Goal: Task Accomplishment & Management: Manage account settings

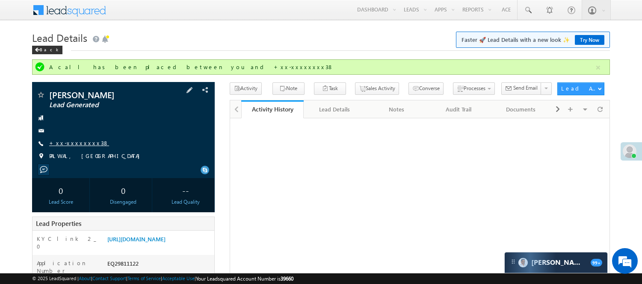
drag, startPoint x: 0, startPoint y: 0, endPoint x: 70, endPoint y: 96, distance: 118.8
click at [70, 139] on link "+xx-xxxxxxxx38" at bounding box center [79, 142] width 60 height 7
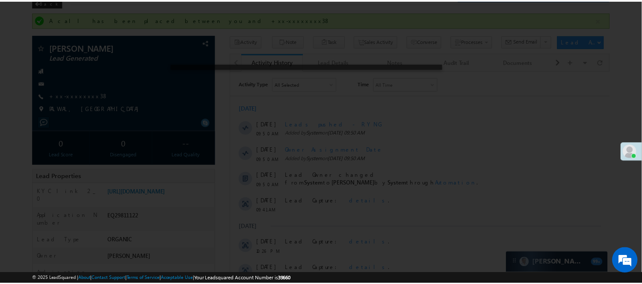
scroll to position [47, 0]
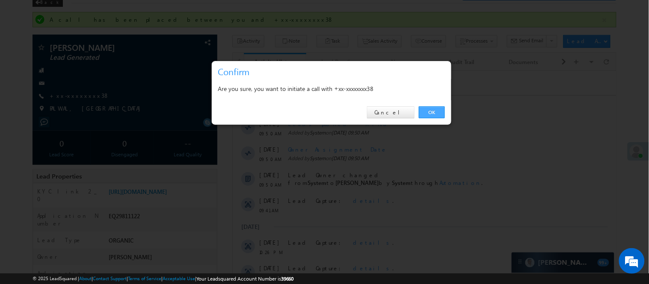
click at [431, 111] on link "OK" at bounding box center [432, 112] width 26 height 12
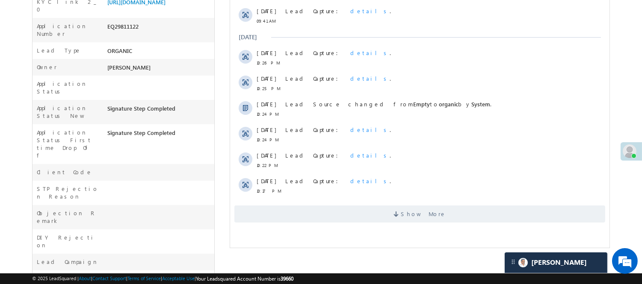
scroll to position [190, 0]
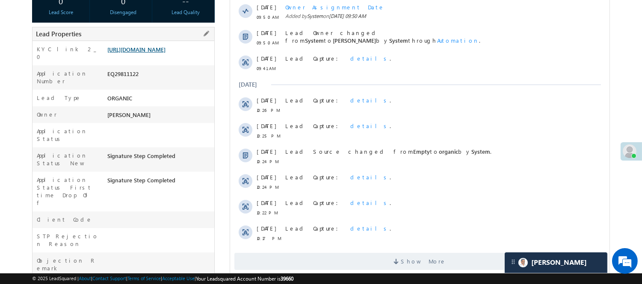
click at [154, 53] on link "https://angelbroking1-pk3em7sa.customui-test.leadsquared.com?leadId=13bd52fa-74…" at bounding box center [136, 49] width 58 height 7
click at [123, 80] on div "EQ29811122" at bounding box center [159, 76] width 109 height 12
click at [123, 79] on div "EQ29811122" at bounding box center [159, 76] width 109 height 12
copy div "EQ29811122"
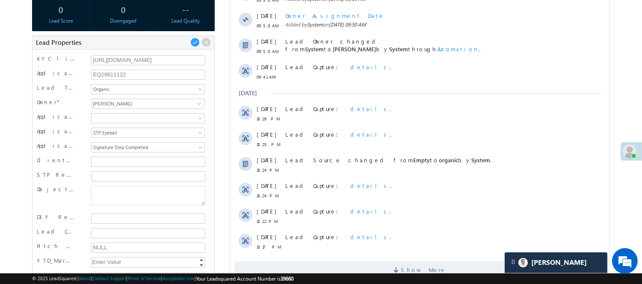
scroll to position [0, 0]
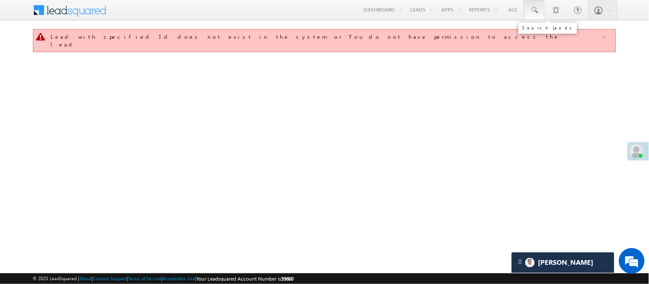
click at [536, 11] on span at bounding box center [534, 10] width 9 height 9
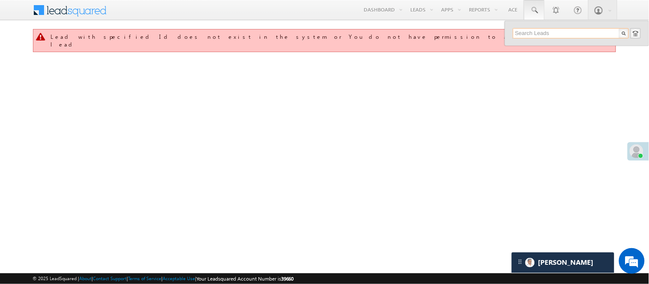
click at [550, 32] on input "text" at bounding box center [571, 33] width 116 height 10
paste input "7432085606"
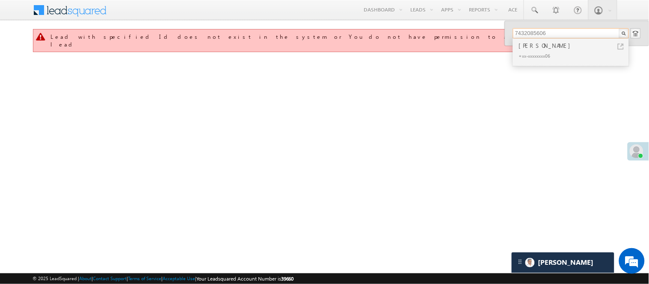
type input "7432085606"
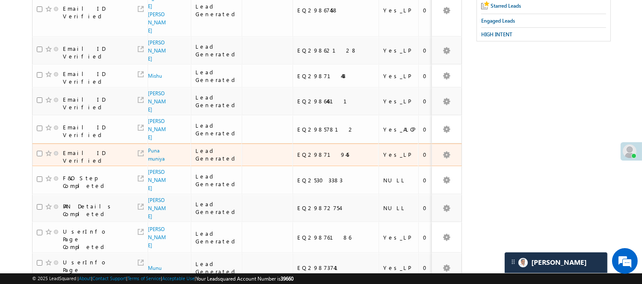
scroll to position [186, 0]
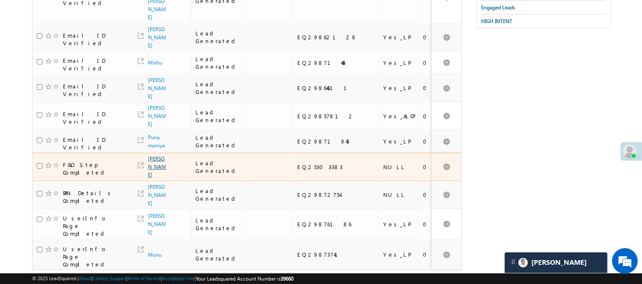
click at [151, 156] on link "[PERSON_NAME]" at bounding box center [157, 167] width 18 height 23
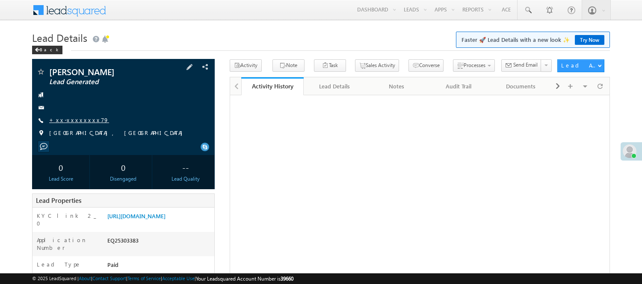
click at [78, 116] on link "+xx-xxxxxxxx79" at bounding box center [79, 119] width 60 height 7
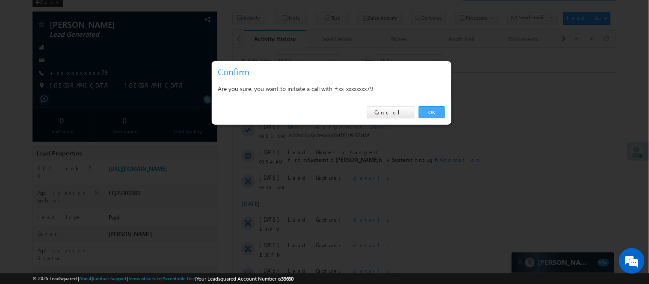
drag, startPoint x: 431, startPoint y: 113, endPoint x: 200, endPoint y: 63, distance: 236.3
click at [431, 113] on link "OK" at bounding box center [432, 112] width 26 height 12
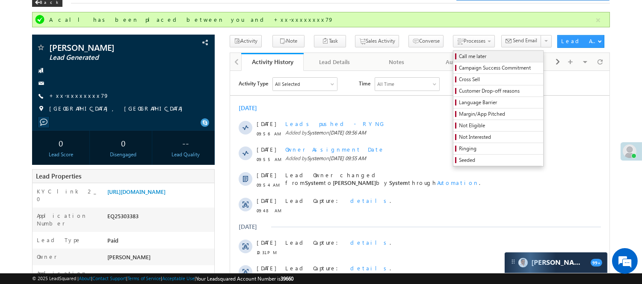
click at [459, 53] on span "Call me later" at bounding box center [499, 57] width 81 height 8
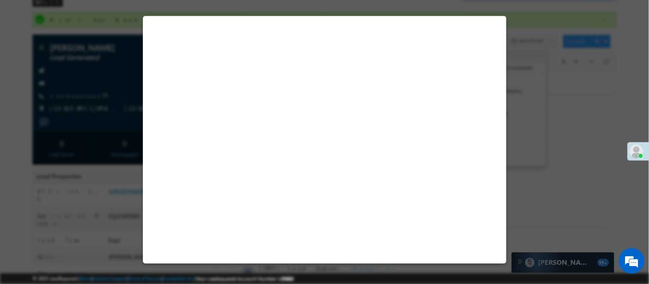
select select "Pitch Not Done"
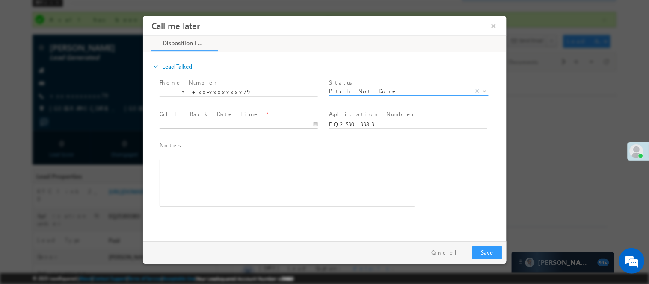
type input "10/02/25 11:07 AM"
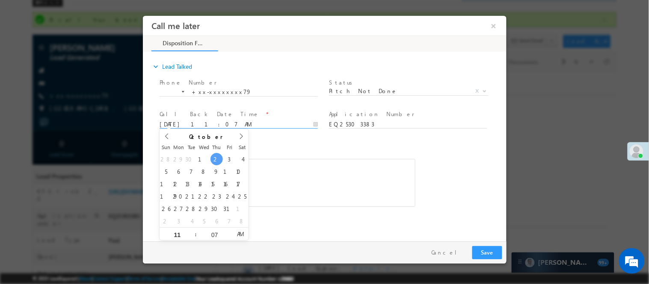
click at [284, 124] on input "10/02/25 11:07 AM" at bounding box center [238, 124] width 158 height 9
click at [484, 253] on button "Save" at bounding box center [487, 252] width 30 height 13
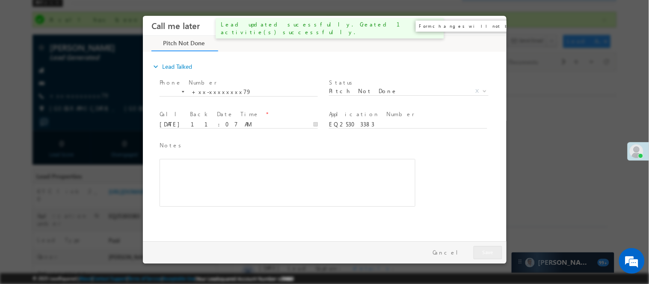
click at [492, 26] on button "×" at bounding box center [493, 26] width 15 height 16
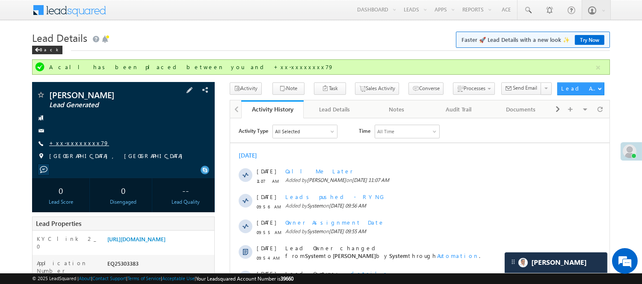
click at [74, 142] on link "+xx-xxxxxxxx79" at bounding box center [79, 142] width 60 height 7
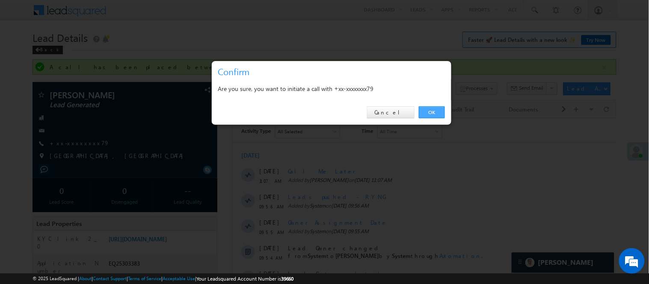
click at [438, 110] on link "OK" at bounding box center [432, 112] width 26 height 12
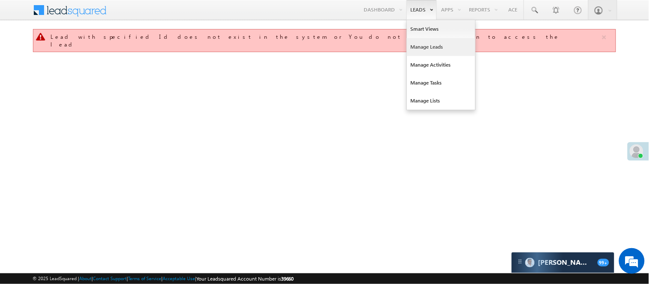
drag, startPoint x: 426, startPoint y: 50, endPoint x: 422, endPoint y: 38, distance: 12.2
click at [426, 50] on link "Manage Leads" at bounding box center [441, 47] width 68 height 18
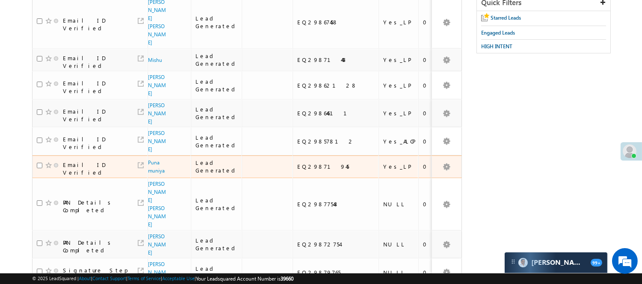
scroll to position [231, 0]
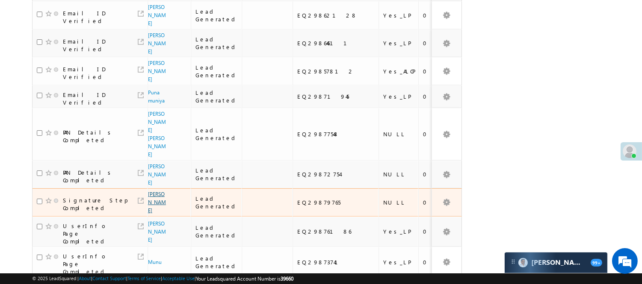
click at [150, 191] on link "[PERSON_NAME]" at bounding box center [157, 202] width 18 height 23
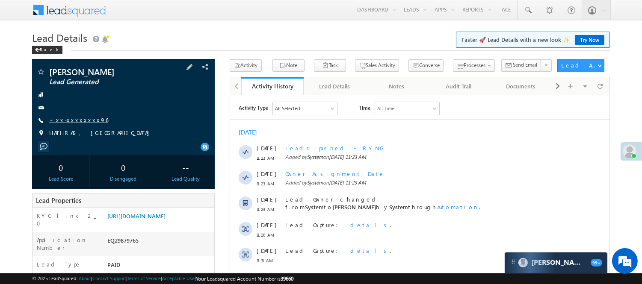
click at [74, 124] on link "+xx-xxxxxxxx96" at bounding box center [78, 119] width 59 height 7
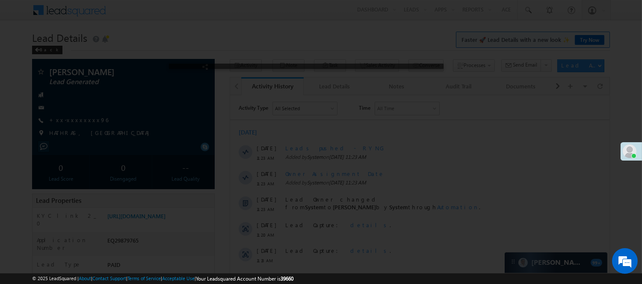
click at [75, 118] on div at bounding box center [321, 142] width 642 height 284
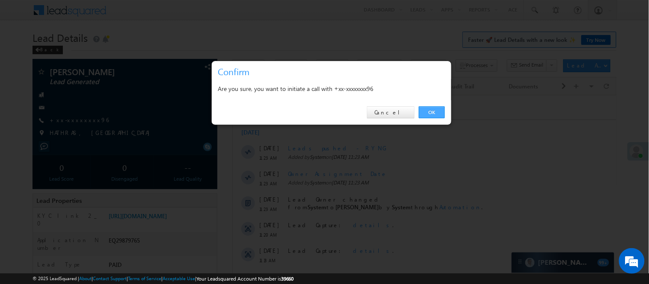
click at [431, 108] on link "OK" at bounding box center [432, 112] width 26 height 12
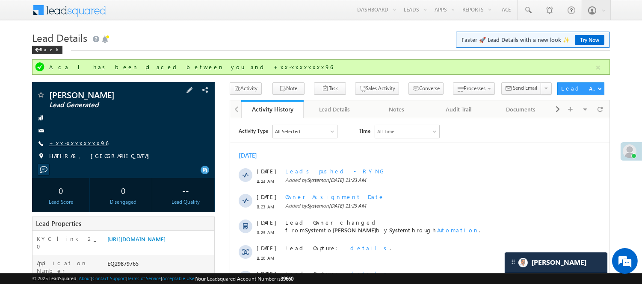
click at [71, 142] on link "+xx-xxxxxxxx96" at bounding box center [78, 142] width 59 height 7
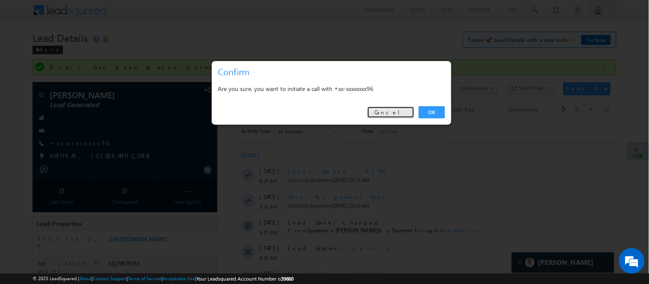
click at [391, 115] on link "Cancel" at bounding box center [390, 112] width 47 height 12
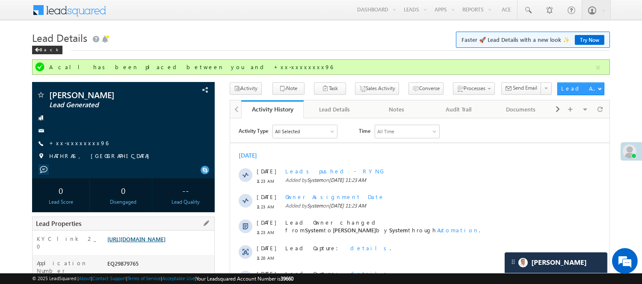
click at [166, 243] on link "https://angelbroking1-pk3em7sa.customui-test.leadsquared.com?leadId=8439f225-66…" at bounding box center [136, 239] width 58 height 7
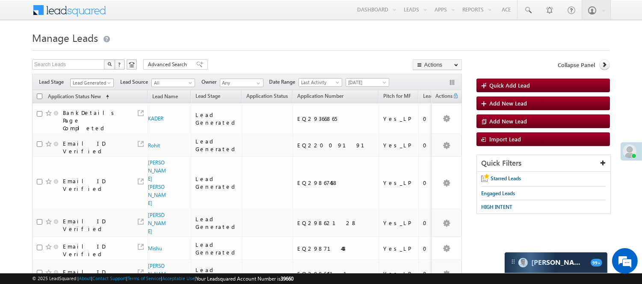
click at [94, 80] on span "Lead Generated" at bounding box center [91, 83] width 41 height 8
click at [94, 141] on link "Code Generated" at bounding box center [92, 145] width 43 height 8
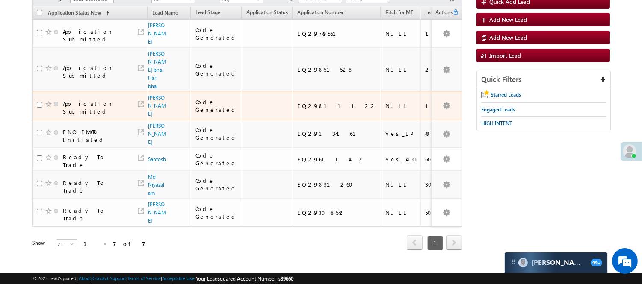
scroll to position [0, 0]
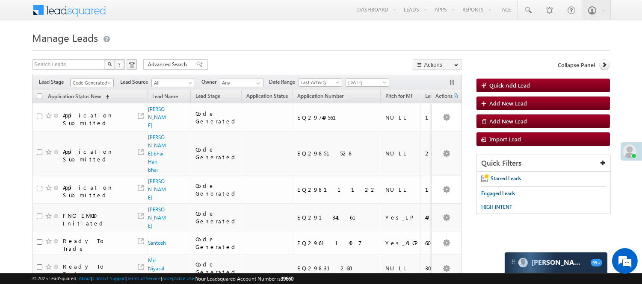
click at [104, 80] on span "Code Generated" at bounding box center [91, 83] width 41 height 8
click at [82, 105] on link "Lead Generated" at bounding box center [92, 101] width 43 height 8
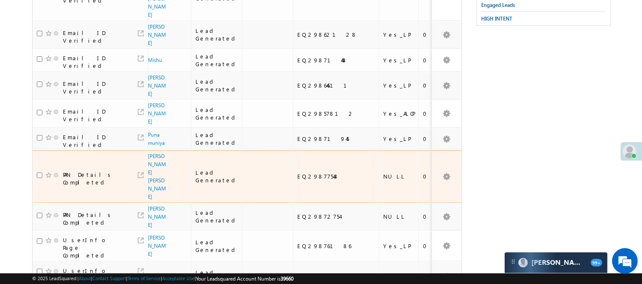
scroll to position [194, 0]
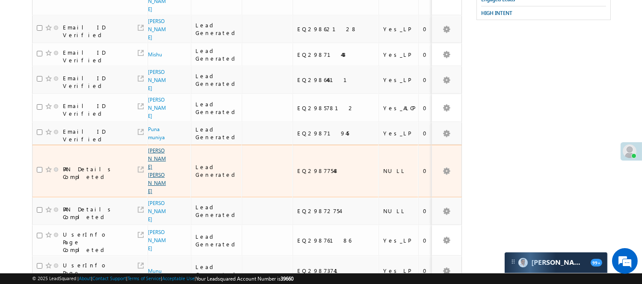
click at [157, 148] on link "Abdul Faraz Siddiqui" at bounding box center [157, 171] width 18 height 47
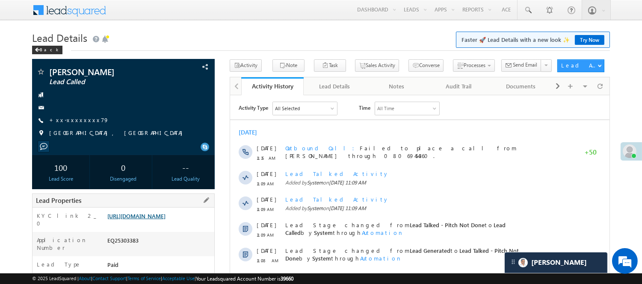
click at [130, 220] on link "[URL][DOMAIN_NAME]" at bounding box center [136, 216] width 58 height 7
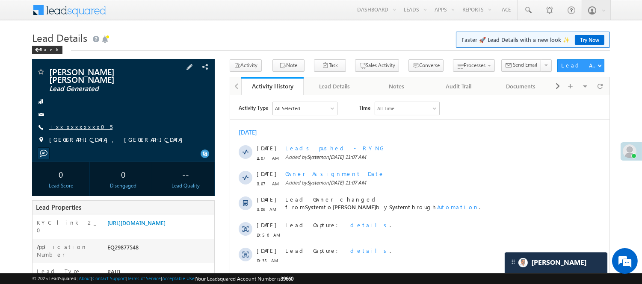
click at [60, 123] on link "+xx-xxxxxxxx05" at bounding box center [80, 126] width 63 height 7
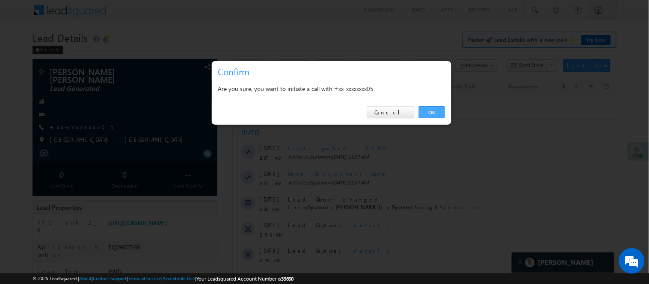
click at [435, 113] on link "OK" at bounding box center [432, 112] width 26 height 12
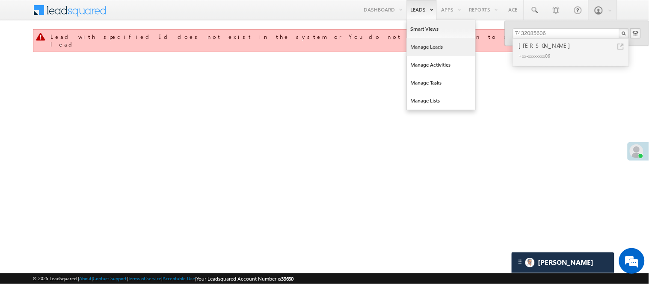
click at [424, 50] on link "Manage Leads" at bounding box center [441, 47] width 68 height 18
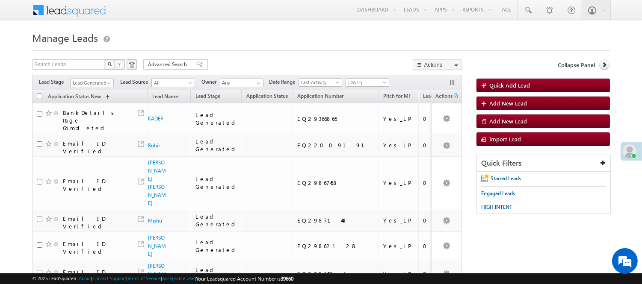
scroll to position [158, 0]
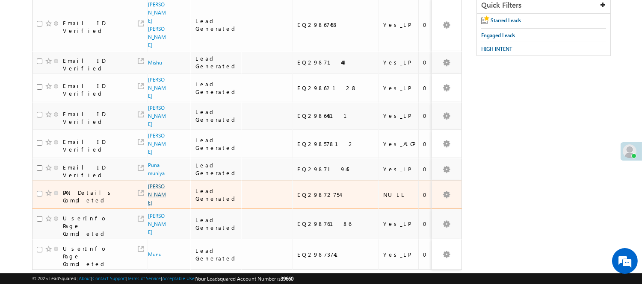
click at [156, 183] on link "[PERSON_NAME]" at bounding box center [157, 194] width 18 height 23
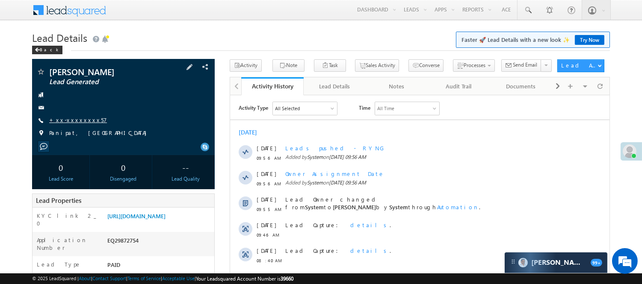
click at [74, 121] on link "+xx-xxxxxxxx57" at bounding box center [78, 119] width 58 height 7
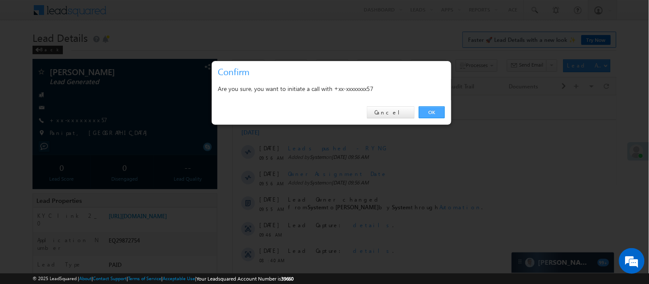
click at [436, 113] on link "OK" at bounding box center [432, 112] width 26 height 12
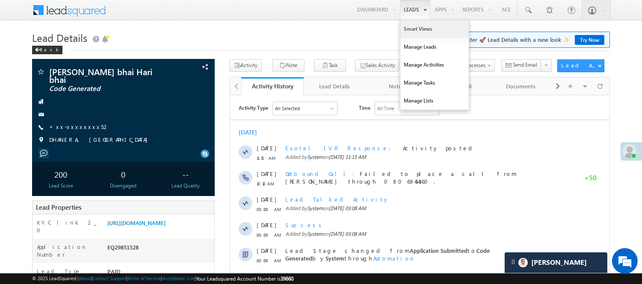
click at [411, 32] on link "Smart Views" at bounding box center [434, 29] width 68 height 18
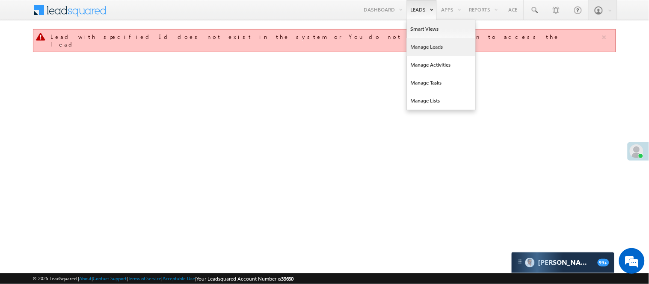
click at [422, 44] on link "Manage Leads" at bounding box center [441, 47] width 68 height 18
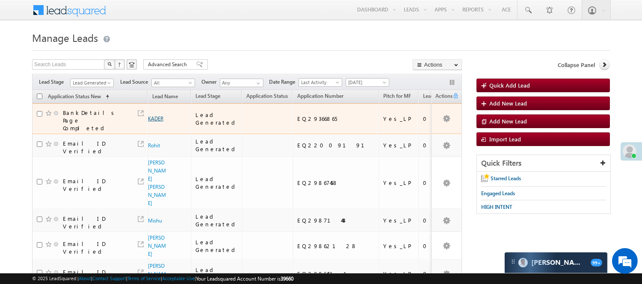
click at [156, 115] on link "KADER" at bounding box center [155, 118] width 15 height 6
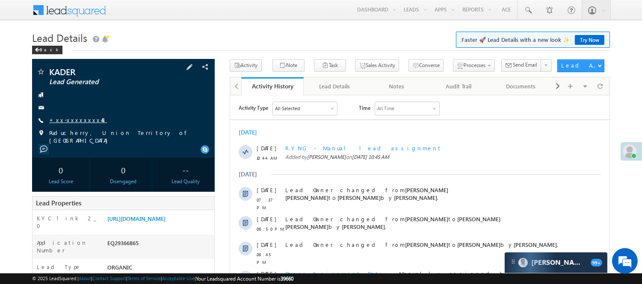
click at [74, 120] on link "+xx-xxxxxxxx48" at bounding box center [78, 119] width 58 height 7
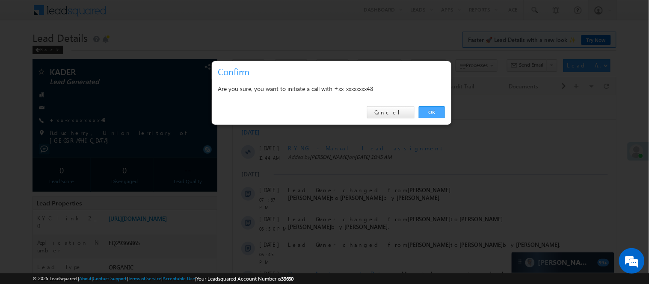
click at [430, 108] on link "OK" at bounding box center [432, 112] width 26 height 12
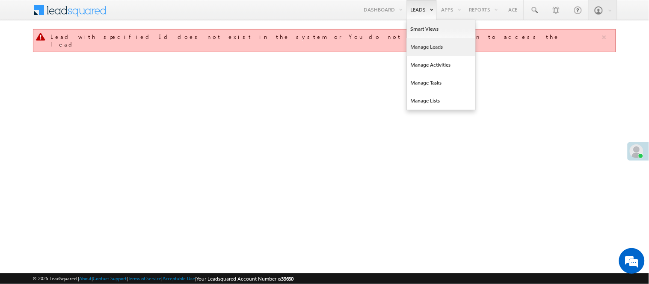
click at [425, 49] on link "Manage Leads" at bounding box center [441, 47] width 68 height 18
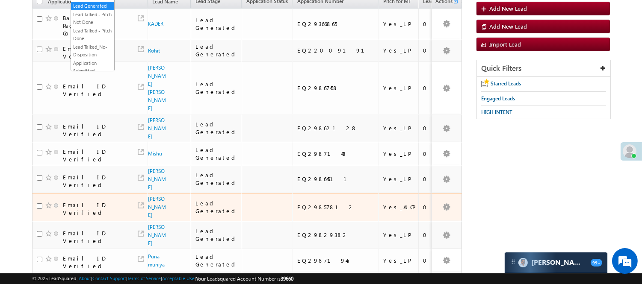
scroll to position [158, 0]
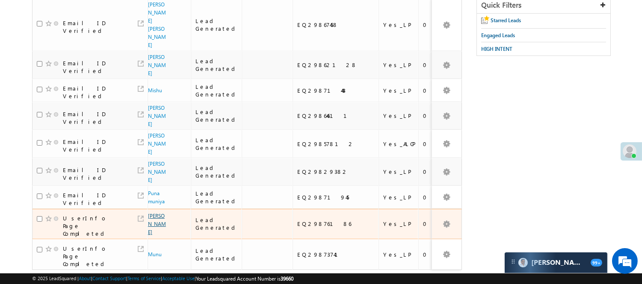
click at [153, 213] on link "[PERSON_NAME]" at bounding box center [157, 224] width 18 height 23
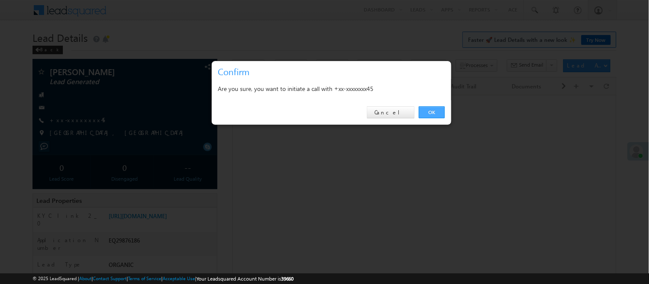
click at [434, 110] on link "OK" at bounding box center [432, 112] width 26 height 12
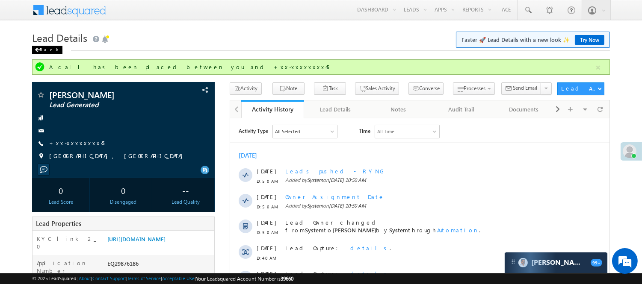
click at [47, 52] on div "Back" at bounding box center [47, 50] width 30 height 9
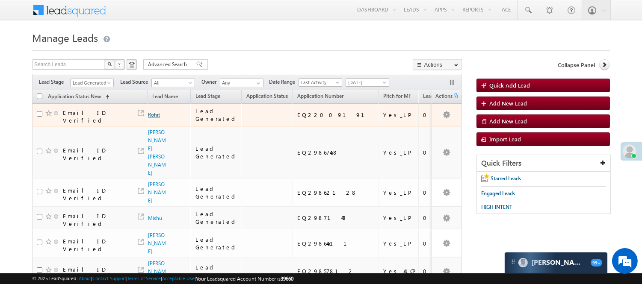
click at [153, 112] on link "Rohit" at bounding box center [154, 115] width 12 height 6
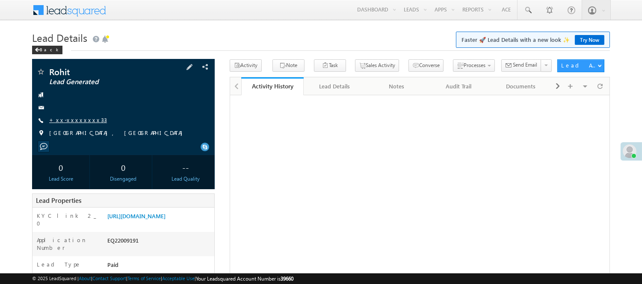
click at [83, 117] on link "+xx-xxxxxxxx33" at bounding box center [78, 119] width 58 height 7
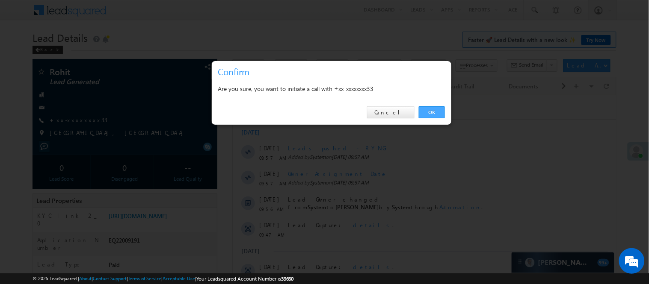
click at [426, 109] on link "OK" at bounding box center [432, 112] width 26 height 12
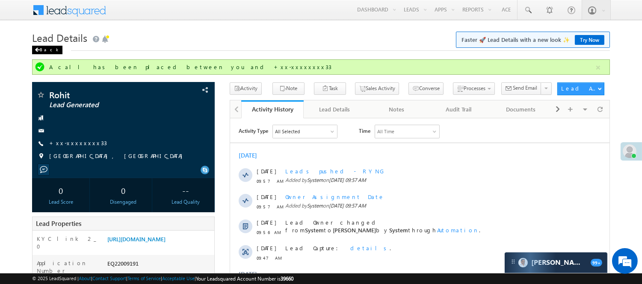
click at [45, 46] on div "Back" at bounding box center [47, 50] width 30 height 9
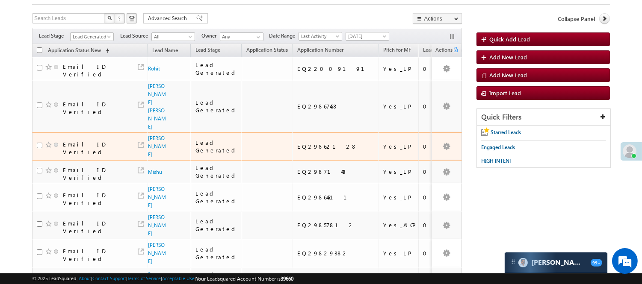
scroll to position [47, 0]
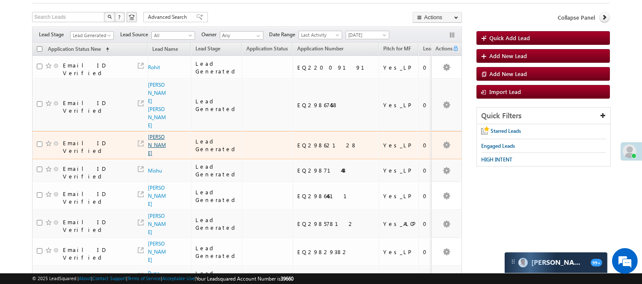
click at [154, 134] on link "[PERSON_NAME]" at bounding box center [157, 145] width 18 height 23
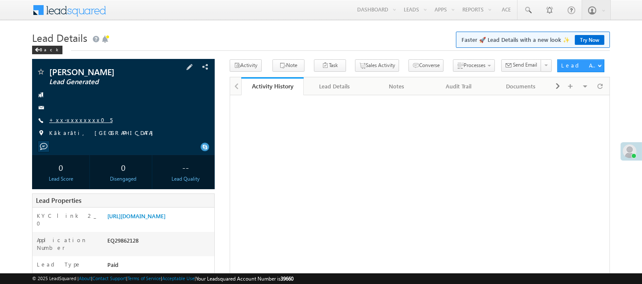
click at [71, 119] on link "+xx-xxxxxxxx05" at bounding box center [80, 119] width 63 height 7
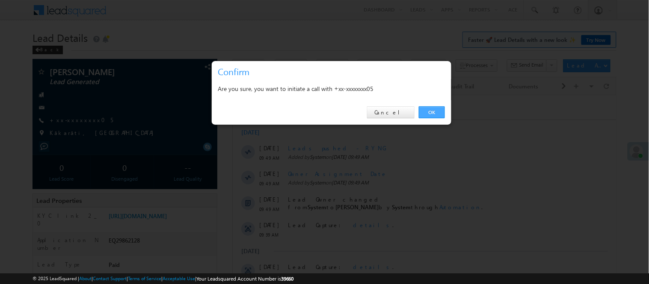
click at [436, 109] on link "OK" at bounding box center [432, 112] width 26 height 12
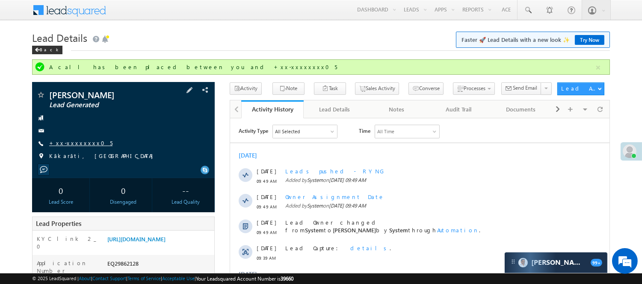
click at [78, 143] on link "+xx-xxxxxxxx05" at bounding box center [80, 142] width 63 height 7
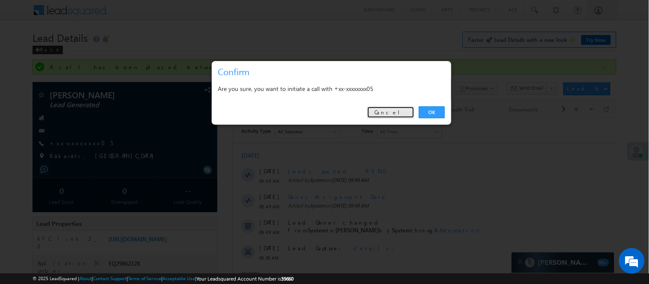
click at [395, 108] on link "Cancel" at bounding box center [390, 112] width 47 height 12
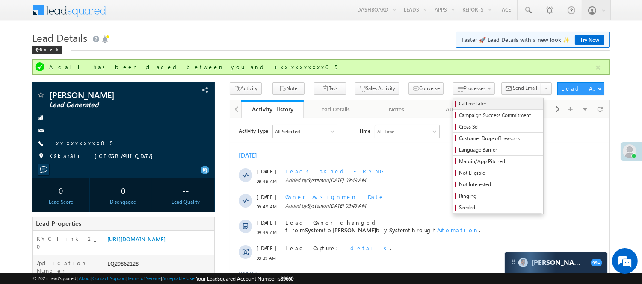
click at [459, 105] on span "Call me later" at bounding box center [499, 104] width 81 height 8
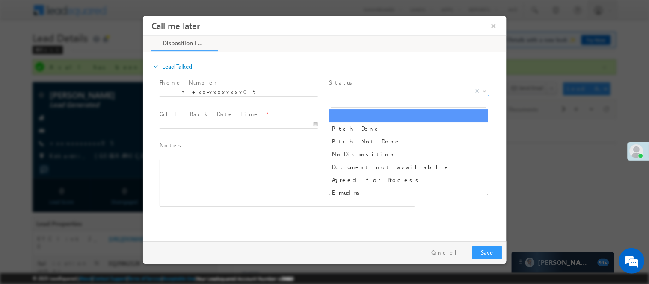
click at [370, 88] on span "X" at bounding box center [408, 91] width 160 height 9
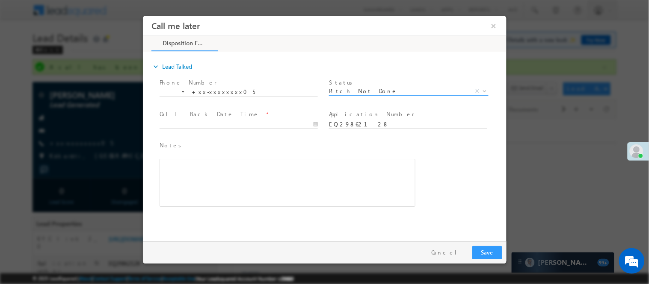
select select "Pitch Not Done"
click at [494, 24] on button "×" at bounding box center [493, 26] width 15 height 16
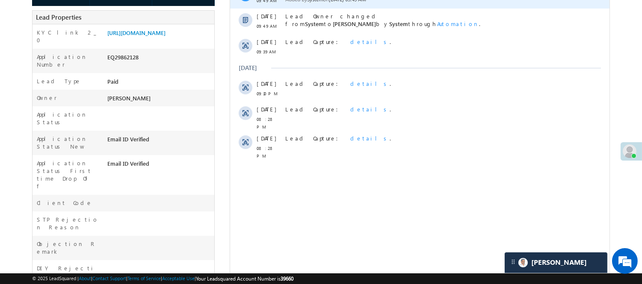
scroll to position [190, 0]
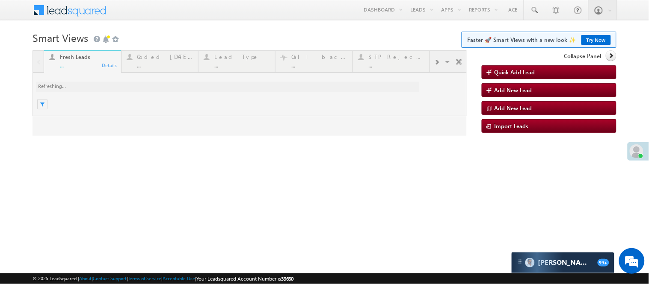
click at [162, 68] on div at bounding box center [250, 93] width 434 height 86
click at [162, 65] on div at bounding box center [250, 93] width 434 height 86
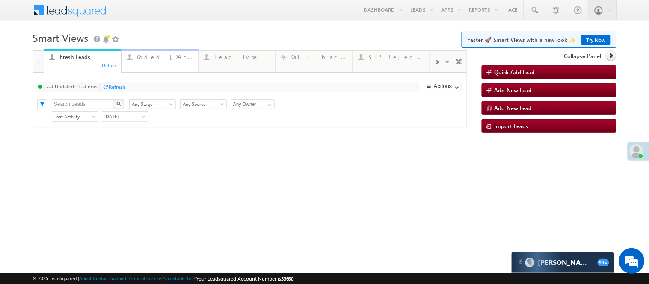
click at [162, 65] on div "..." at bounding box center [165, 65] width 56 height 6
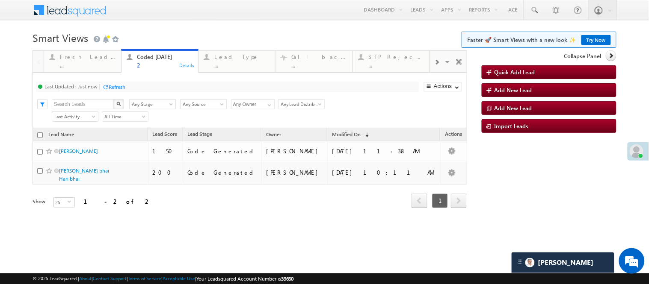
scroll to position [110, 0]
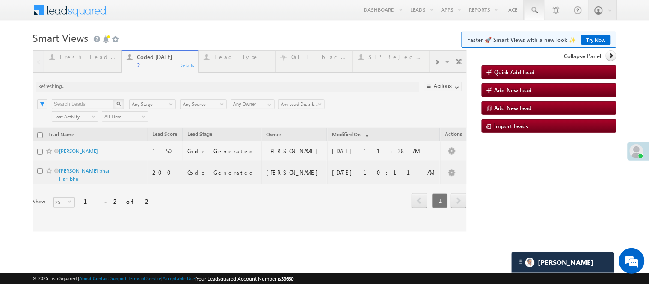
click at [535, 12] on span at bounding box center [534, 10] width 9 height 9
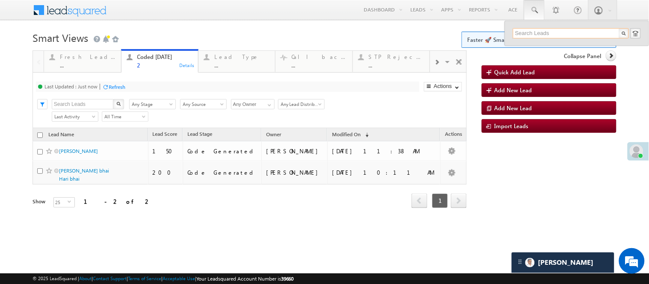
click at [554, 33] on input "text" at bounding box center [571, 33] width 116 height 10
paste input "8905855386"
type input "8"
paste input "8905855386"
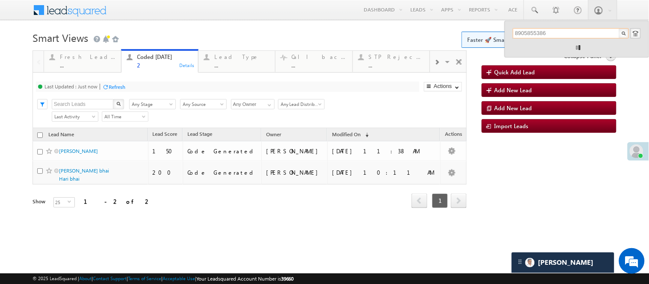
type input "8905855386"
click at [538, 44] on div "8905855386" at bounding box center [577, 39] width 128 height 22
click at [538, 45] on div "8905855386" at bounding box center [577, 39] width 128 height 22
click at [538, 45] on div "Shivrampal" at bounding box center [574, 45] width 115 height 9
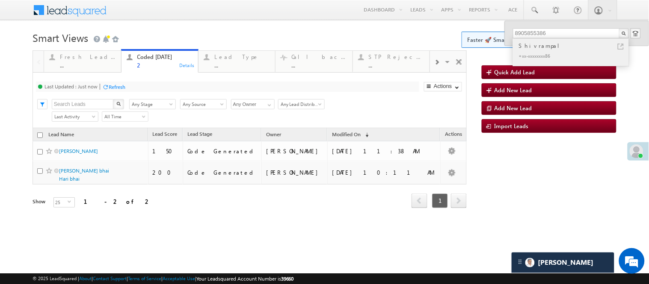
click at [538, 49] on div "Shivrampal" at bounding box center [574, 45] width 115 height 9
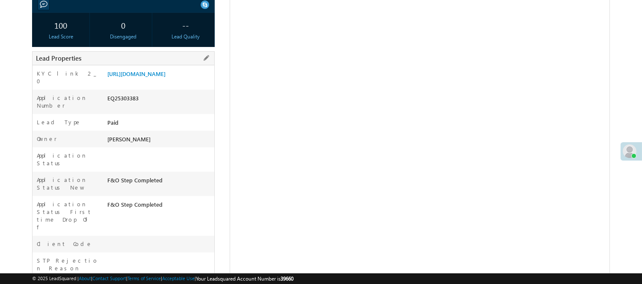
scroll to position [142, 0]
click at [157, 74] on link "https://angelbroking1-pk3em7sa.customui-test.leadsquared.com?leadId=00dfef18-65…" at bounding box center [136, 73] width 58 height 7
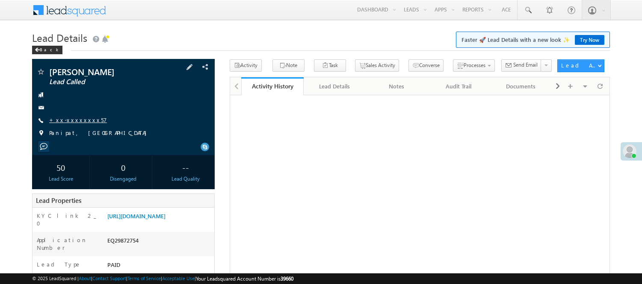
click at [68, 118] on link "+xx-xxxxxxxx57" at bounding box center [78, 119] width 58 height 7
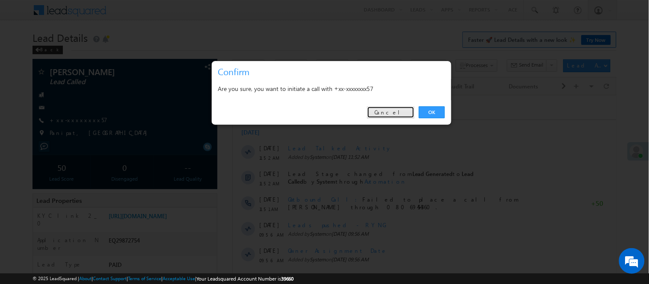
click at [402, 116] on link "Cancel" at bounding box center [390, 112] width 47 height 12
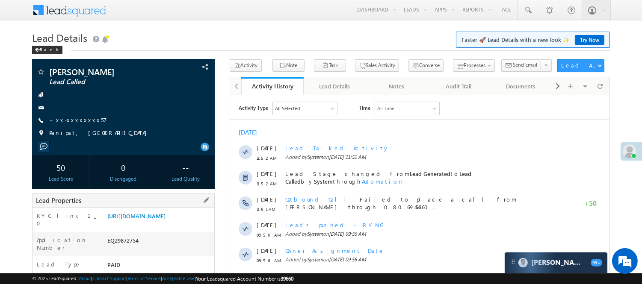
click at [114, 246] on div "EQ29872754" at bounding box center [159, 243] width 109 height 12
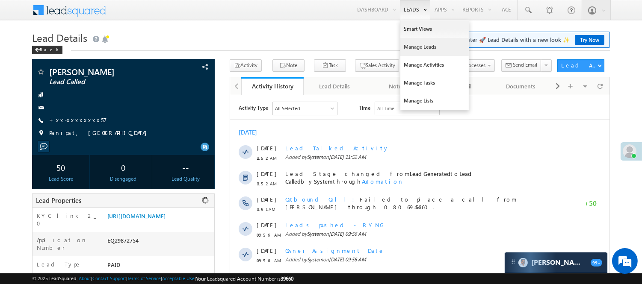
click at [421, 44] on link "Manage Leads" at bounding box center [434, 47] width 68 height 18
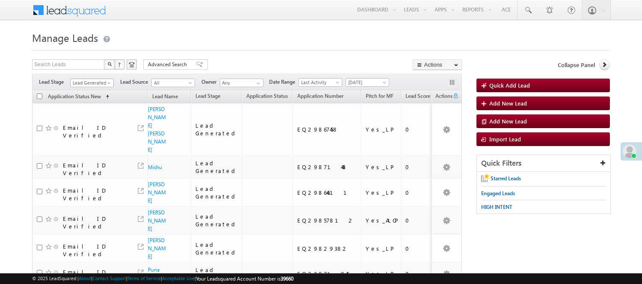
click at [91, 83] on span "Lead Generated" at bounding box center [91, 83] width 41 height 8
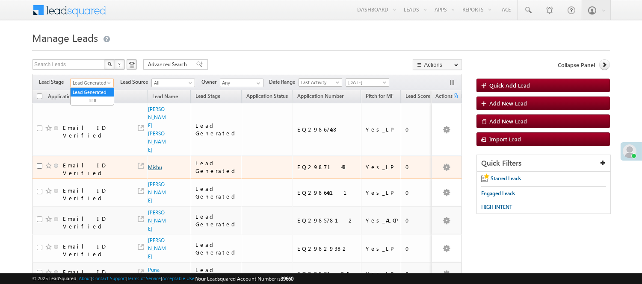
click at [154, 164] on link "Mishu" at bounding box center [155, 167] width 14 height 6
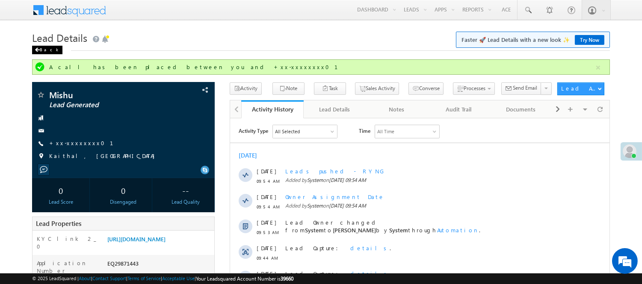
click at [45, 47] on div "Back" at bounding box center [47, 50] width 30 height 9
click at [41, 46] on div "Back" at bounding box center [47, 50] width 30 height 9
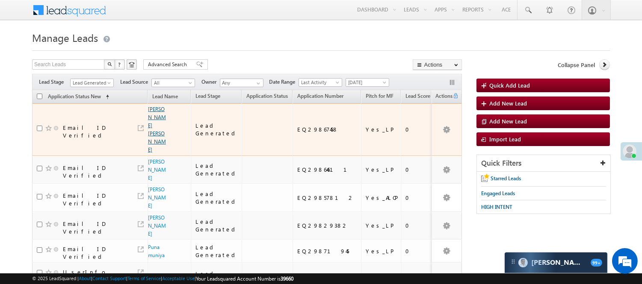
click at [154, 119] on link "[PERSON_NAME] [PERSON_NAME]" at bounding box center [157, 129] width 18 height 47
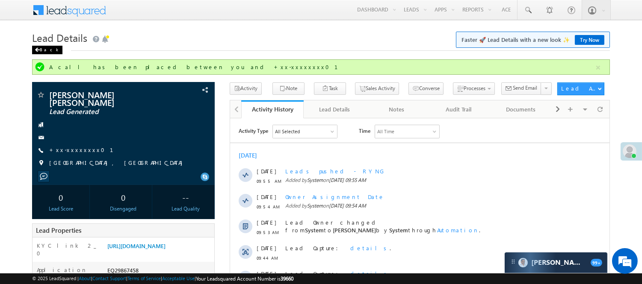
click at [45, 49] on div "Back" at bounding box center [47, 50] width 30 height 9
click at [44, 49] on div "Back" at bounding box center [47, 50] width 30 height 9
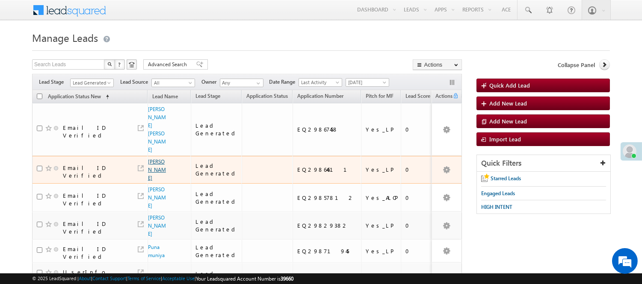
click at [159, 159] on link "[PERSON_NAME]" at bounding box center [157, 170] width 18 height 23
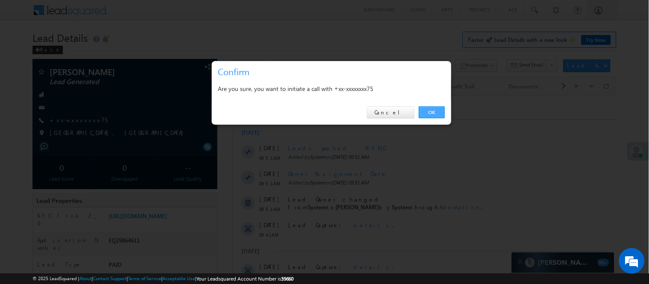
click at [426, 109] on link "OK" at bounding box center [432, 112] width 26 height 12
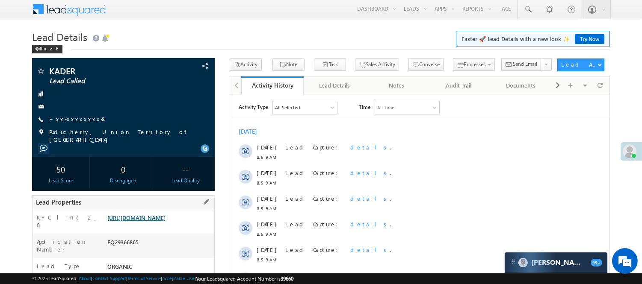
drag, startPoint x: 175, startPoint y: 224, endPoint x: 172, endPoint y: 215, distance: 9.8
click at [166, 222] on link "[URL][DOMAIN_NAME]" at bounding box center [136, 217] width 58 height 7
click at [135, 222] on link "[URL][DOMAIN_NAME]" at bounding box center [136, 217] width 58 height 7
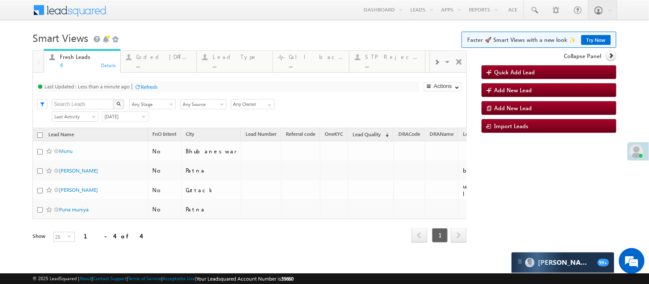
click at [588, 39] on link "Try Now" at bounding box center [596, 40] width 30 height 10
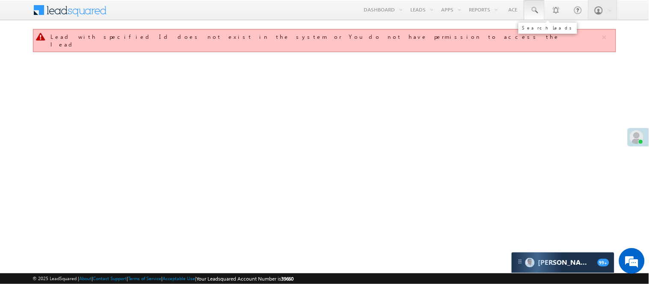
click at [533, 11] on span at bounding box center [534, 10] width 9 height 9
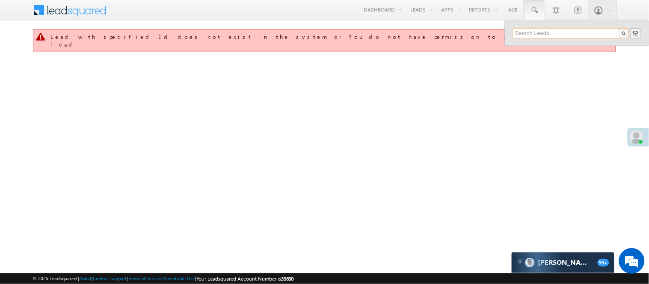
click at [555, 31] on input "text" at bounding box center [571, 33] width 116 height 10
paste input "7828389649"
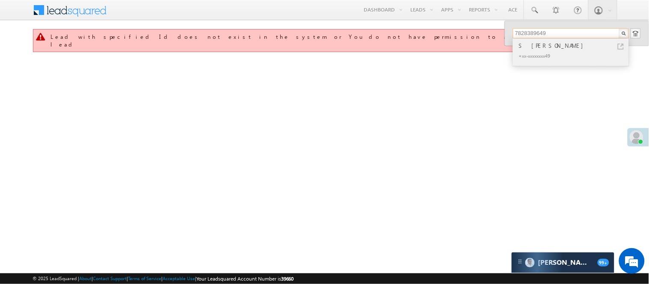
type input "7828389649"
click at [541, 48] on div "S Sandhya Rani" at bounding box center [574, 45] width 115 height 9
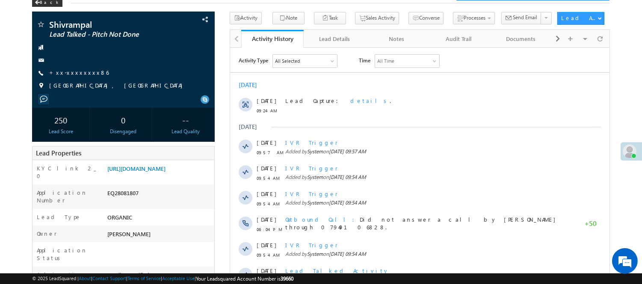
scroll to position [47, 0]
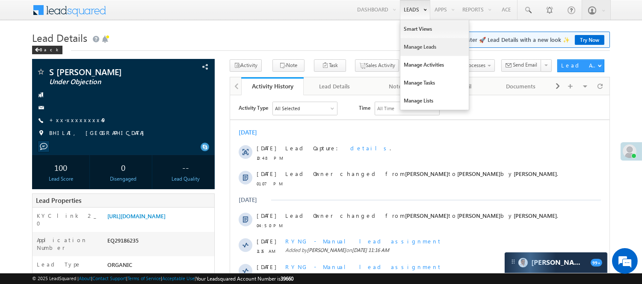
click at [420, 43] on link "Manage Leads" at bounding box center [434, 47] width 68 height 18
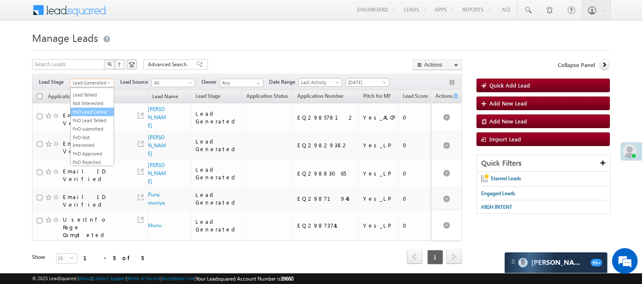
scroll to position [142, 0]
click at [88, 69] on link "Lead Called" at bounding box center [92, 66] width 43 height 8
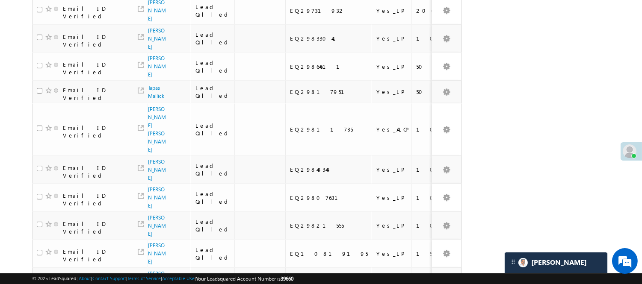
scroll to position [576, 0]
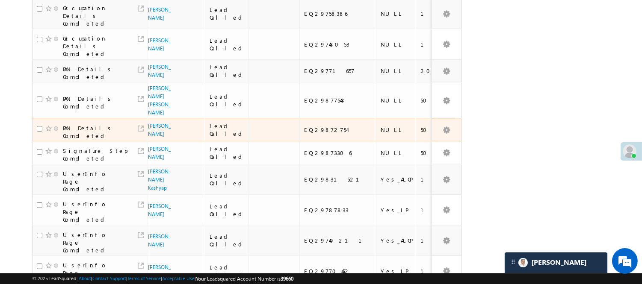
scroll to position [52, 0]
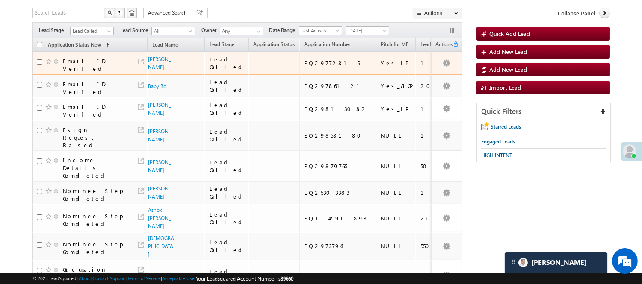
click at [109, 52] on th "Application Status New (sorted ascending)" at bounding box center [89, 44] width 115 height 13
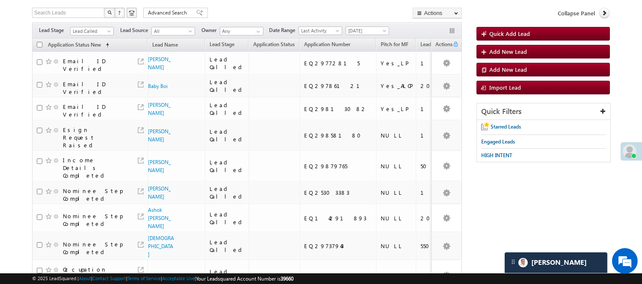
scroll to position [0, 0]
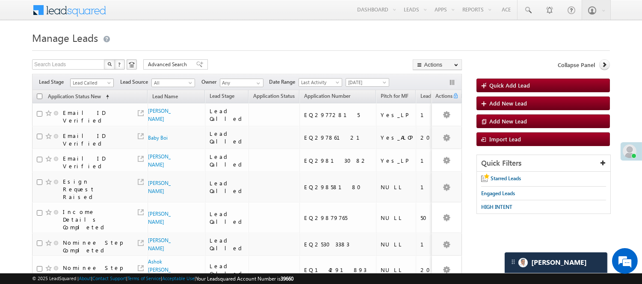
click at [100, 83] on span "Lead Called" at bounding box center [91, 83] width 41 height 8
click at [95, 104] on link "Lead Generated" at bounding box center [92, 101] width 43 height 8
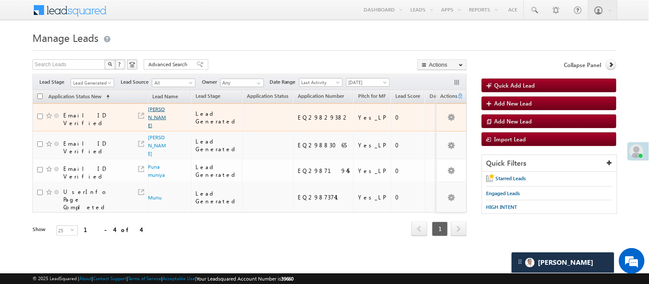
click at [153, 111] on link "Gopinath nayak" at bounding box center [157, 117] width 18 height 23
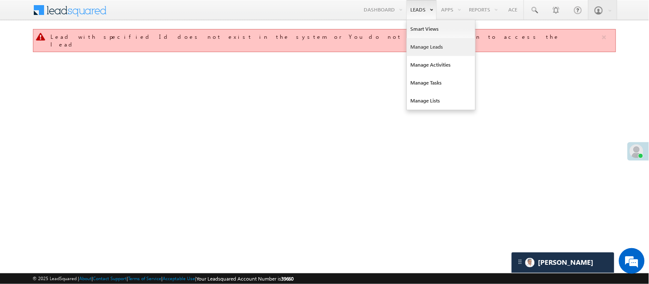
click at [425, 44] on link "Manage Leads" at bounding box center [441, 47] width 68 height 18
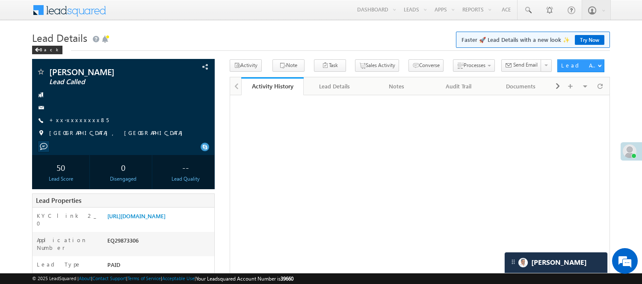
scroll to position [142, 0]
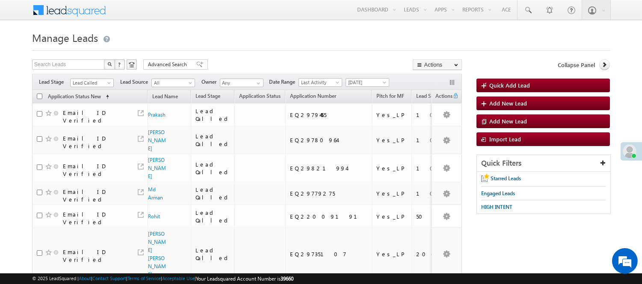
click at [104, 86] on span "Lead Called" at bounding box center [91, 83] width 41 height 8
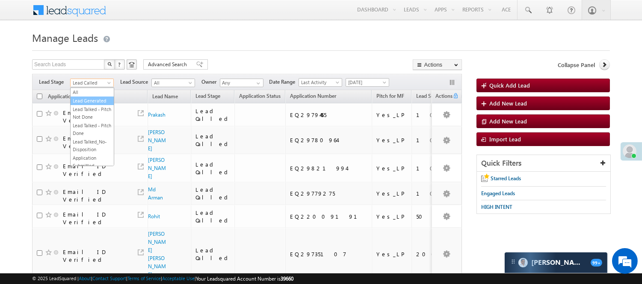
drag, startPoint x: 89, startPoint y: 106, endPoint x: 249, endPoint y: 54, distance: 168.3
click at [89, 105] on link "Lead Generated" at bounding box center [92, 101] width 43 height 8
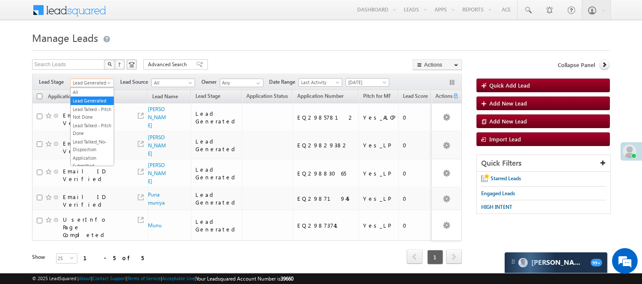
click at [94, 82] on span "Lead Generated" at bounding box center [91, 83] width 41 height 8
click at [87, 141] on link "Code Generated" at bounding box center [92, 145] width 43 height 8
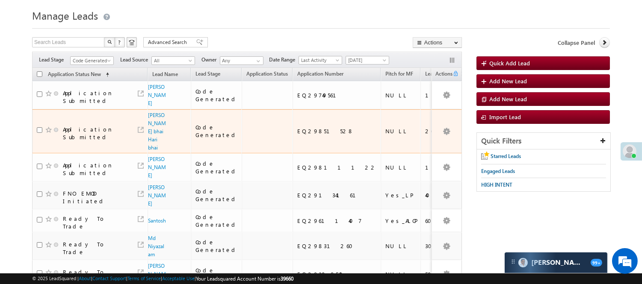
scroll to position [0, 0]
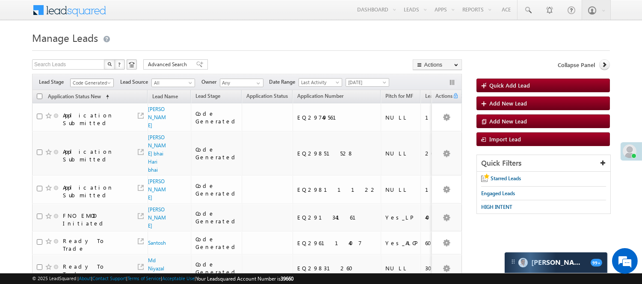
click at [96, 81] on span "Code Generated" at bounding box center [91, 83] width 41 height 8
click at [87, 105] on link "Lead Generated" at bounding box center [92, 101] width 43 height 8
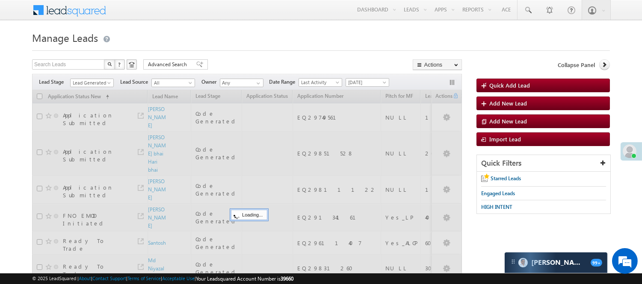
click at [253, 56] on form "Manage Leads Quick Add Lead Search Leads X ? 7 results found Advanced Search Ad…" at bounding box center [321, 193] width 578 height 329
click at [84, 80] on span "Lead Generated" at bounding box center [91, 83] width 41 height 8
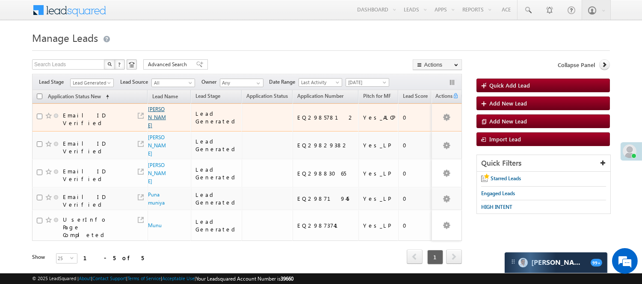
click at [150, 110] on link "Aditya Raj" at bounding box center [157, 117] width 18 height 23
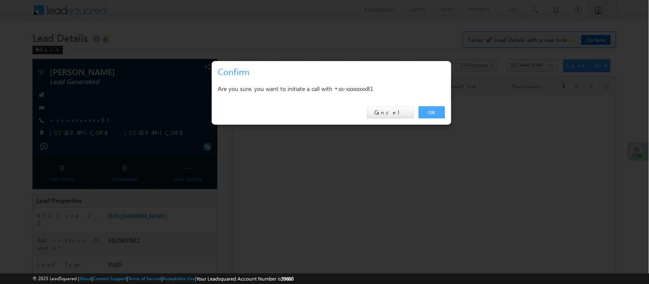
click at [432, 114] on link "OK" at bounding box center [432, 112] width 26 height 12
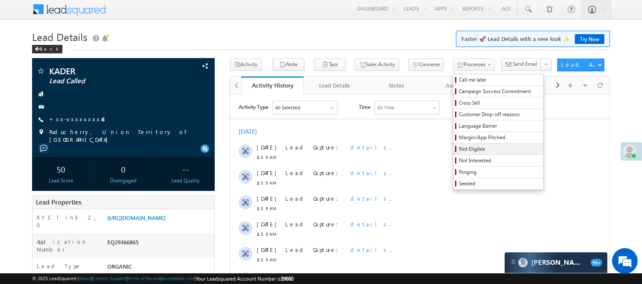
click at [459, 152] on span "Not Eligible" at bounding box center [499, 149] width 81 height 8
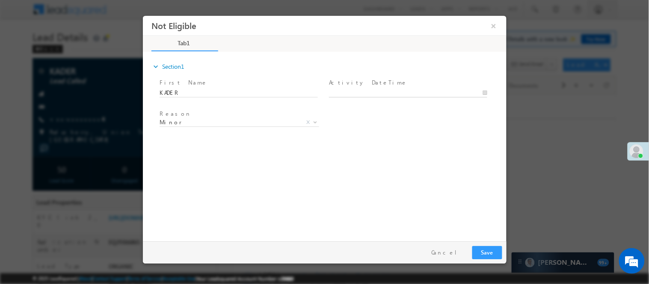
click at [410, 92] on body "Not Eligible ×" at bounding box center [324, 126] width 364 height 222
type input "10/02/25 12:36 PM"
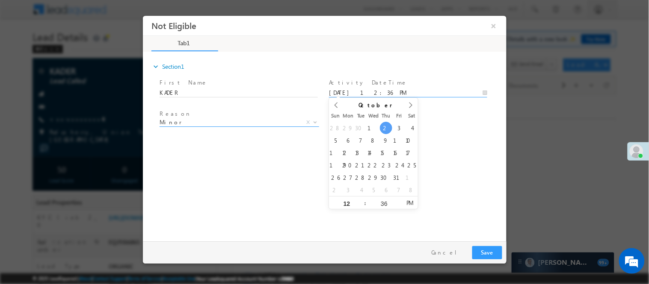
click at [233, 123] on span "Minor" at bounding box center [228, 122] width 139 height 8
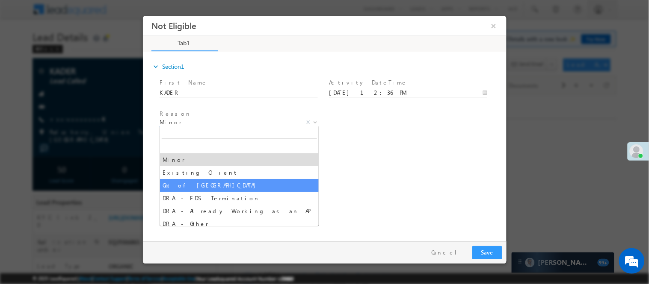
select select "Out of India"
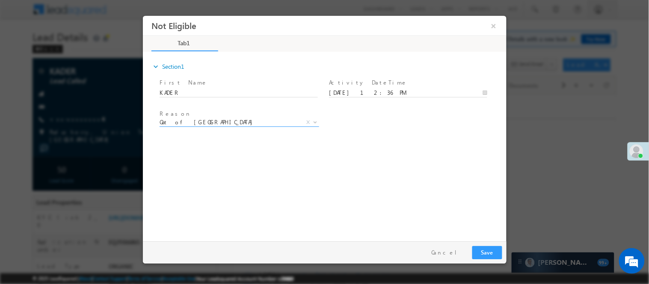
click at [385, 216] on div "expand_more Section1 First Name *" at bounding box center [326, 145] width 359 height 185
click at [489, 253] on button "Save" at bounding box center [487, 252] width 30 height 13
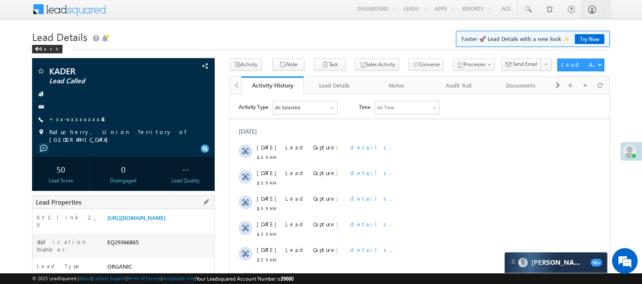
click at [121, 241] on div "Application Number EQ29366865" at bounding box center [124, 246] width 182 height 24
click at [121, 245] on div "EQ29366865" at bounding box center [159, 244] width 109 height 12
copy div "EQ29366865"
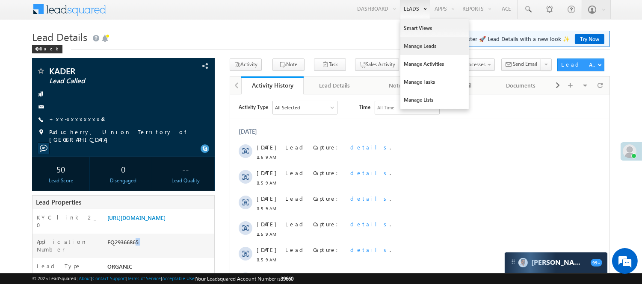
click at [421, 47] on link "Manage Leads" at bounding box center [434, 46] width 68 height 18
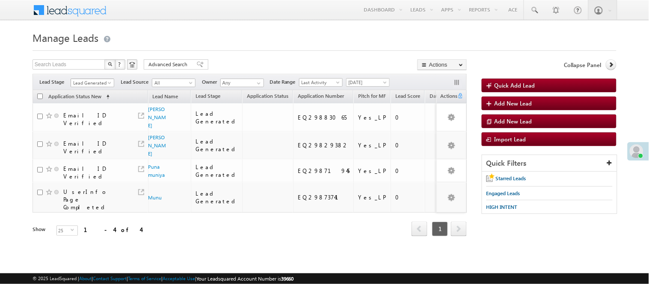
click at [101, 85] on span "Lead Generated" at bounding box center [91, 83] width 41 height 8
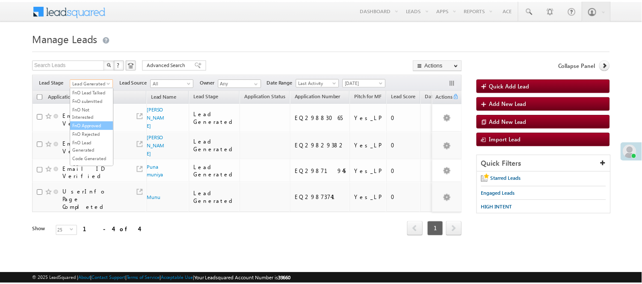
scroll to position [212, 0]
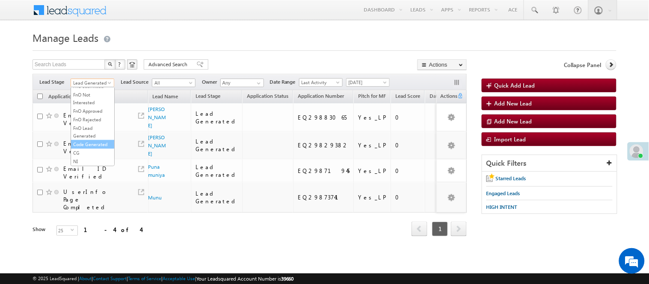
click at [91, 146] on link "Code Generated" at bounding box center [92, 145] width 43 height 8
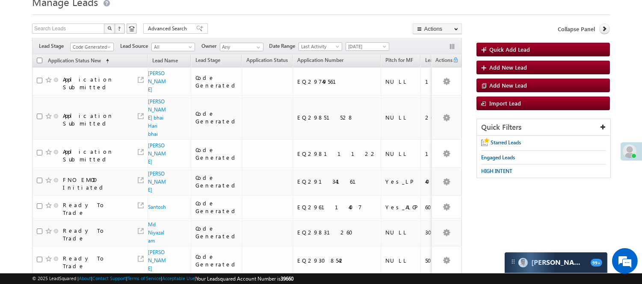
scroll to position [0, 0]
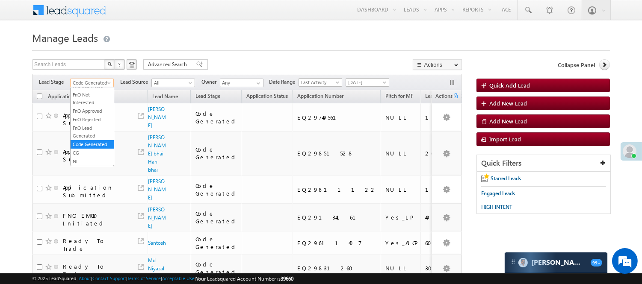
click at [97, 83] on span "Code Generated" at bounding box center [91, 83] width 41 height 8
click at [104, 102] on link "Lead Generated" at bounding box center [92, 101] width 43 height 8
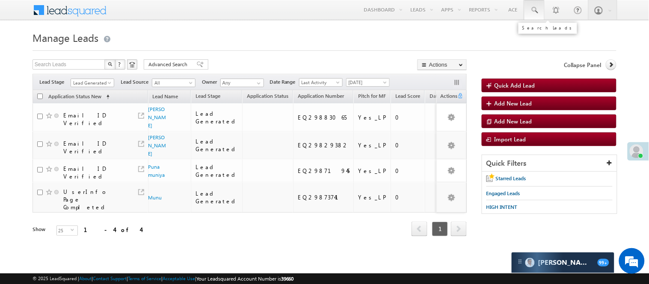
click at [542, 12] on link at bounding box center [534, 10] width 21 height 20
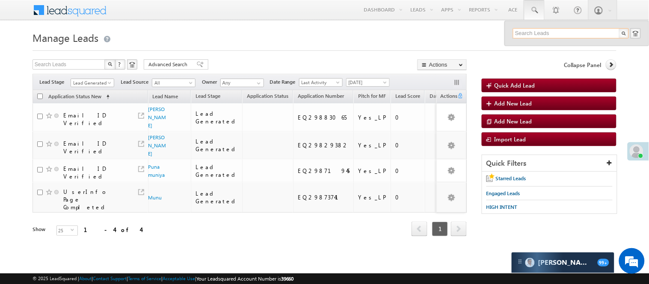
click at [557, 30] on input "text" at bounding box center [571, 33] width 116 height 10
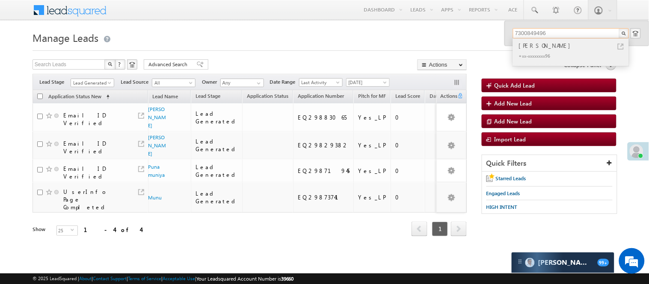
type input "7300849496"
click at [553, 53] on div "+xx-xxxxxxxx96" at bounding box center [574, 55] width 115 height 10
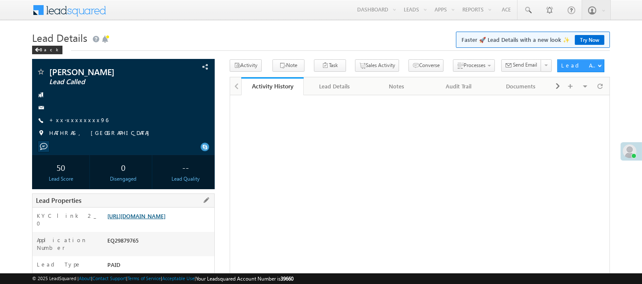
click at [132, 215] on link "[URL][DOMAIN_NAME]" at bounding box center [136, 216] width 58 height 7
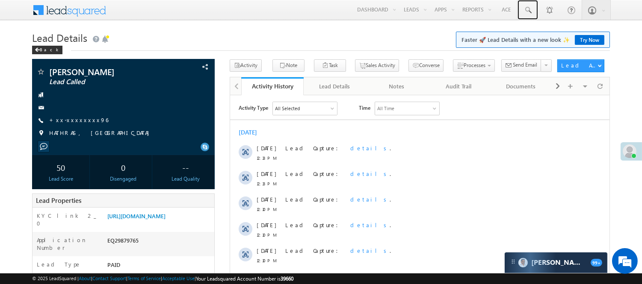
click at [524, 8] on span at bounding box center [528, 10] width 9 height 9
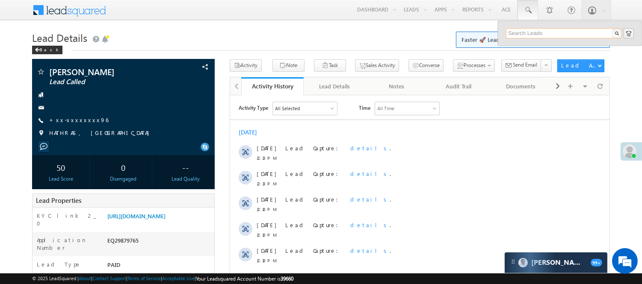
click at [552, 32] on input "text" at bounding box center [564, 33] width 116 height 10
paste input "EQ29366865"
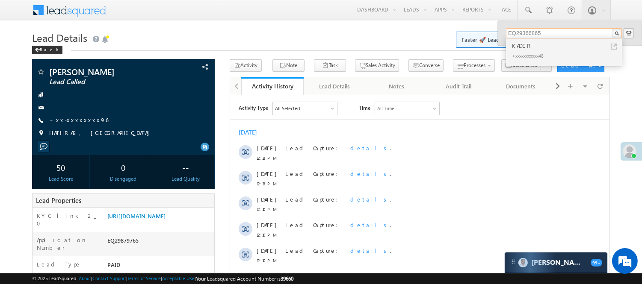
drag, startPoint x: 553, startPoint y: 32, endPoint x: 448, endPoint y: 36, distance: 104.4
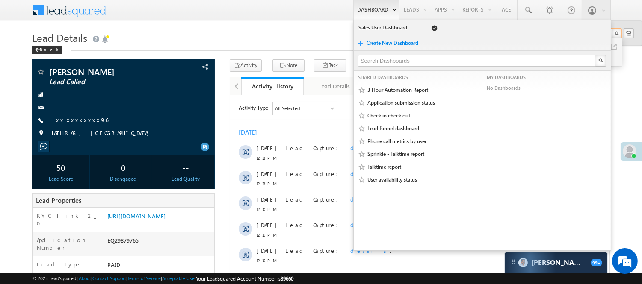
type input "7300849496"
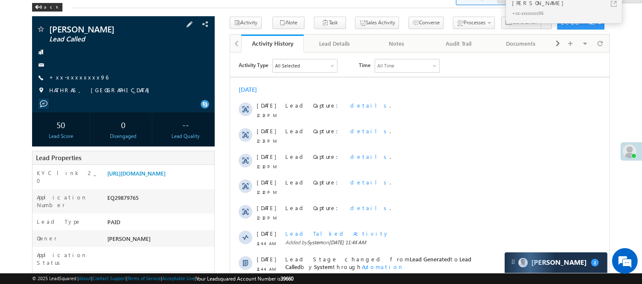
scroll to position [190, 0]
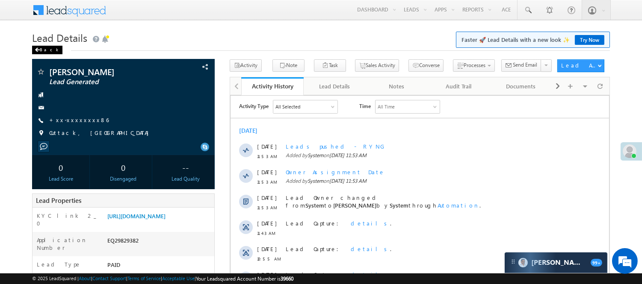
click at [48, 46] on div "Back" at bounding box center [47, 50] width 30 height 9
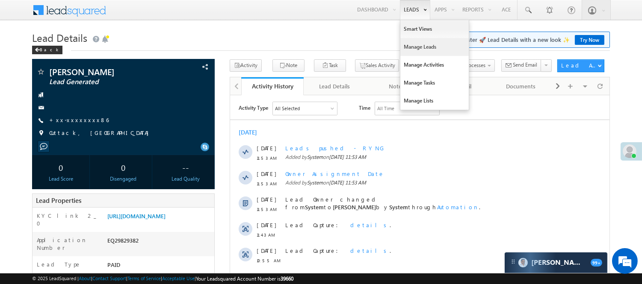
click at [428, 49] on link "Manage Leads" at bounding box center [434, 47] width 68 height 18
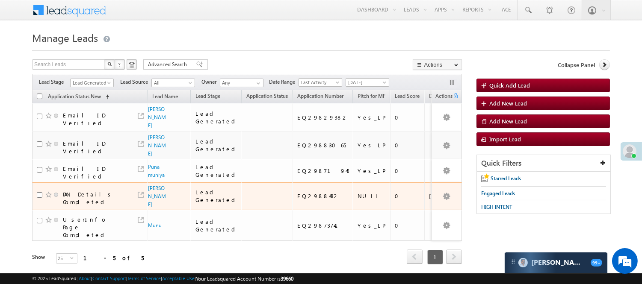
click at [161, 199] on span "[PERSON_NAME]" at bounding box center [157, 196] width 19 height 24
click at [158, 194] on link "[PERSON_NAME]" at bounding box center [157, 196] width 18 height 23
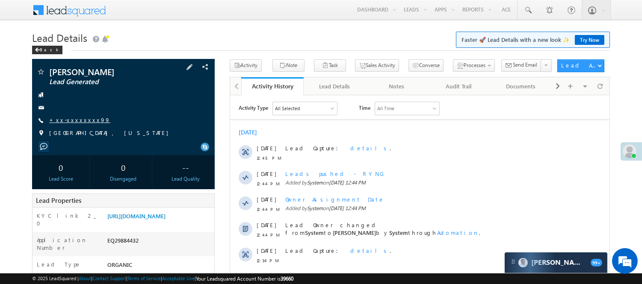
click at [83, 121] on link "+xx-xxxxxxxx99" at bounding box center [79, 119] width 61 height 7
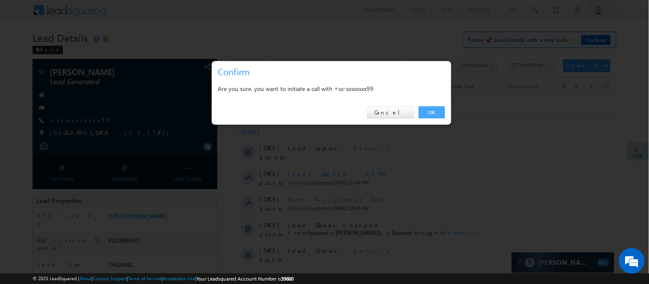
click at [436, 107] on link "OK" at bounding box center [432, 112] width 26 height 12
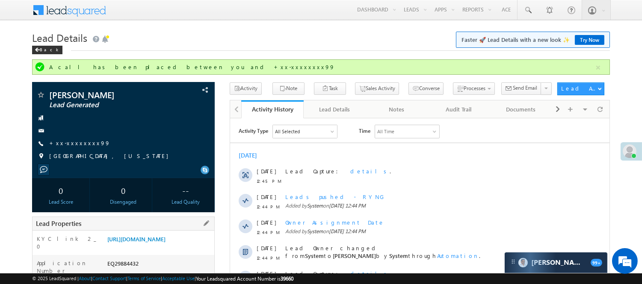
click at [156, 224] on div "Lead Properties" at bounding box center [123, 224] width 183 height 14
click at [154, 243] on link "https://angelbroking1-pk3em7sa.customui-test.leadsquared.com?leadId=14b5b622-b7…" at bounding box center [136, 239] width 58 height 7
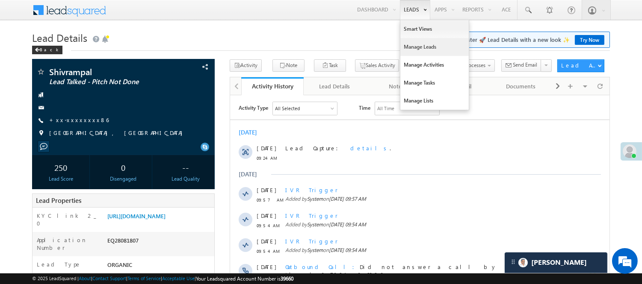
click at [419, 44] on link "Manage Leads" at bounding box center [434, 47] width 68 height 18
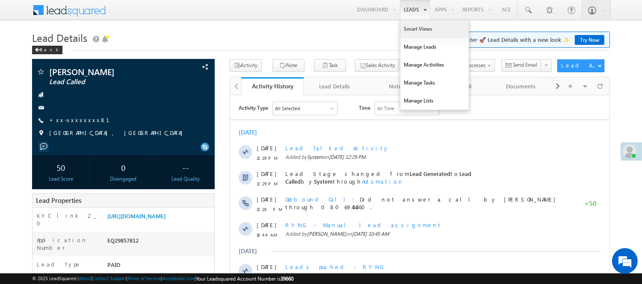
click at [418, 32] on link "Smart Views" at bounding box center [434, 29] width 68 height 18
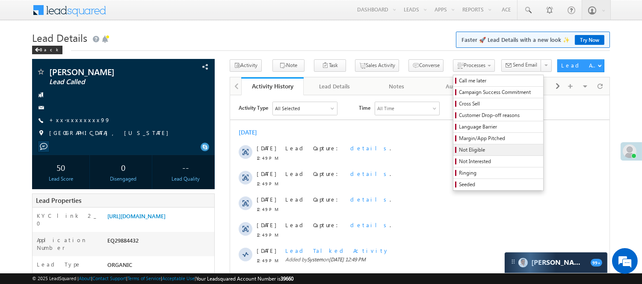
click at [459, 154] on span "Not Eligible" at bounding box center [499, 150] width 81 height 8
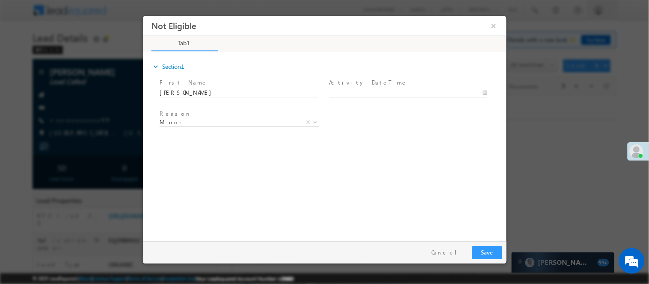
click at [349, 92] on body "Not Eligible ×" at bounding box center [324, 126] width 364 height 222
type input "[DATE] 12:51 PM"
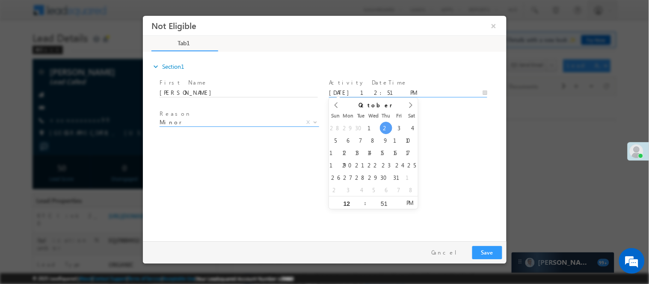
click at [211, 121] on span "Minor" at bounding box center [228, 122] width 139 height 8
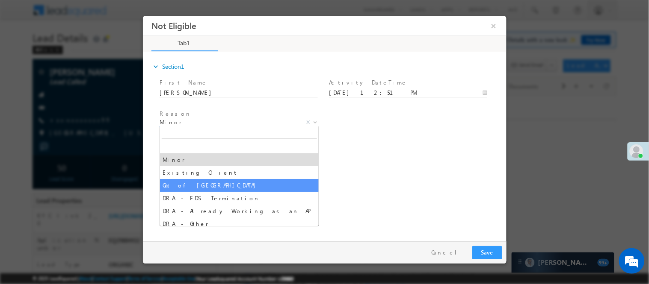
select select "Out of [GEOGRAPHIC_DATA]"
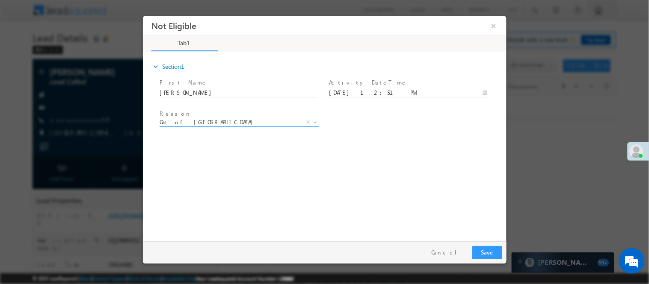
click at [381, 177] on div "expand_more Section1 First Name *" at bounding box center [326, 145] width 359 height 185
click at [488, 251] on button "Save" at bounding box center [487, 252] width 30 height 13
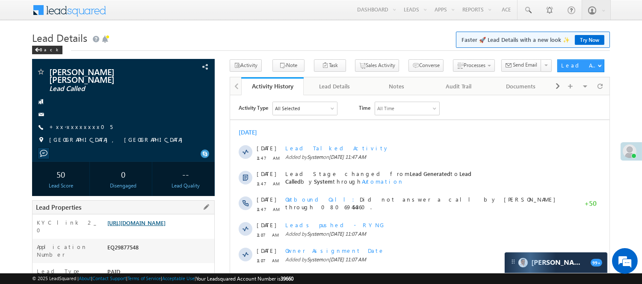
click at [139, 227] on link "https://angelbroking1-pk3em7sa.customui-test.leadsquared.com?leadId=43a2d3c3-49…" at bounding box center [136, 222] width 58 height 7
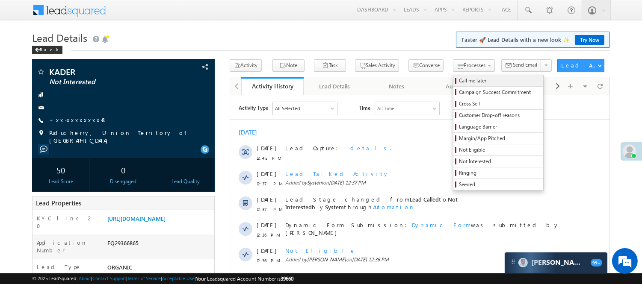
click at [459, 81] on span "Call me later" at bounding box center [499, 81] width 81 height 8
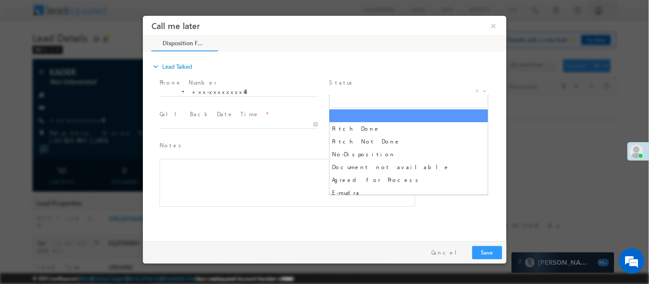
click at [402, 87] on span "X" at bounding box center [408, 91] width 160 height 9
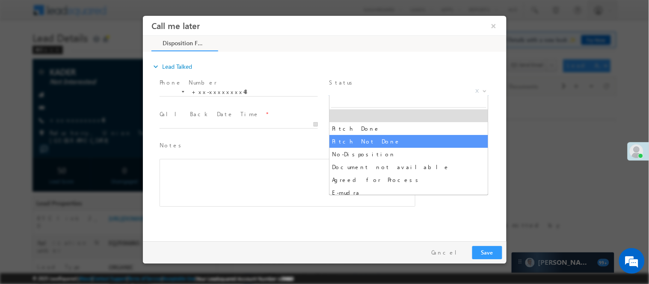
select select "Pitch Not Done"
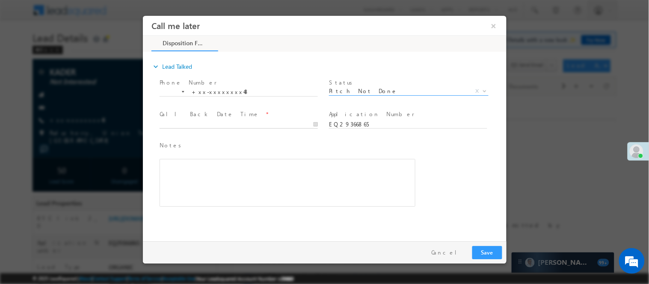
click at [278, 122] on input "text" at bounding box center [238, 124] width 158 height 9
type input "10/02/25 12:53 PM"
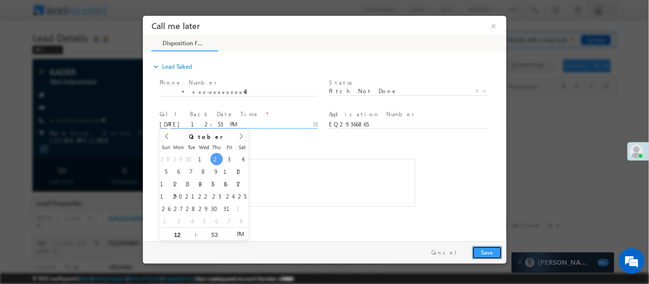
click at [492, 248] on button "Save" at bounding box center [487, 252] width 30 height 13
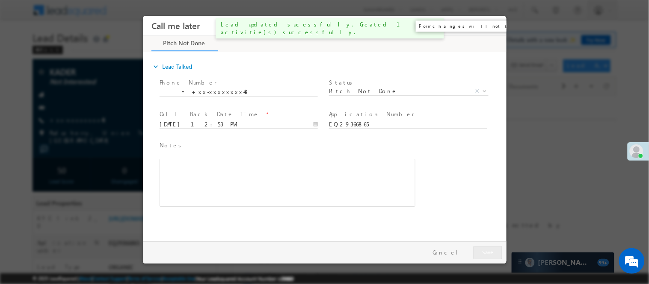
click at [494, 27] on button "×" at bounding box center [493, 26] width 15 height 16
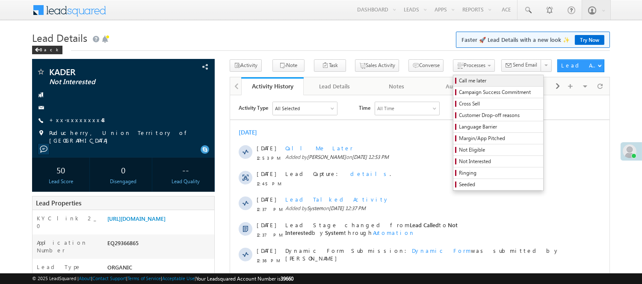
click at [459, 78] on span "Call me later" at bounding box center [499, 81] width 81 height 8
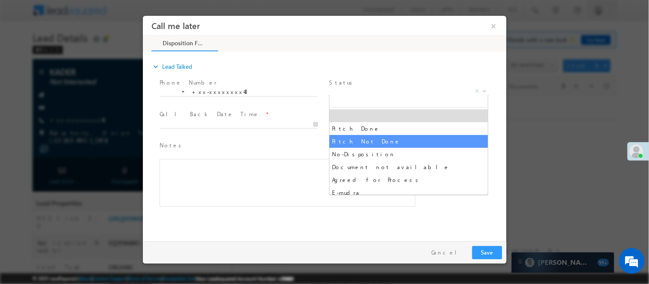
drag, startPoint x: 355, startPoint y: 131, endPoint x: 355, endPoint y: 139, distance: 7.7
select select "Pitch Not Done"
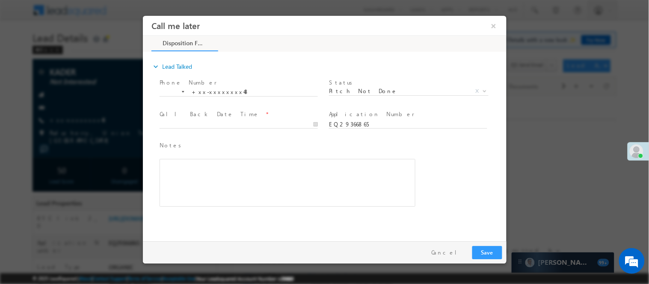
click at [355, 139] on div "Notes * Editor toolbars Basic Styles Bold Italic Underline Paragraph Insert/Rem…" at bounding box center [286, 178] width 259 height 78
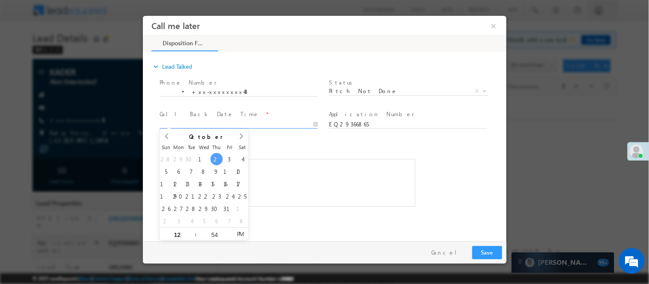
click at [281, 120] on input "text" at bounding box center [238, 124] width 158 height 9
type input "[DATE] 12:54 PM"
click at [281, 123] on input "[DATE] 12:54 PM" at bounding box center [238, 124] width 158 height 9
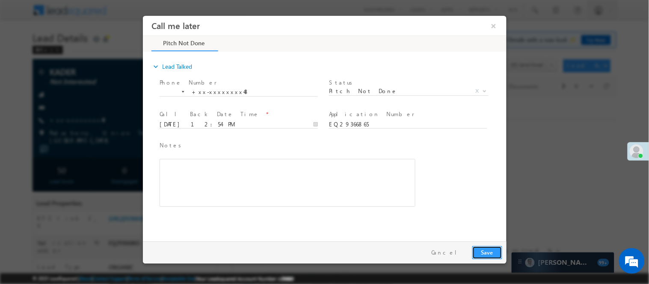
click at [495, 250] on button "Save" at bounding box center [487, 252] width 30 height 13
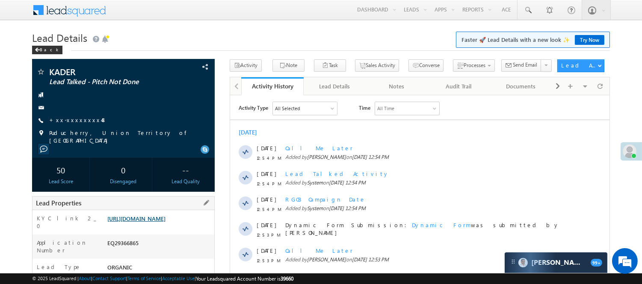
click at [166, 215] on link "https://angelbroking1-pk3em7sa.customui-test.leadsquared.com?leadId=dc7034bf-11…" at bounding box center [136, 218] width 58 height 7
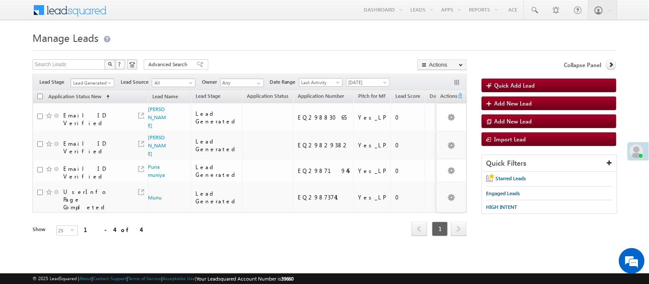
click at [95, 82] on span "Lead Generated" at bounding box center [91, 83] width 41 height 8
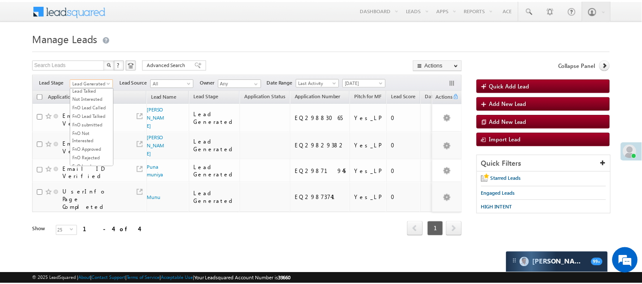
scroll to position [142, 0]
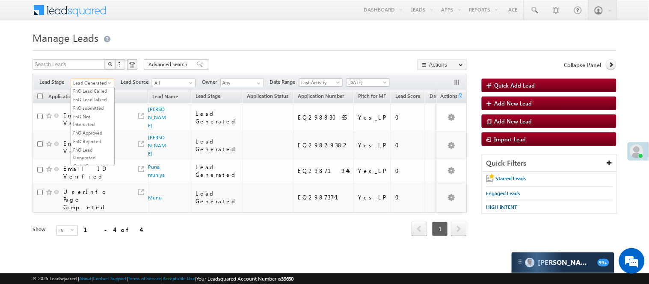
click at [100, 78] on link "Lead Talked" at bounding box center [92, 74] width 43 height 8
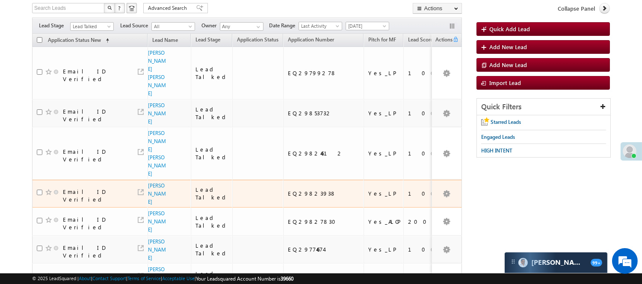
scroll to position [0, 0]
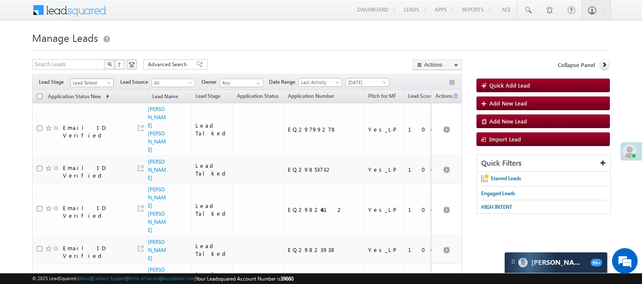
click at [73, 83] on span "Lead Talked" at bounding box center [91, 83] width 41 height 8
click at [80, 118] on link "Lead Talked - Pitch Not Done" at bounding box center [92, 113] width 43 height 15
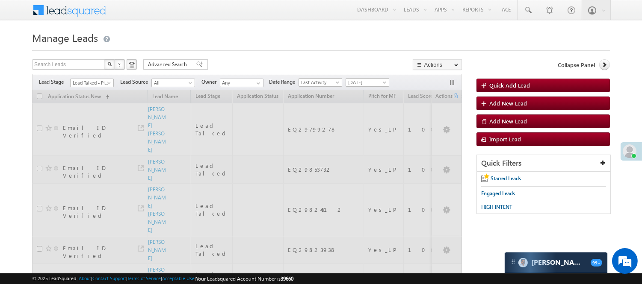
click at [236, 41] on h1 "Manage Leads" at bounding box center [321, 37] width 578 height 17
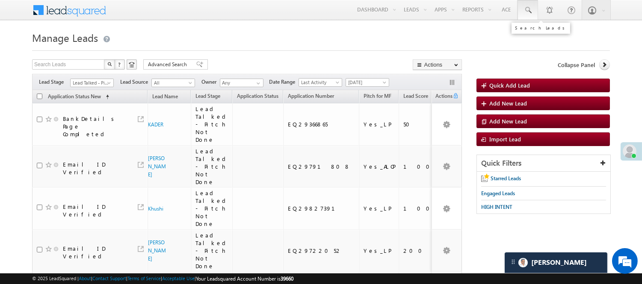
click at [526, 7] on span at bounding box center [528, 10] width 9 height 9
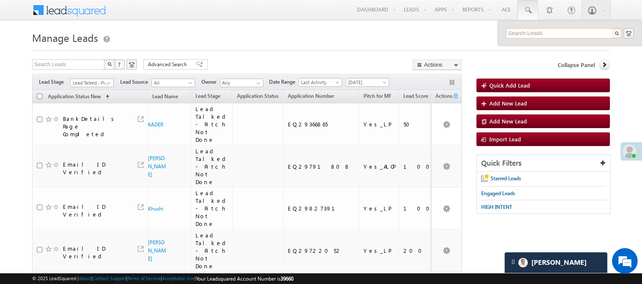
click at [538, 32] on input "text" at bounding box center [564, 33] width 116 height 10
paste input "8509775265"
type input "8509775265"
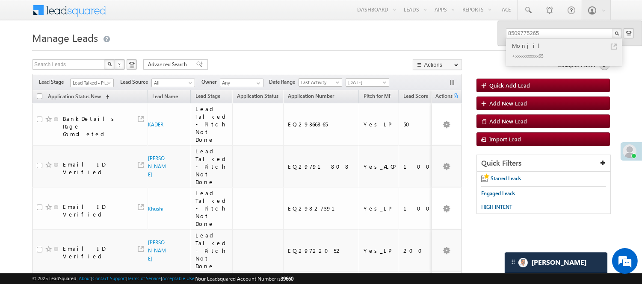
click at [526, 44] on div "Monjil" at bounding box center [567, 45] width 115 height 9
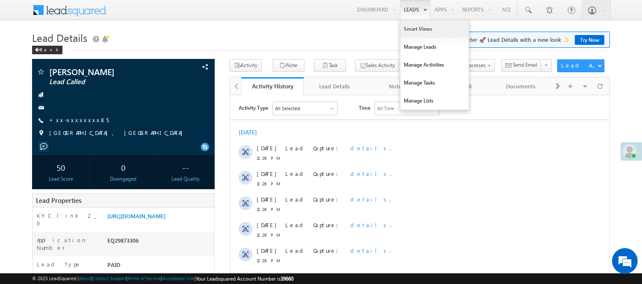
click at [416, 31] on link "Smart Views" at bounding box center [434, 29] width 68 height 18
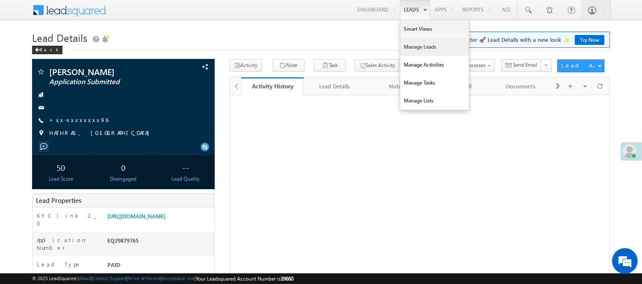
click at [422, 46] on link "Manage Leads" at bounding box center [434, 47] width 68 height 18
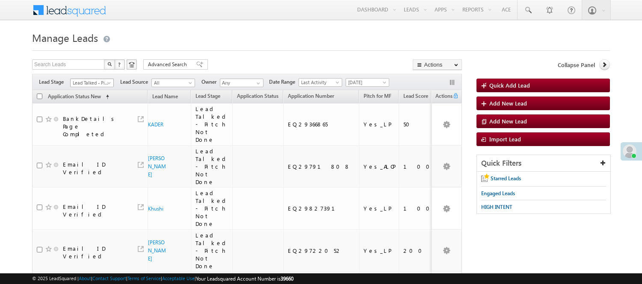
click at [84, 82] on span "Lead Talked - Pitch Not Done" at bounding box center [91, 83] width 41 height 8
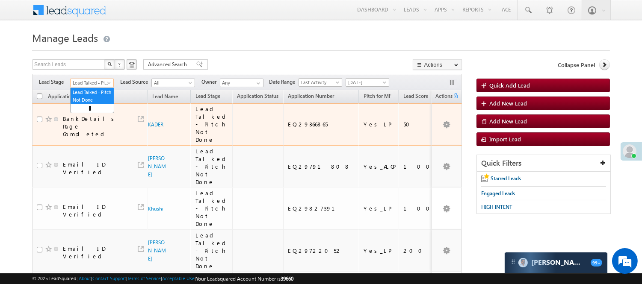
click at [89, 82] on span "Lead Talked - Pitch Not Done" at bounding box center [91, 83] width 41 height 8
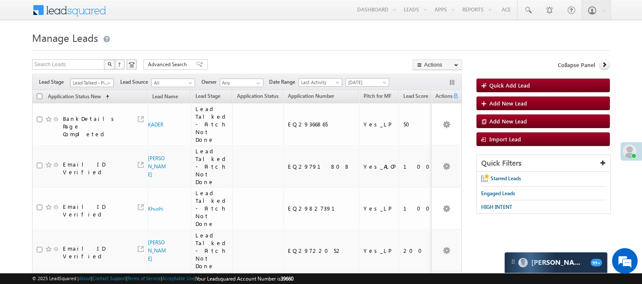
click at [89, 81] on span "Lead Talked - Pitch Not Done" at bounding box center [91, 83] width 41 height 8
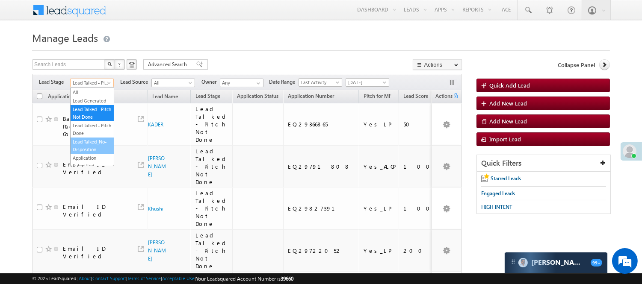
scroll to position [95, 0]
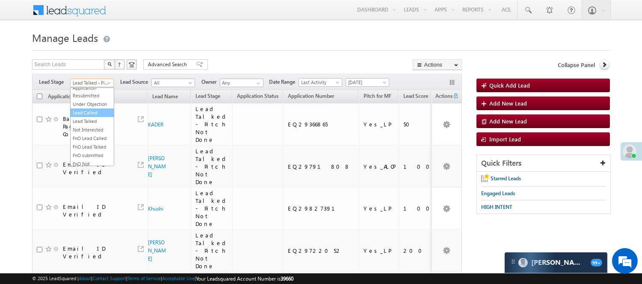
click at [96, 117] on link "Lead Called" at bounding box center [92, 113] width 43 height 8
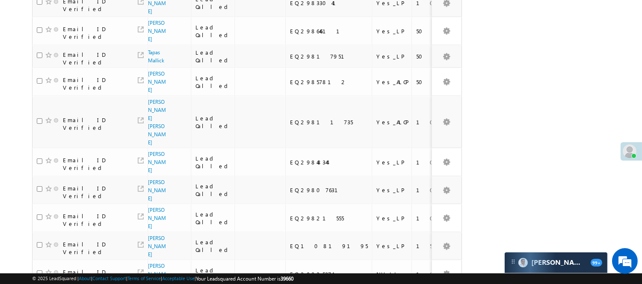
scroll to position [0, 0]
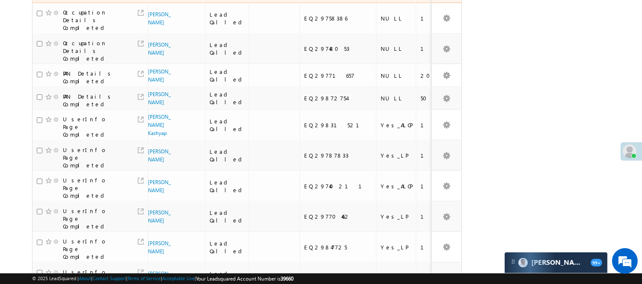
scroll to position [187, 0]
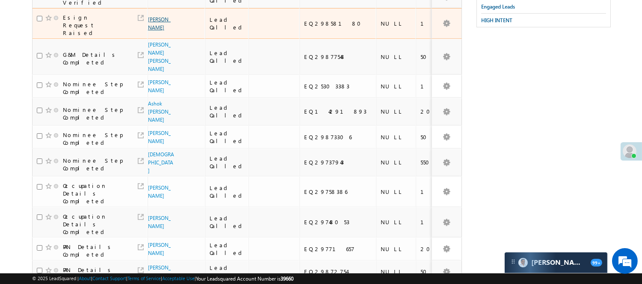
click at [153, 26] on link "Pranoy Shil" at bounding box center [159, 23] width 23 height 15
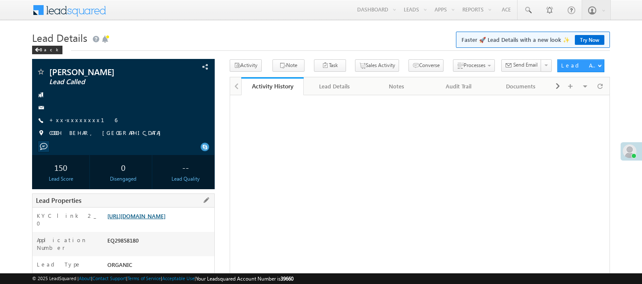
click at [147, 218] on link "[URL][DOMAIN_NAME]" at bounding box center [136, 216] width 58 height 7
click at [74, 119] on link "+xx-xxxxxxxx65" at bounding box center [77, 119] width 57 height 7
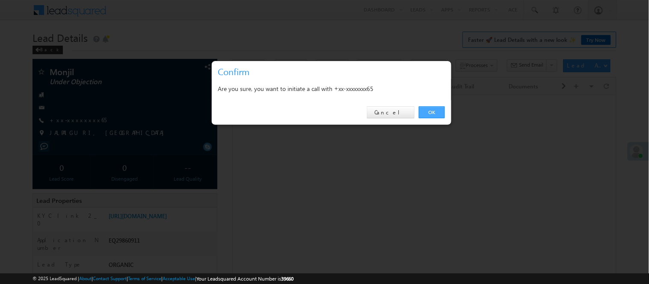
click at [441, 112] on link "OK" at bounding box center [432, 112] width 26 height 12
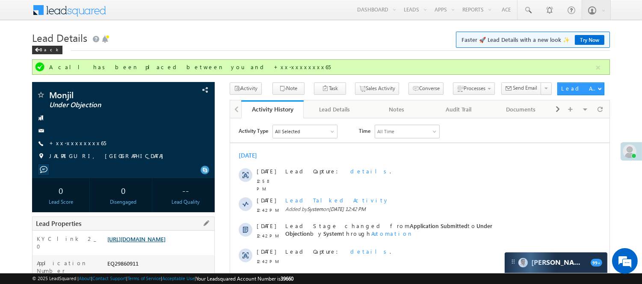
click at [147, 243] on link "https://angelbroking1-pk3em7sa.customui-test.leadsquared.com?leadId=281fc938-5e…" at bounding box center [136, 239] width 58 height 7
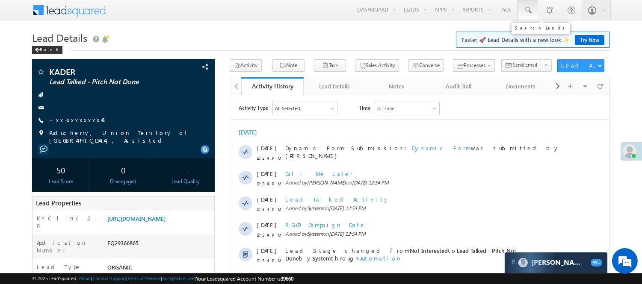
drag, startPoint x: 535, startPoint y: 13, endPoint x: 106, endPoint y: 3, distance: 429.1
click at [535, 13] on link at bounding box center [528, 10] width 21 height 20
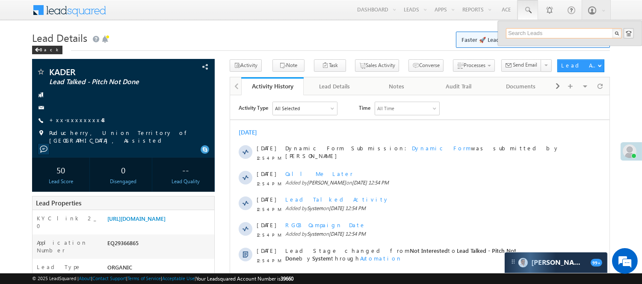
click at [544, 33] on input "text" at bounding box center [564, 33] width 116 height 10
paste input "9118398804"
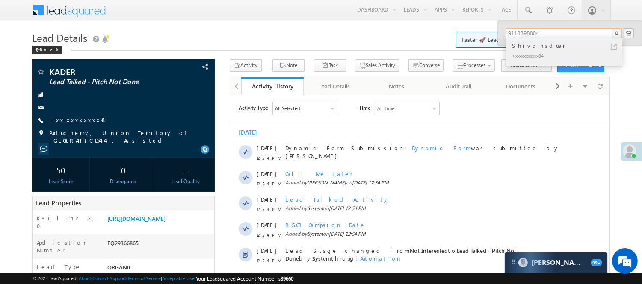
type input "9118398804"
click at [527, 53] on div "+xx-xxxxxxxx04" at bounding box center [567, 55] width 115 height 10
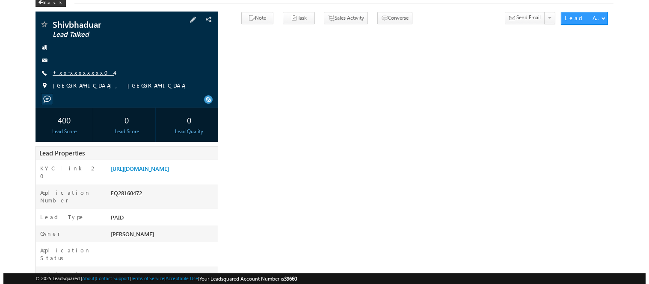
scroll to position [48, 0]
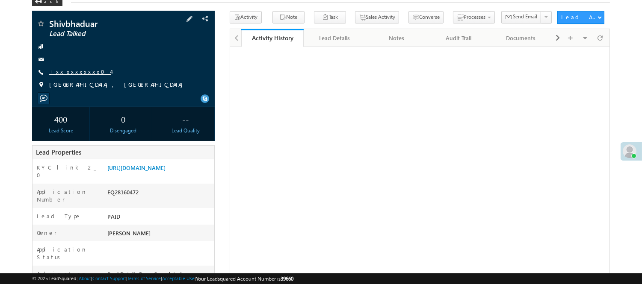
click at [73, 71] on link "+xx-xxxxxxxx04" at bounding box center [80, 71] width 62 height 7
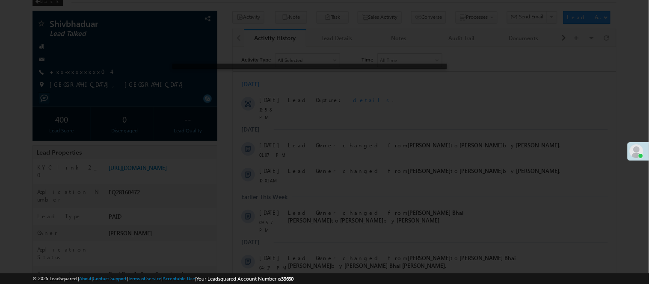
scroll to position [0, 0]
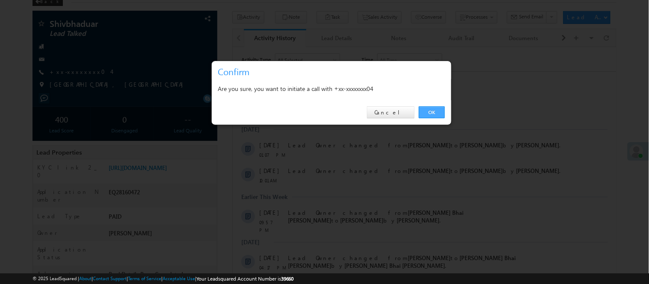
drag, startPoint x: 423, startPoint y: 116, endPoint x: 192, endPoint y: 67, distance: 235.2
click at [423, 116] on link "OK" at bounding box center [432, 112] width 26 height 12
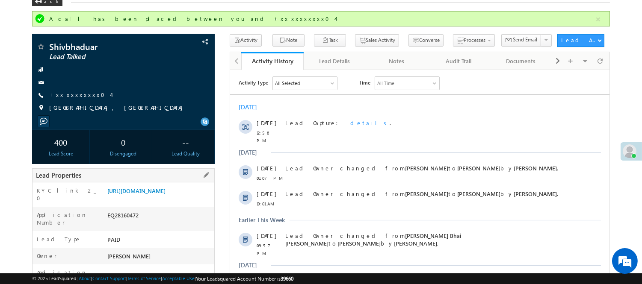
click at [157, 179] on div "Lead Properties" at bounding box center [123, 176] width 183 height 14
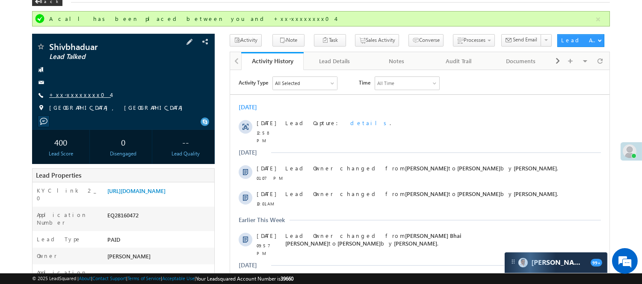
click at [74, 95] on link "+xx-xxxxxxxx04" at bounding box center [80, 94] width 62 height 7
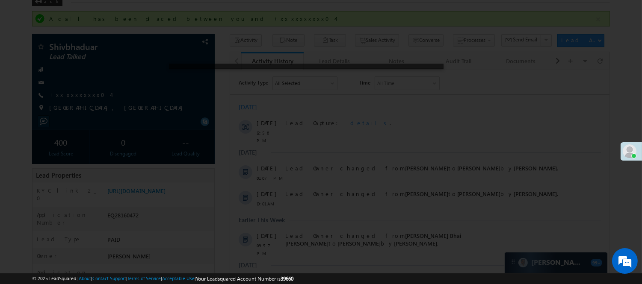
click at [74, 95] on div at bounding box center [321, 142] width 642 height 284
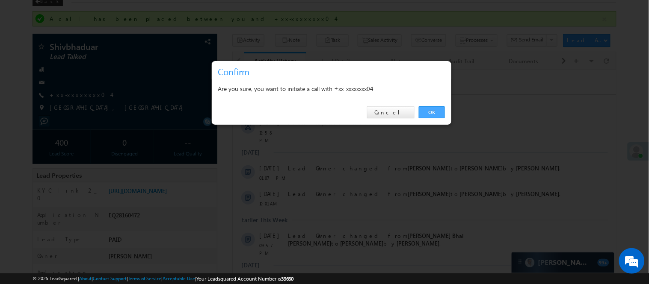
click at [432, 112] on link "OK" at bounding box center [432, 112] width 26 height 12
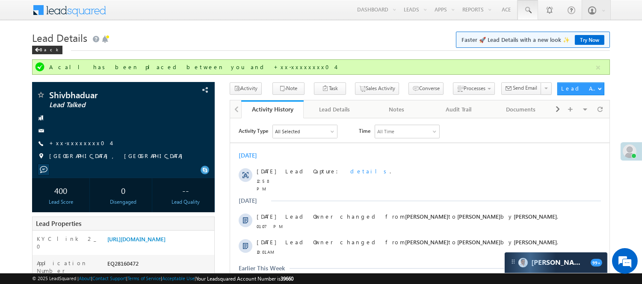
click at [531, 15] on link at bounding box center [528, 10] width 21 height 20
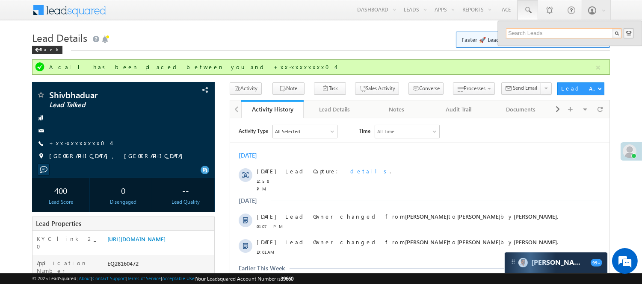
click at [542, 33] on input "text" at bounding box center [564, 33] width 116 height 10
paste input "9118398804"
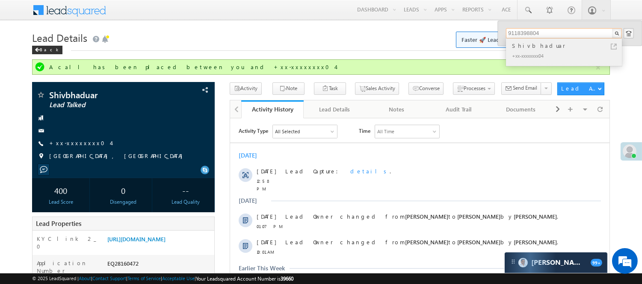
type input "9118398804"
click at [552, 53] on div "+xx-xxxxxxxx04" at bounding box center [567, 55] width 115 height 10
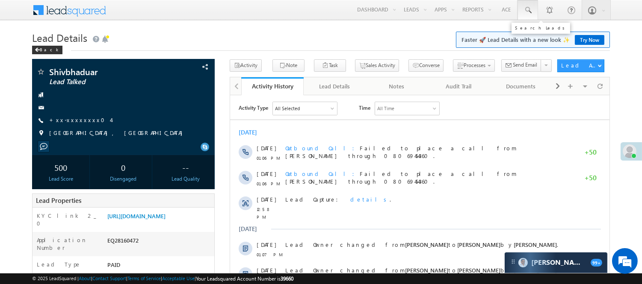
click at [525, 7] on span at bounding box center [528, 10] width 9 height 9
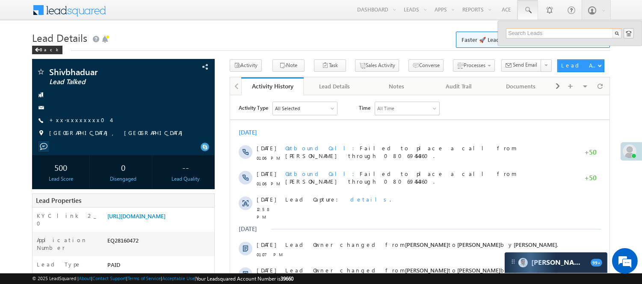
click at [542, 32] on input "text" at bounding box center [564, 33] width 116 height 10
paste input "9118398804"
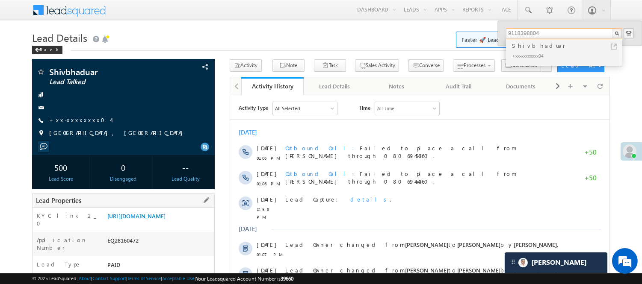
type input "9118398804"
click at [163, 211] on div "KYC link 2_0 https://angelbroking1-pk3em7sa.customui-test.leadsquared.com?leadI…" at bounding box center [124, 220] width 182 height 24
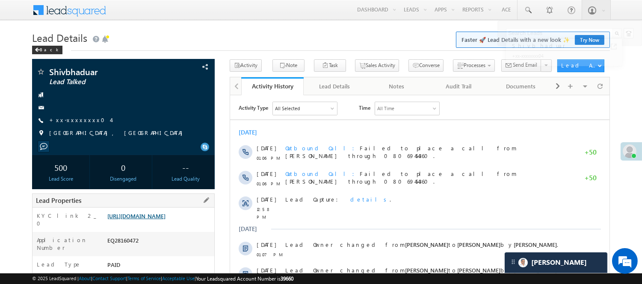
click at [165, 216] on link "https://angelbroking1-pk3em7sa.customui-test.leadsquared.com?leadId=fcb9e97b-cf…" at bounding box center [136, 216] width 58 height 7
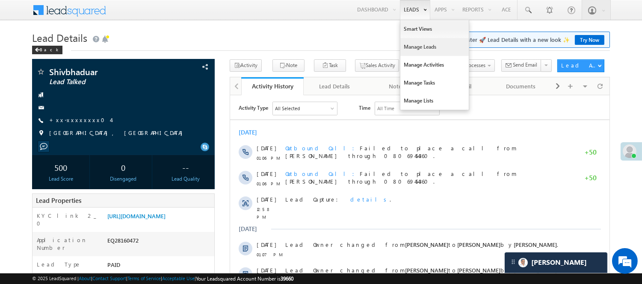
click at [411, 47] on link "Manage Leads" at bounding box center [434, 47] width 68 height 18
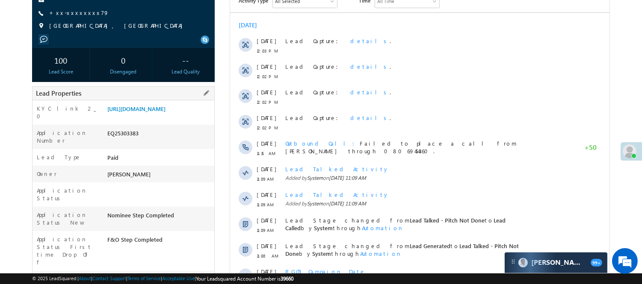
scroll to position [47, 0]
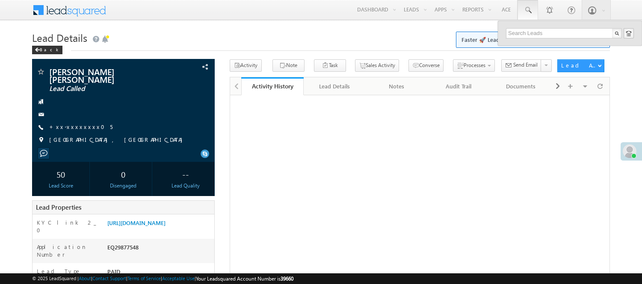
click at [565, 34] on input "text" at bounding box center [564, 33] width 116 height 10
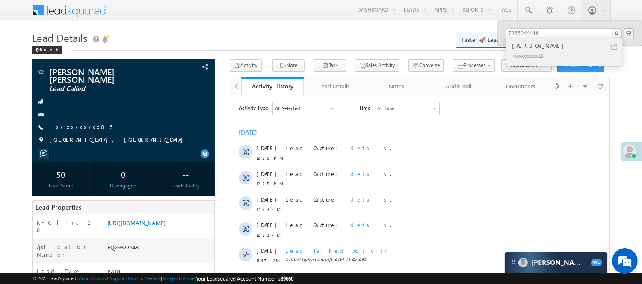
type input "7865044416"
click at [530, 53] on div "+xx-xxxxxxxx16" at bounding box center [567, 55] width 115 height 10
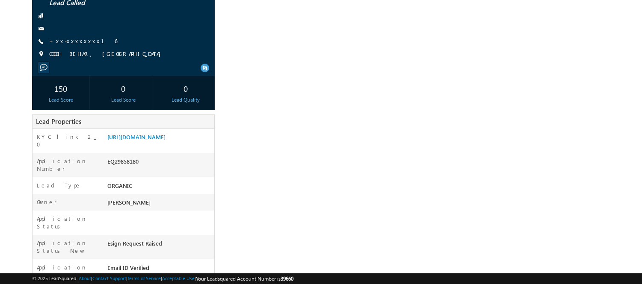
scroll to position [95, 0]
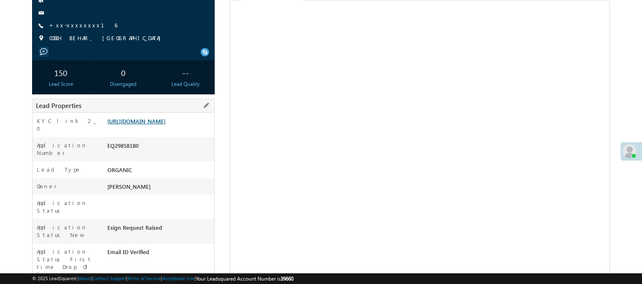
click at [161, 121] on link "[URL][DOMAIN_NAME]" at bounding box center [136, 121] width 58 height 7
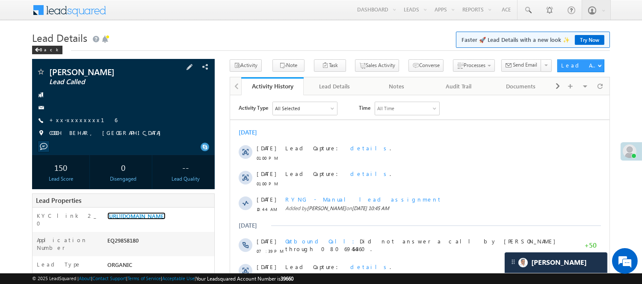
scroll to position [0, 0]
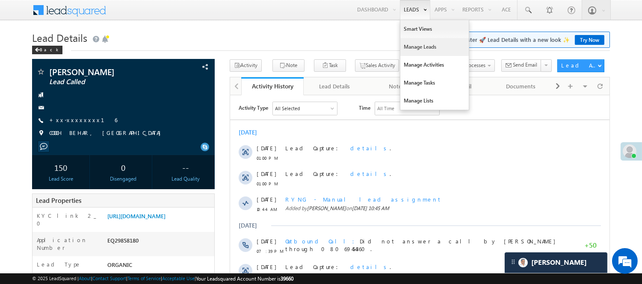
click at [415, 47] on link "Manage Leads" at bounding box center [434, 47] width 68 height 18
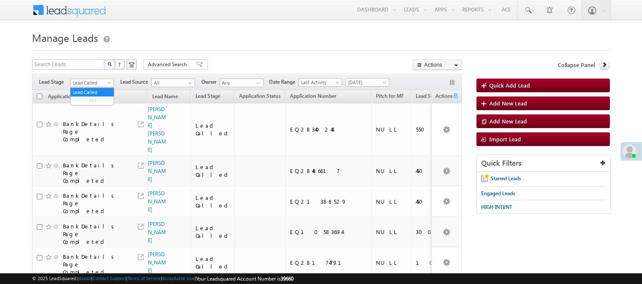
click at [75, 82] on span "Lead Called" at bounding box center [91, 83] width 41 height 8
click at [91, 141] on link "Code Generated" at bounding box center [92, 145] width 43 height 8
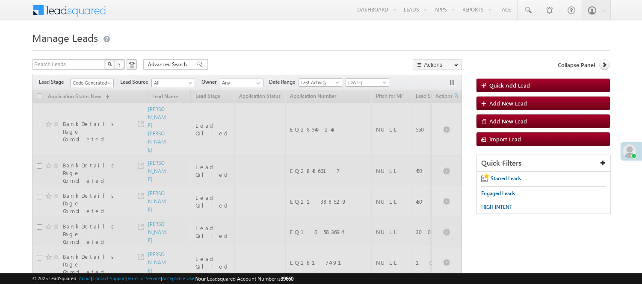
click at [241, 40] on h1 "Manage Leads" at bounding box center [321, 37] width 578 height 17
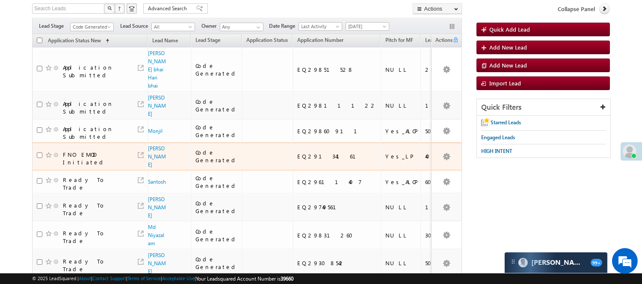
scroll to position [0, 0]
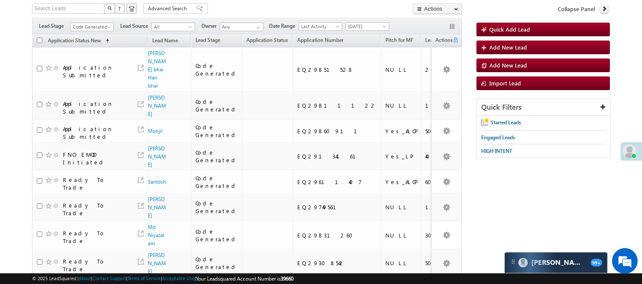
click at [84, 27] on span "Code Generated" at bounding box center [91, 27] width 41 height 8
click at [91, 43] on link "Lead Generated" at bounding box center [92, 45] width 43 height 8
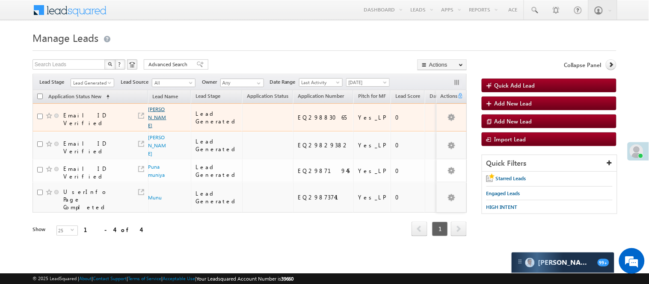
click at [152, 115] on link "Yunus Pathan" at bounding box center [157, 117] width 18 height 23
click at [156, 121] on span "Yunus Pathan" at bounding box center [157, 117] width 19 height 24
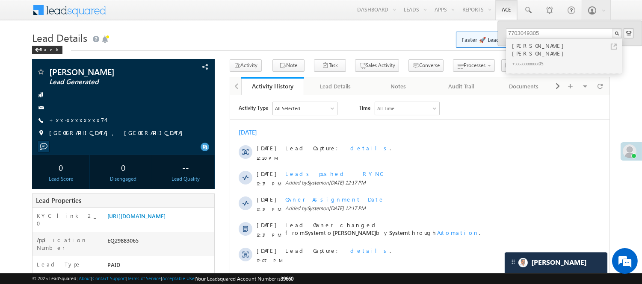
type input "7703049305"
click at [43, 48] on div "Back" at bounding box center [47, 50] width 30 height 9
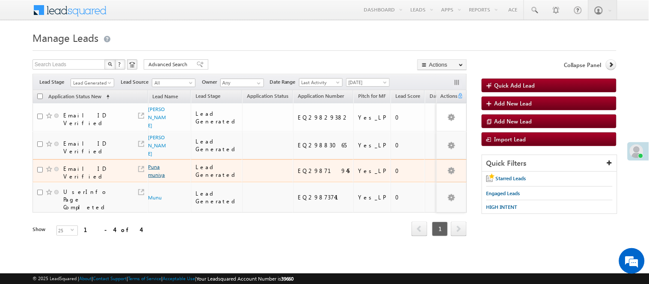
click at [155, 174] on link "Puna muniya" at bounding box center [156, 171] width 17 height 15
click at [153, 171] on link "Puna muniya" at bounding box center [156, 171] width 17 height 15
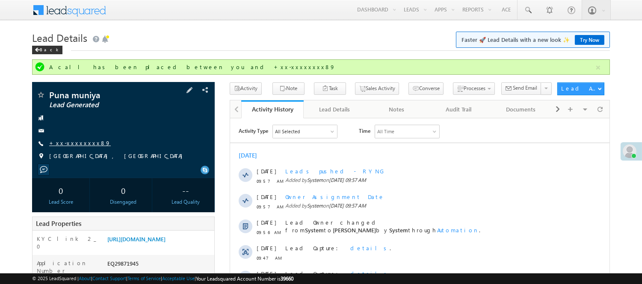
click at [70, 142] on link "+xx-xxxxxxxx89" at bounding box center [80, 142] width 62 height 7
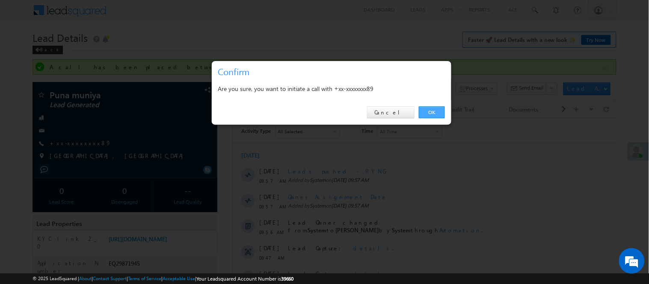
click at [434, 111] on link "OK" at bounding box center [432, 112] width 26 height 12
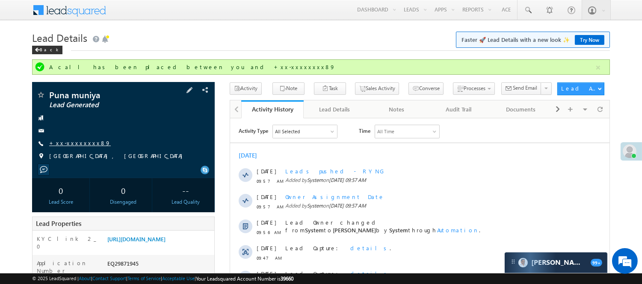
click at [73, 141] on link "+xx-xxxxxxxx89" at bounding box center [80, 142] width 62 height 7
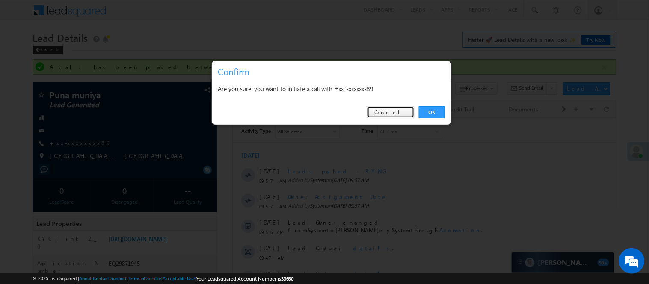
drag, startPoint x: 402, startPoint y: 112, endPoint x: 443, endPoint y: 21, distance: 100.5
click at [402, 112] on link "Cancel" at bounding box center [390, 112] width 47 height 12
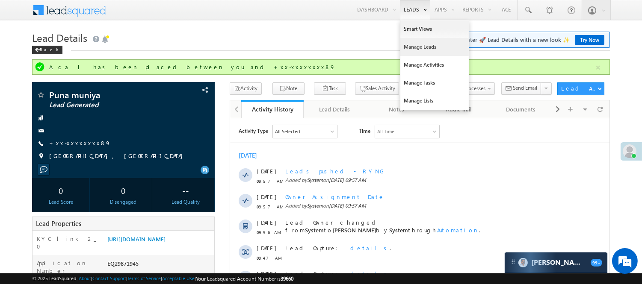
click at [420, 46] on link "Manage Leads" at bounding box center [434, 47] width 68 height 18
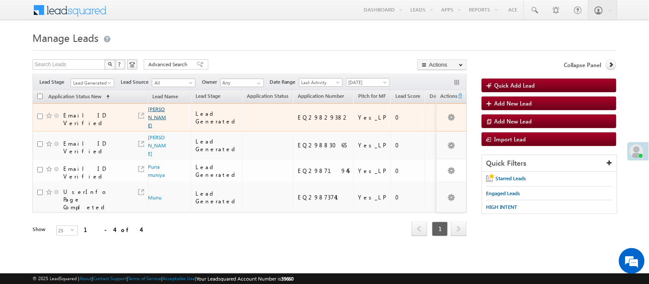
click at [150, 118] on link "Gopinath nayak" at bounding box center [157, 117] width 18 height 23
click at [152, 109] on link "Gopinath nayak" at bounding box center [157, 117] width 18 height 23
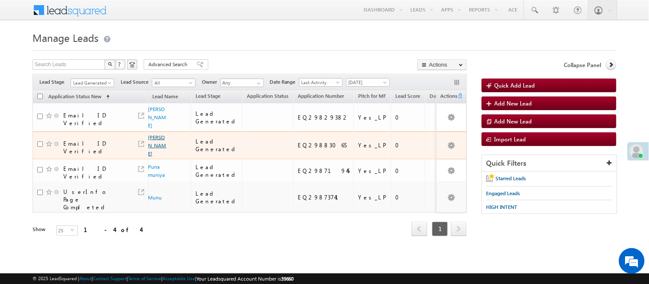
click at [153, 146] on link "Yunus Pathan" at bounding box center [157, 145] width 18 height 23
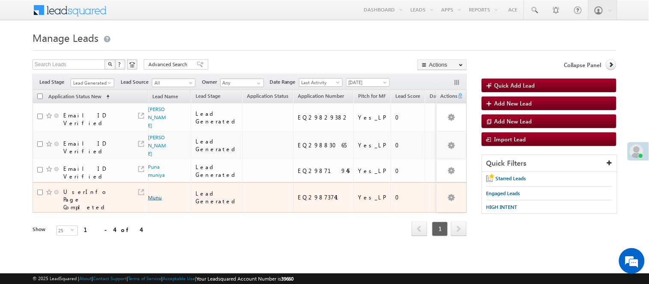
click at [159, 200] on link "Munu" at bounding box center [155, 198] width 14 height 6
click at [159, 198] on link "Munu" at bounding box center [155, 198] width 14 height 6
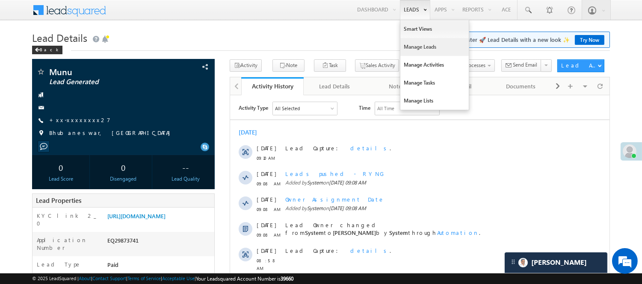
click at [422, 46] on link "Manage Leads" at bounding box center [434, 47] width 68 height 18
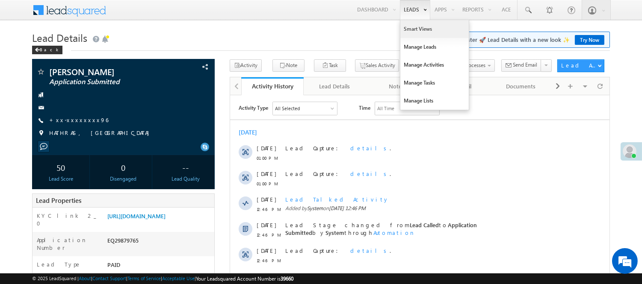
click at [421, 27] on link "Smart Views" at bounding box center [434, 29] width 68 height 18
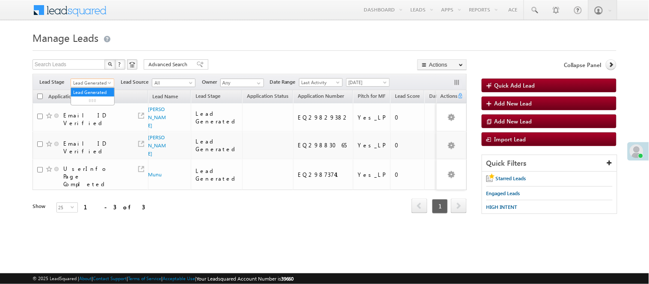
click at [100, 86] on span "Lead Generated" at bounding box center [91, 83] width 41 height 8
click at [99, 79] on link "Lead Generated" at bounding box center [93, 83] width 44 height 9
click at [99, 81] on span "Lead Generated" at bounding box center [91, 83] width 41 height 8
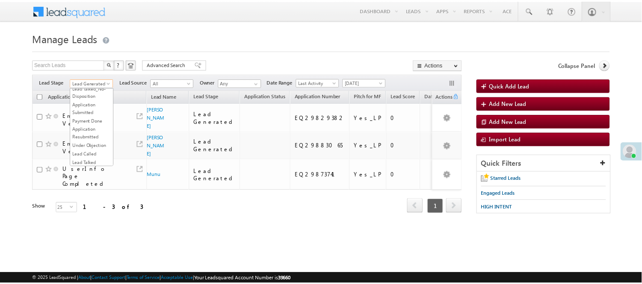
scroll to position [95, 0]
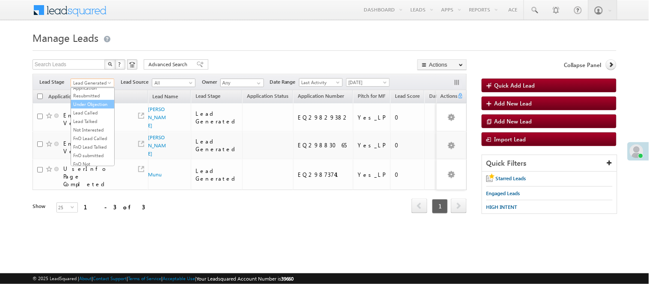
click at [88, 108] on link "Under Objection" at bounding box center [92, 105] width 43 height 8
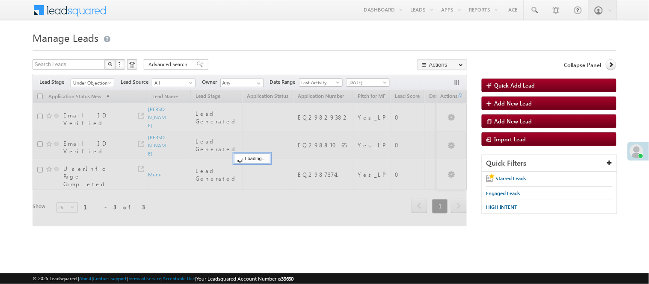
click at [262, 56] on form "Manage Leads Quick Add Lead Search Leads X ? 3 results found Advanced Search Ad…" at bounding box center [325, 133] width 584 height 209
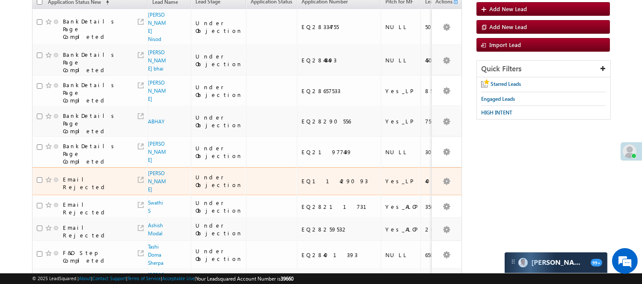
scroll to position [0, 0]
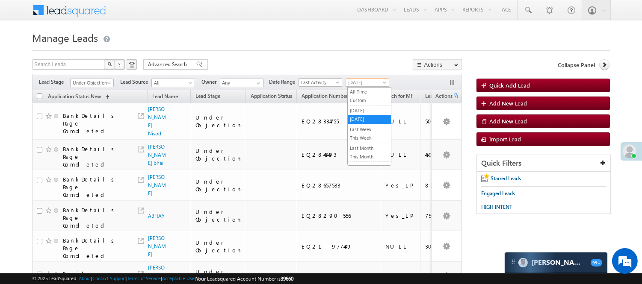
click at [363, 82] on span "[DATE]" at bounding box center [366, 83] width 41 height 8
click at [367, 109] on link "[DATE]" at bounding box center [369, 111] width 43 height 8
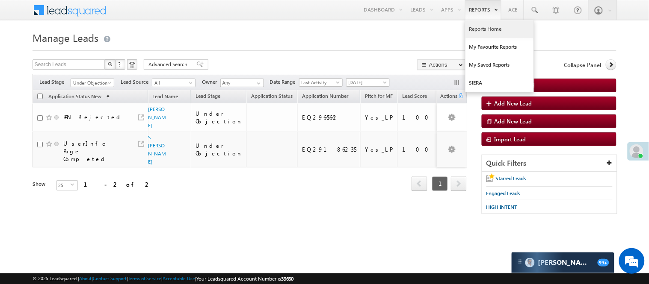
click at [487, 32] on link "Reports Home" at bounding box center [499, 29] width 68 height 18
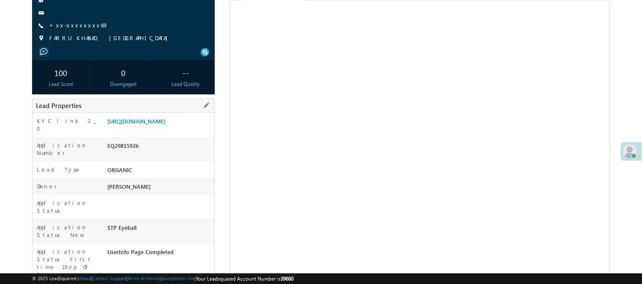
scroll to position [96, 0]
click at [166, 124] on link "[URL][DOMAIN_NAME]" at bounding box center [136, 120] width 58 height 7
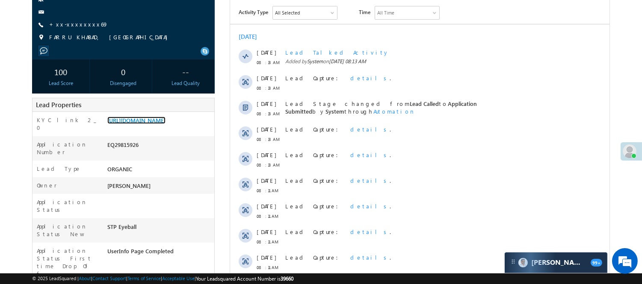
scroll to position [0, 0]
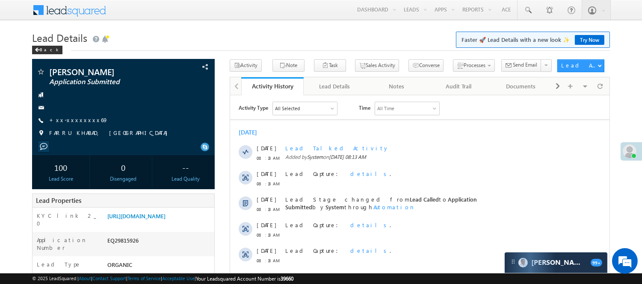
click at [277, 31] on h1 "Lead Details Faster 🚀 Lead Details with a new look ✨ Try Now" at bounding box center [321, 37] width 578 height 17
click at [164, 220] on link "https://angelbroking1-pk3em7sa.customui-test.leadsquared.com?leadId=0f4bceb2-43…" at bounding box center [136, 216] width 58 height 7
click at [529, 15] on link at bounding box center [528, 10] width 21 height 20
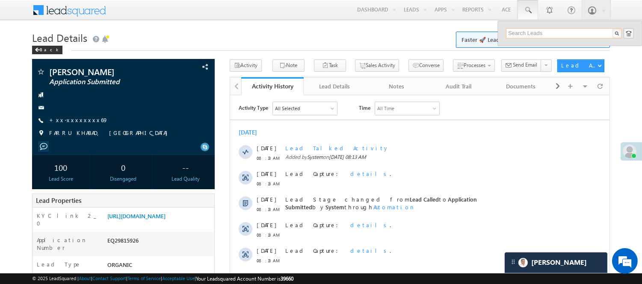
click at [538, 29] on input "text" at bounding box center [564, 33] width 116 height 10
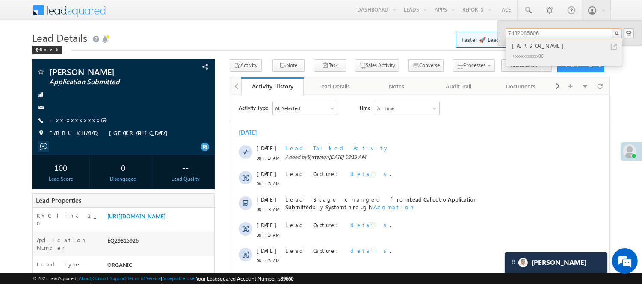
type input "7432085606"
click at [526, 52] on div "+xx-xxxxxxxx06" at bounding box center [567, 55] width 115 height 10
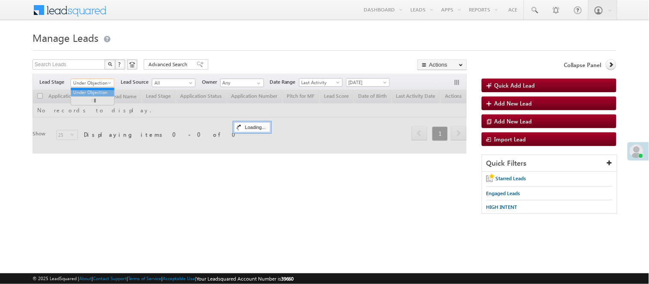
click at [101, 82] on span "Under Objection" at bounding box center [91, 83] width 41 height 8
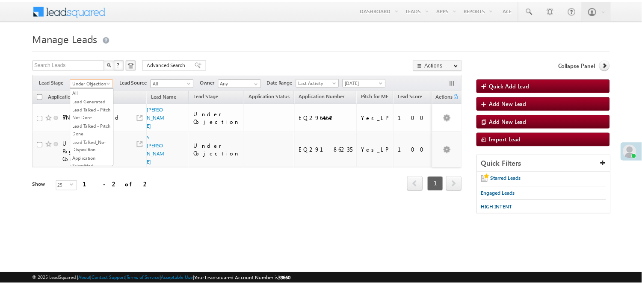
scroll to position [92, 0]
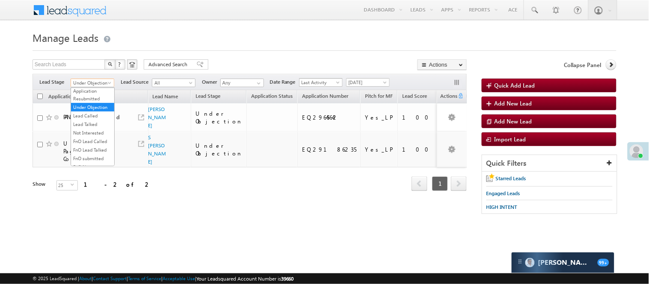
click at [359, 85] on span "[DATE]" at bounding box center [366, 83] width 41 height 8
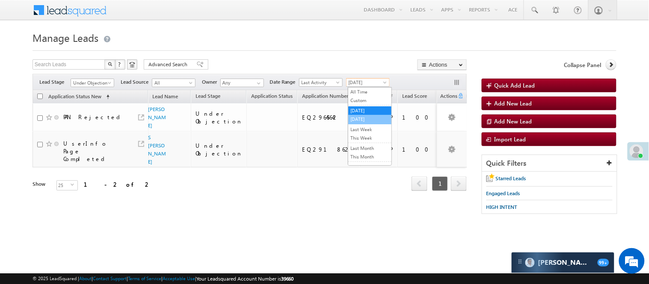
click at [364, 122] on link "[DATE]" at bounding box center [369, 119] width 43 height 8
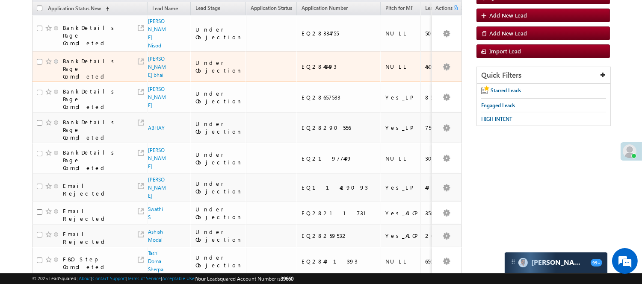
scroll to position [33, 0]
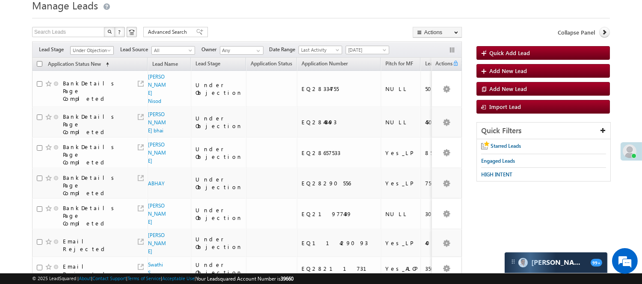
click at [91, 47] on span "Under Objection" at bounding box center [91, 51] width 41 height 8
click at [94, 87] on link "Lead Called" at bounding box center [92, 84] width 43 height 8
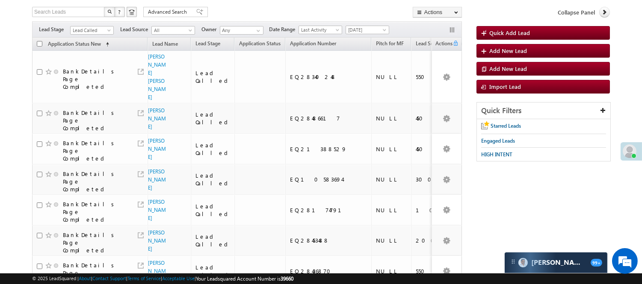
scroll to position [0, 0]
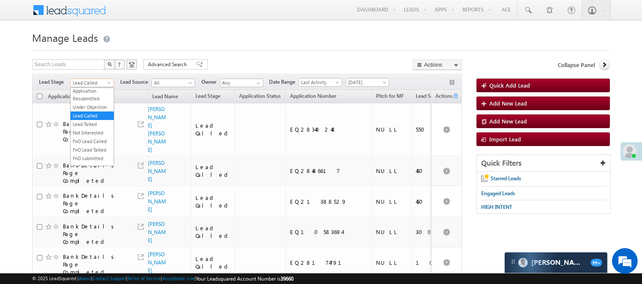
drag, startPoint x: 101, startPoint y: 82, endPoint x: 104, endPoint y: 98, distance: 16.9
click at [102, 82] on span "Lead Called" at bounding box center [91, 83] width 41 height 8
click at [98, 105] on link "Lead Generated" at bounding box center [92, 101] width 43 height 8
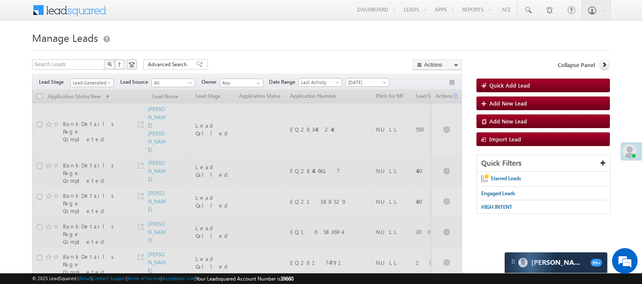
click at [289, 50] on div at bounding box center [321, 48] width 578 height 6
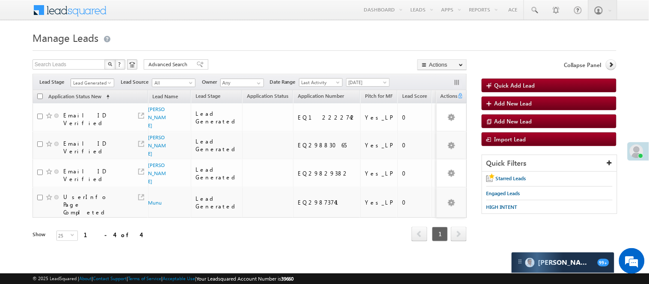
click at [98, 82] on span "Lead Generated" at bounding box center [91, 83] width 41 height 8
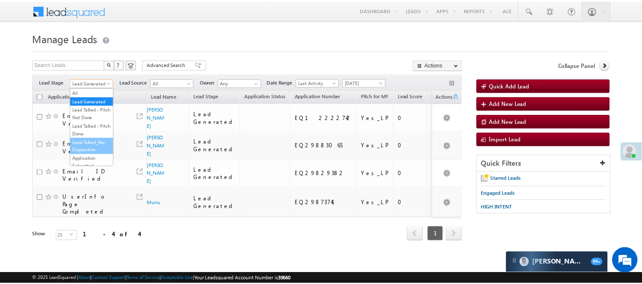
scroll to position [142, 0]
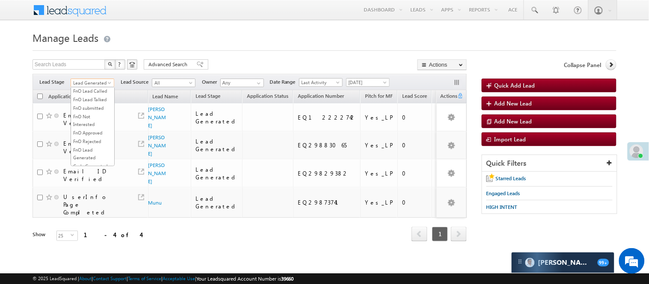
click at [96, 78] on link "Lead Talked" at bounding box center [92, 74] width 43 height 8
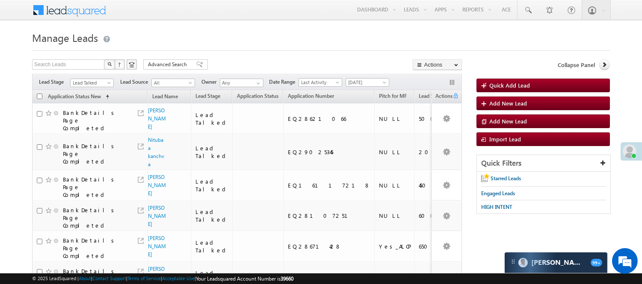
click at [293, 60] on div "Search Leads X ? 108 results found Advanced Search Advanced Search Advanced sea…" at bounding box center [247, 65] width 430 height 12
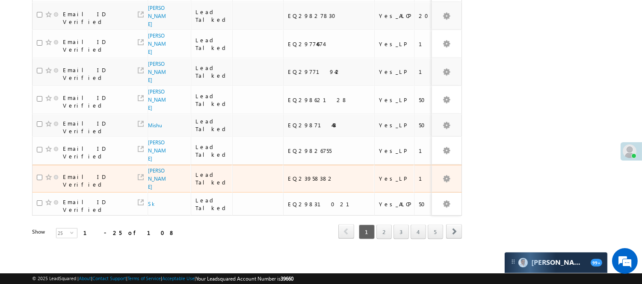
scroll to position [691, 0]
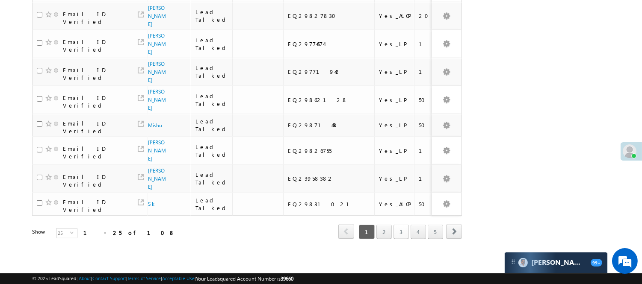
click at [395, 227] on link "3" at bounding box center [400, 232] width 15 height 15
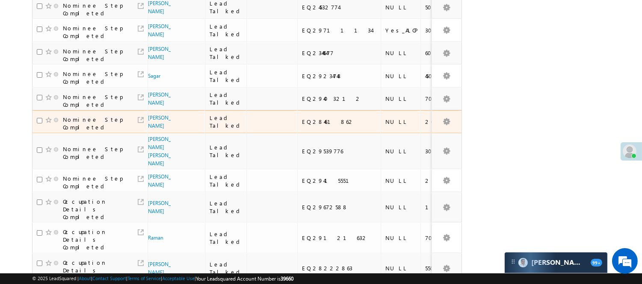
scroll to position [53, 0]
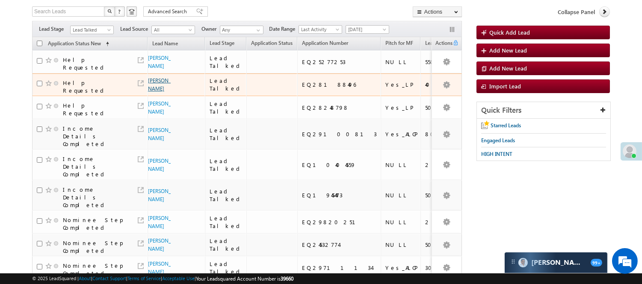
click at [156, 92] on link "Bhanu Partap" at bounding box center [159, 84] width 23 height 15
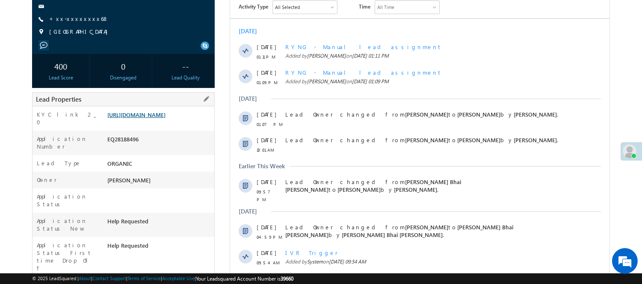
click at [147, 118] on link "[URL][DOMAIN_NAME]" at bounding box center [136, 114] width 58 height 7
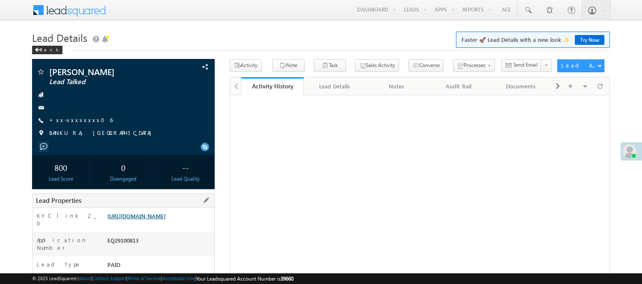
scroll to position [95, 0]
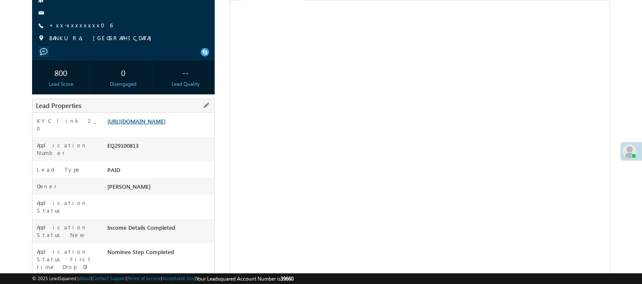
click at [166, 124] on link "https://angelbroking1-pk3em7sa.customui-test.leadsquared.com?leadId=a3154407-02…" at bounding box center [136, 121] width 58 height 7
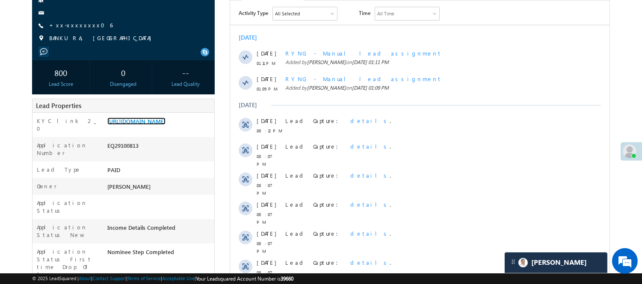
scroll to position [0, 0]
click at [68, 24] on link "+xx-xxxxxxxx06" at bounding box center [80, 24] width 63 height 7
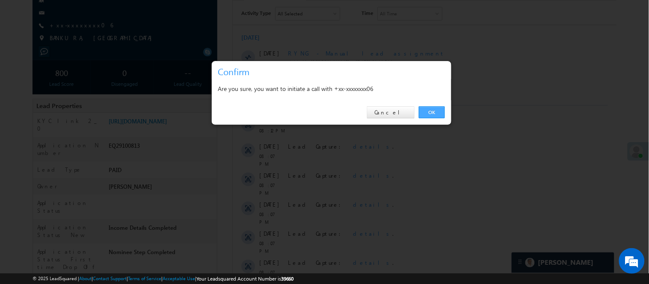
click at [435, 109] on link "OK" at bounding box center [432, 112] width 26 height 12
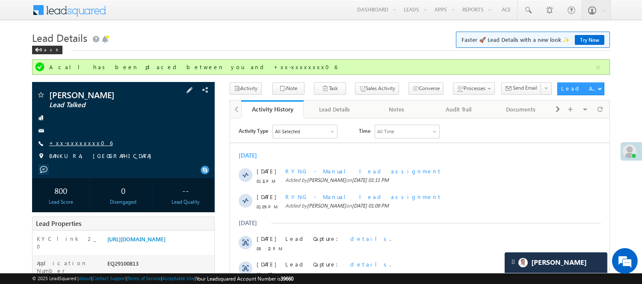
click at [66, 144] on link "+xx-xxxxxxxx06" at bounding box center [80, 142] width 63 height 7
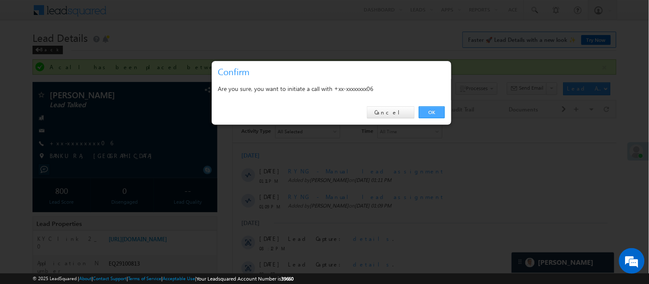
click at [435, 113] on link "OK" at bounding box center [432, 112] width 26 height 12
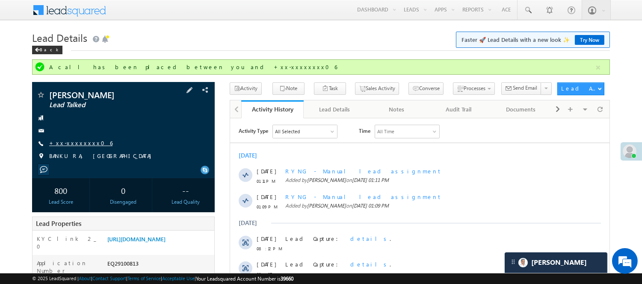
click at [76, 146] on link "+xx-xxxxxxxx06" at bounding box center [80, 142] width 63 height 7
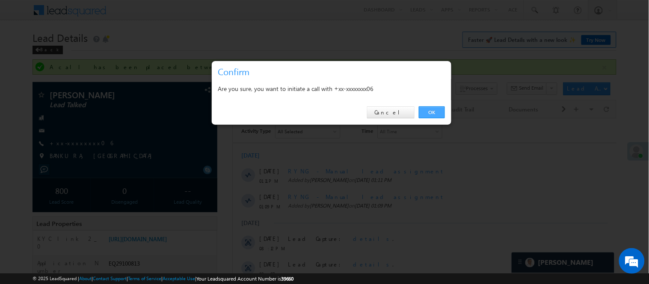
click at [427, 113] on link "OK" at bounding box center [432, 112] width 26 height 12
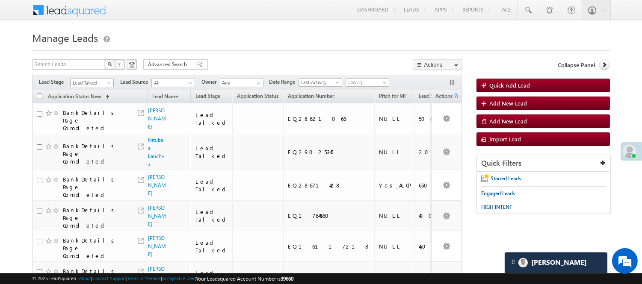
click at [96, 83] on span "Lead Talked" at bounding box center [91, 83] width 41 height 8
click at [89, 104] on link "Lead Generated" at bounding box center [92, 101] width 43 height 8
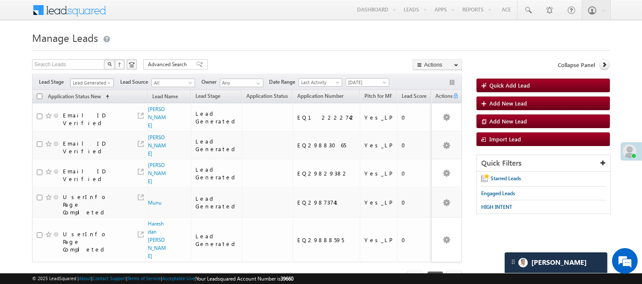
click at [84, 79] on span "Lead Generated" at bounding box center [91, 83] width 41 height 8
click at [91, 142] on link "Code Generated" at bounding box center [92, 145] width 43 height 8
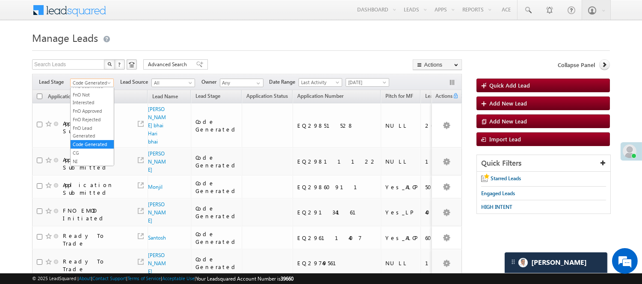
click at [94, 86] on span "Code Generated" at bounding box center [91, 83] width 41 height 8
click at [92, 117] on link "Lead Called" at bounding box center [92, 113] width 43 height 8
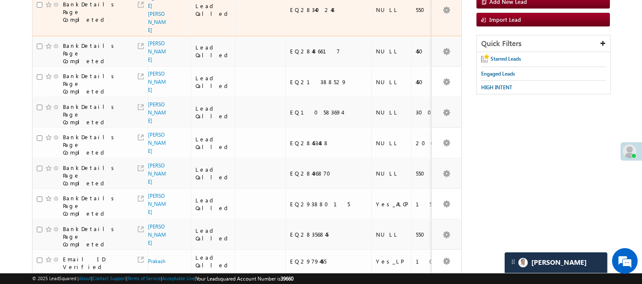
scroll to position [142, 0]
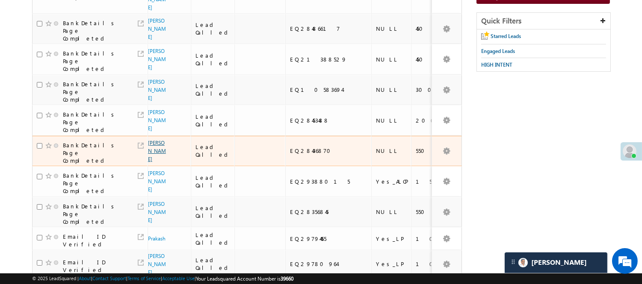
click at [155, 140] on link "Meenal pawar" at bounding box center [157, 151] width 18 height 23
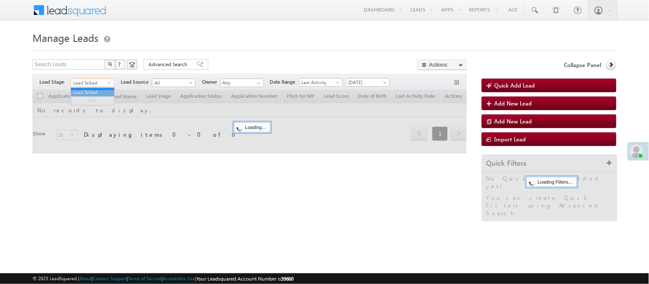
click at [92, 83] on span "Lead Talked" at bounding box center [91, 83] width 41 height 8
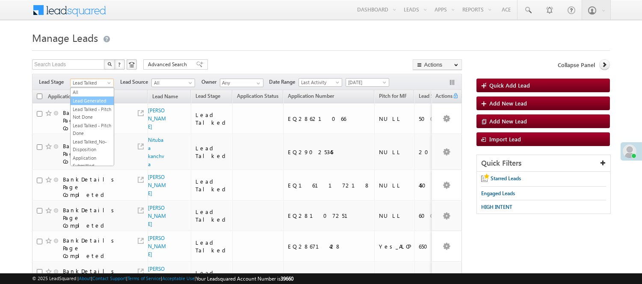
click at [89, 105] on link "Lead Generated" at bounding box center [92, 101] width 43 height 8
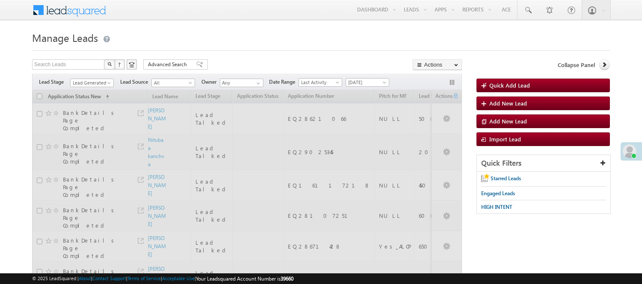
click at [232, 63] on div "Search Leads X ? 108 results found Advanced Search Advanced Search Advanced sea…" at bounding box center [247, 65] width 430 height 12
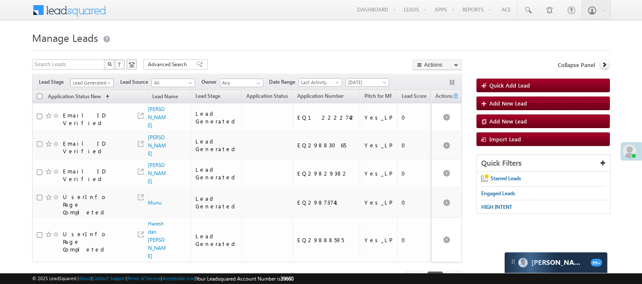
click at [89, 78] on span "Lead Generated" at bounding box center [92, 81] width 44 height 7
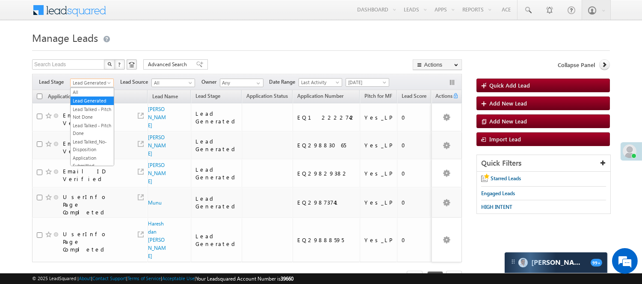
click at [89, 80] on span "Lead Generated" at bounding box center [91, 83] width 41 height 8
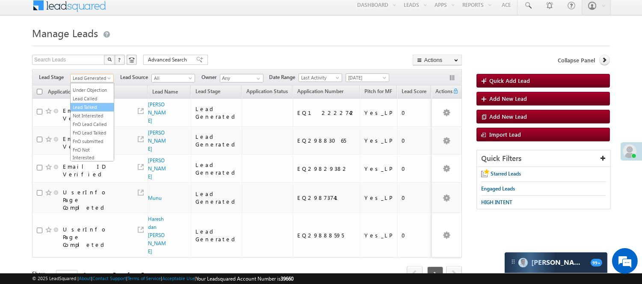
scroll to position [70, 0]
click at [89, 137] on link "Lead Called" at bounding box center [92, 134] width 43 height 8
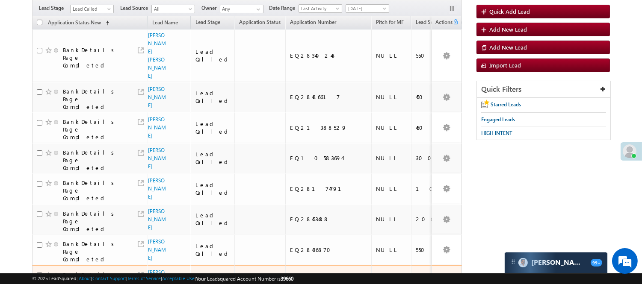
scroll to position [147, 0]
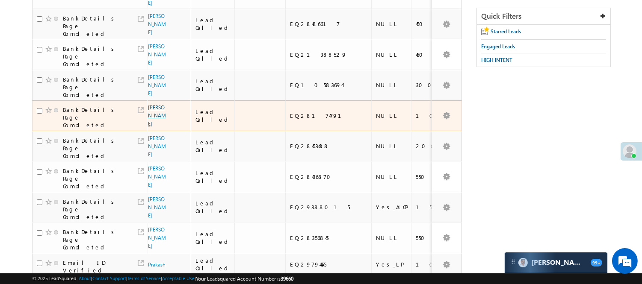
click at [155, 106] on link "tinku" at bounding box center [157, 115] width 18 height 23
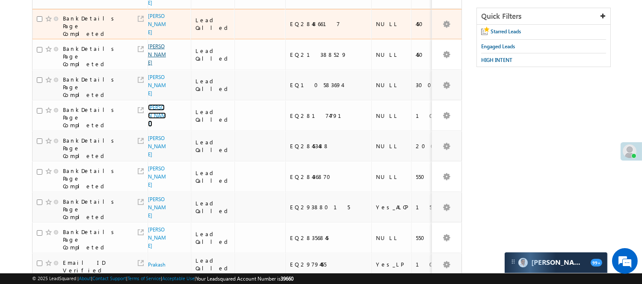
scroll to position [47, 0]
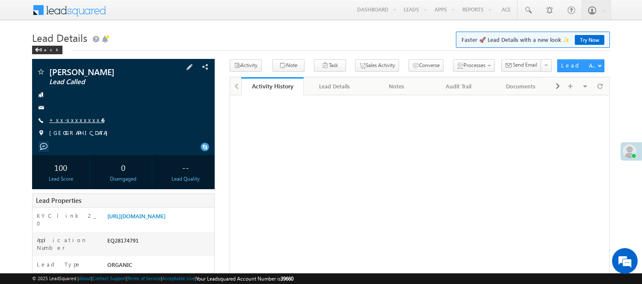
click at [68, 118] on link "+xx-xxxxxxxx46" at bounding box center [76, 119] width 55 height 7
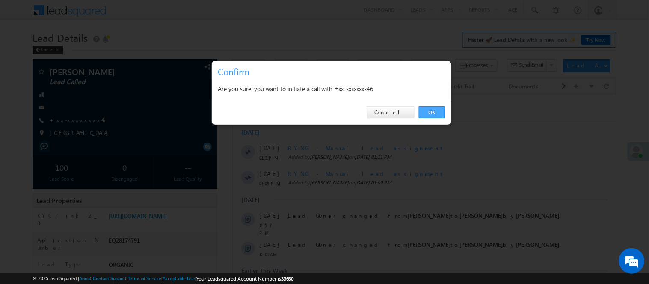
click at [435, 115] on link "OK" at bounding box center [432, 112] width 26 height 12
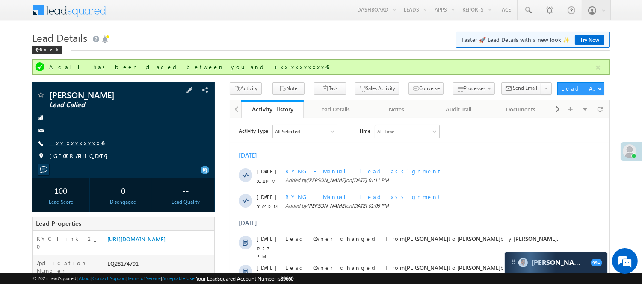
click at [64, 143] on link "+xx-xxxxxxxx46" at bounding box center [76, 142] width 55 height 7
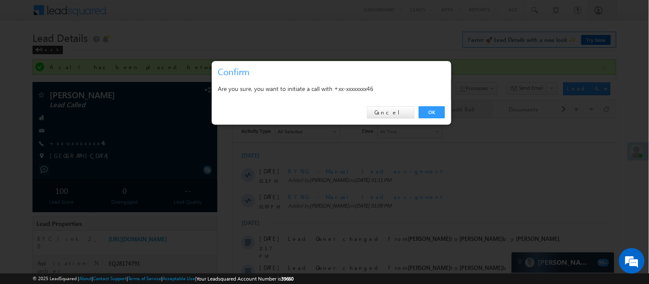
click at [430, 114] on link "OK" at bounding box center [432, 112] width 26 height 12
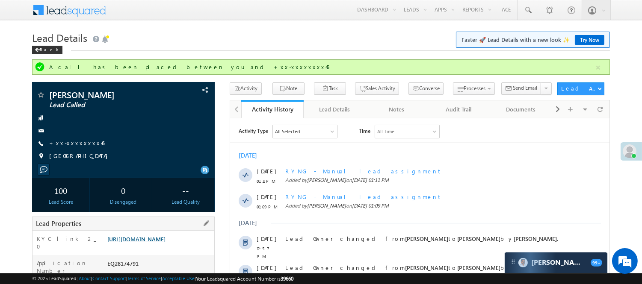
click at [127, 243] on link "[URL][DOMAIN_NAME]" at bounding box center [136, 239] width 58 height 7
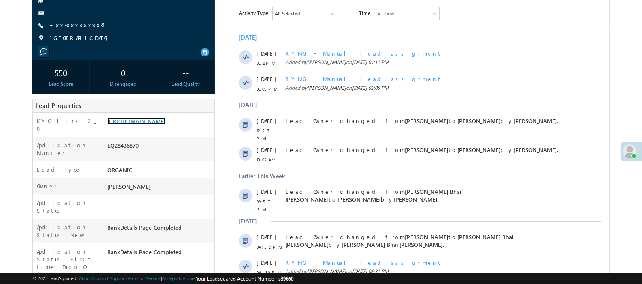
scroll to position [95, 0]
click at [74, 23] on link "+xx-xxxxxxxx45" at bounding box center [76, 24] width 55 height 7
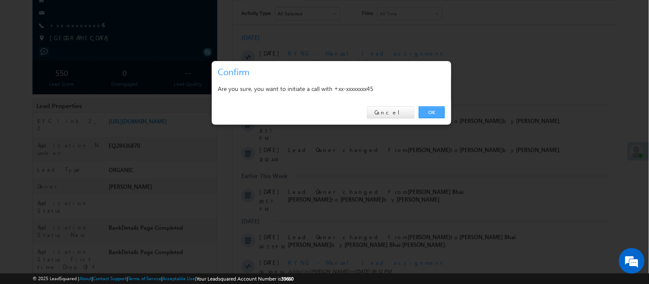
click at [435, 109] on link "OK" at bounding box center [432, 112] width 26 height 12
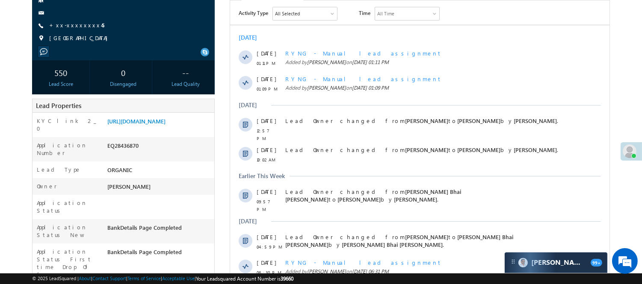
scroll to position [0, 0]
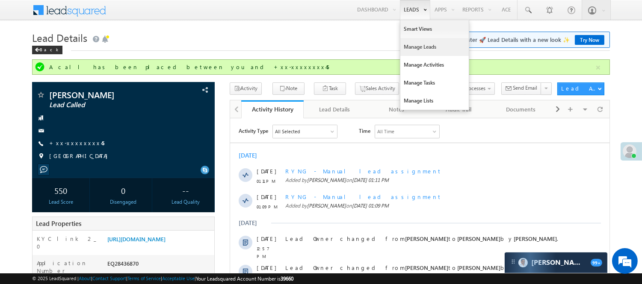
click at [420, 49] on link "Manage Leads" at bounding box center [434, 47] width 68 height 18
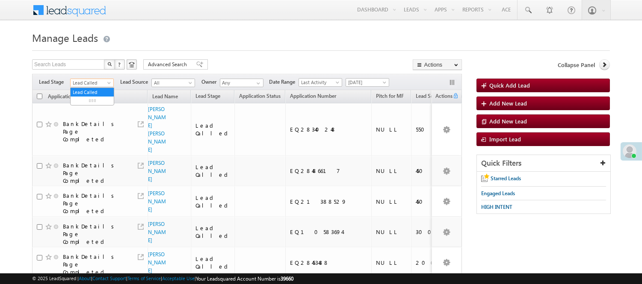
click at [99, 80] on span "Lead Called" at bounding box center [91, 83] width 41 height 8
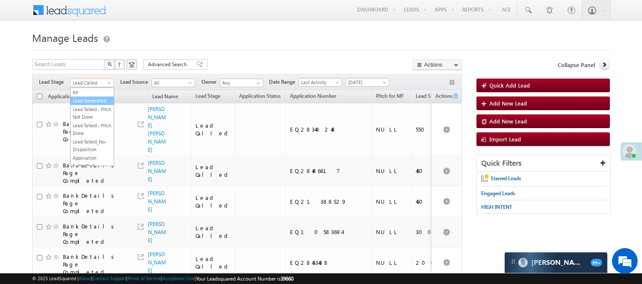
click at [90, 105] on link "Lead Generated" at bounding box center [92, 101] width 43 height 8
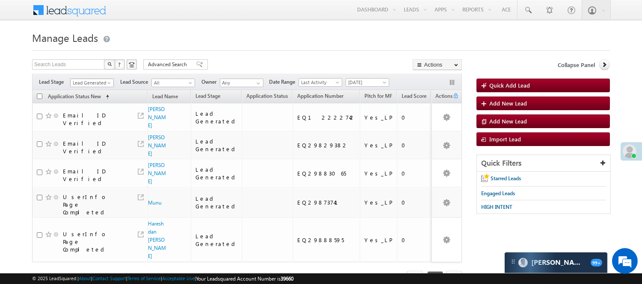
click at [97, 84] on span "Lead Generated" at bounding box center [91, 83] width 41 height 8
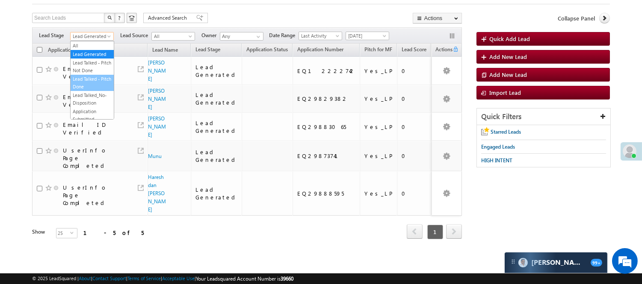
scroll to position [95, 0]
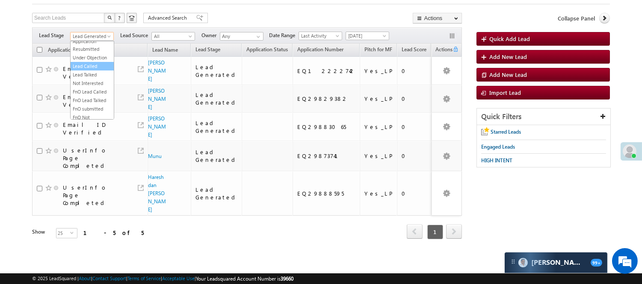
click at [95, 70] on link "Lead Called" at bounding box center [92, 66] width 43 height 8
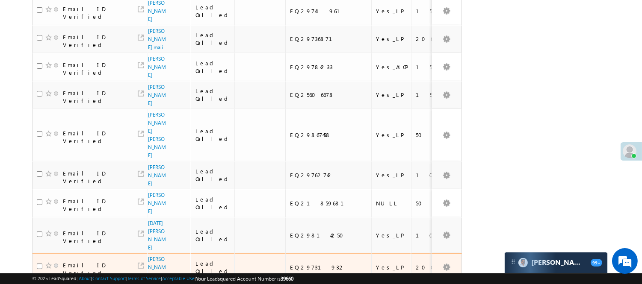
scroll to position [620, 0]
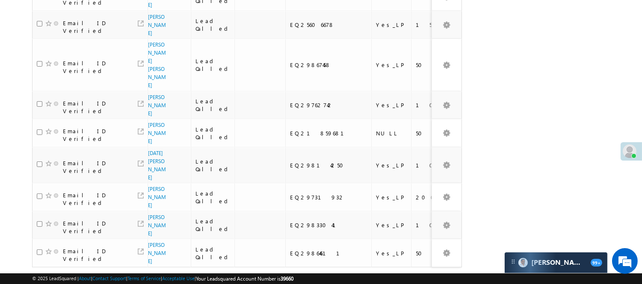
click at [400, 277] on link "3" at bounding box center [400, 284] width 15 height 15
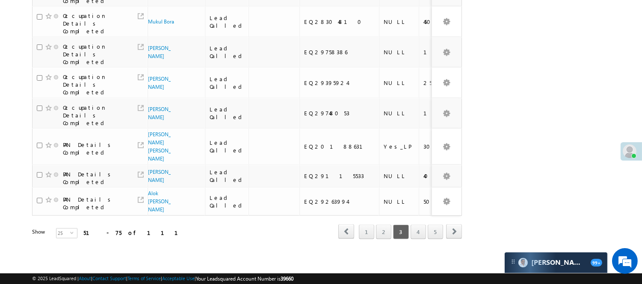
scroll to position [584, 0]
click at [418, 225] on link "4" at bounding box center [418, 232] width 15 height 15
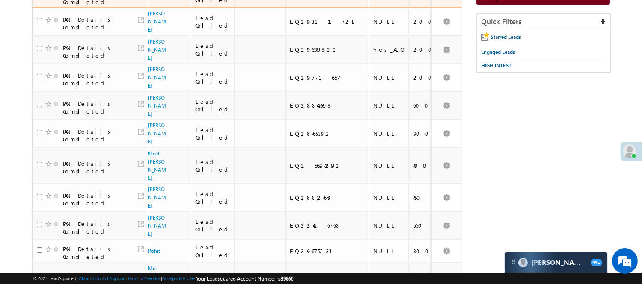
scroll to position [0, 0]
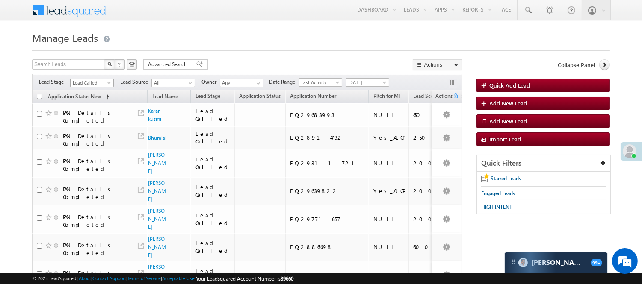
click at [91, 80] on span "Lead Called" at bounding box center [91, 83] width 41 height 8
click at [100, 125] on link "Lead Talked" at bounding box center [92, 122] width 43 height 8
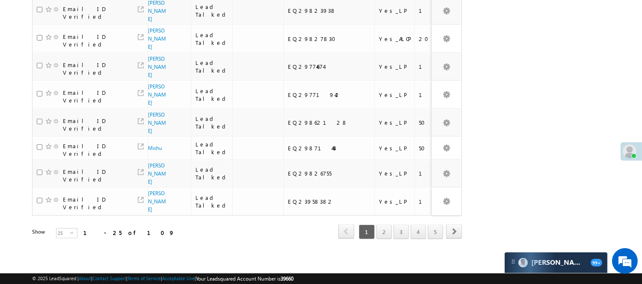
scroll to position [694, 0]
click at [405, 228] on link "3" at bounding box center [400, 232] width 15 height 15
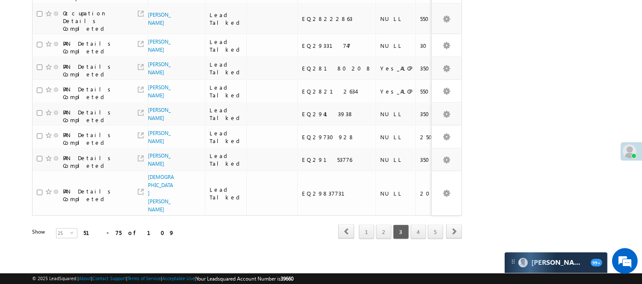
scroll to position [600, 0]
click at [381, 227] on link "2" at bounding box center [383, 232] width 15 height 15
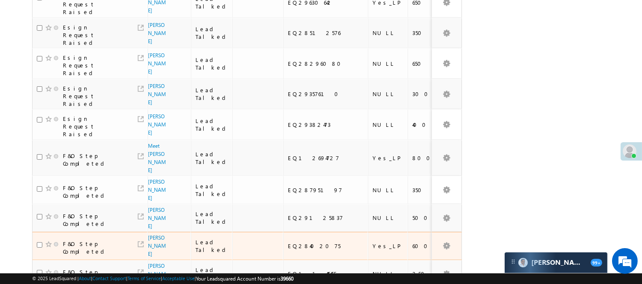
scroll to position [400, 0]
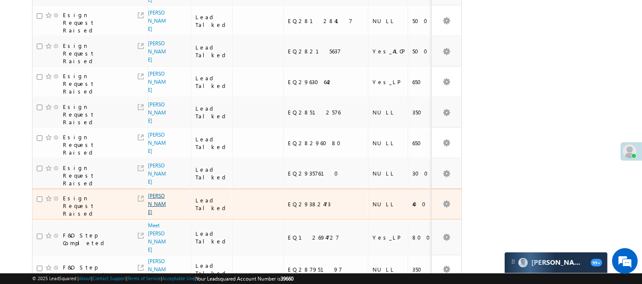
click at [155, 193] on link "JUNED KHAN" at bounding box center [157, 204] width 18 height 23
click at [154, 193] on link "JUNED KHAN" at bounding box center [157, 204] width 18 height 23
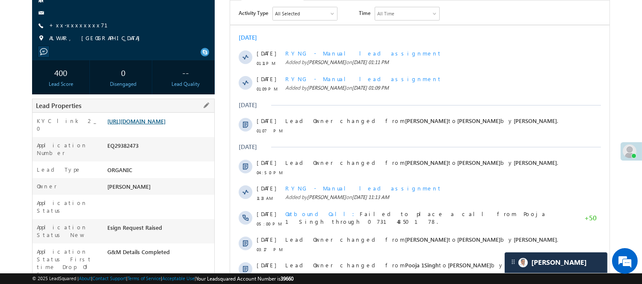
click at [155, 124] on link "[URL][DOMAIN_NAME]" at bounding box center [136, 121] width 58 height 7
click at [166, 125] on link "[URL][DOMAIN_NAME]" at bounding box center [136, 121] width 58 height 7
click at [160, 123] on link "[URL][DOMAIN_NAME]" at bounding box center [136, 121] width 58 height 7
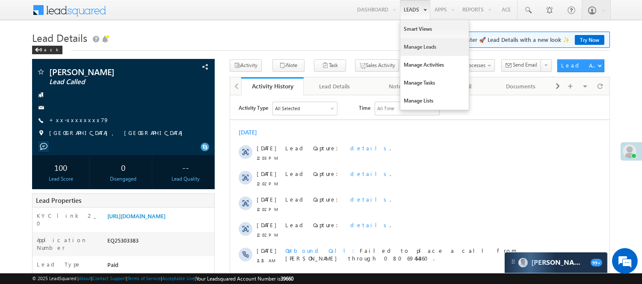
click at [420, 48] on link "Manage Leads" at bounding box center [434, 47] width 68 height 18
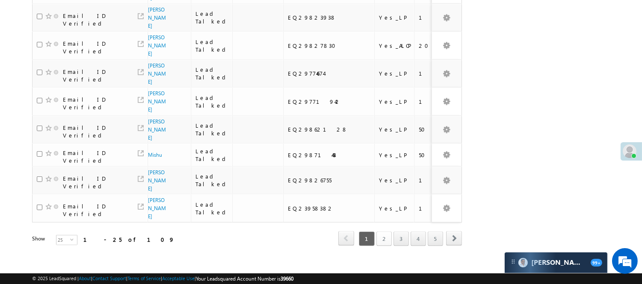
scroll to position [647, 0]
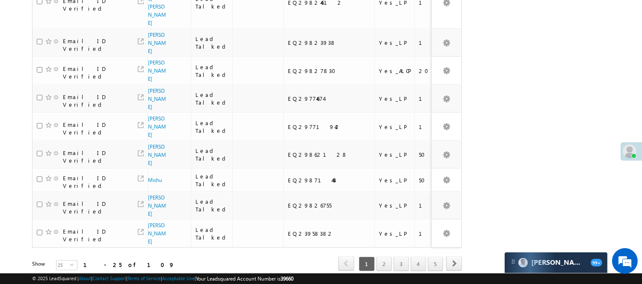
click at [401, 268] on link "3" at bounding box center [400, 264] width 15 height 15
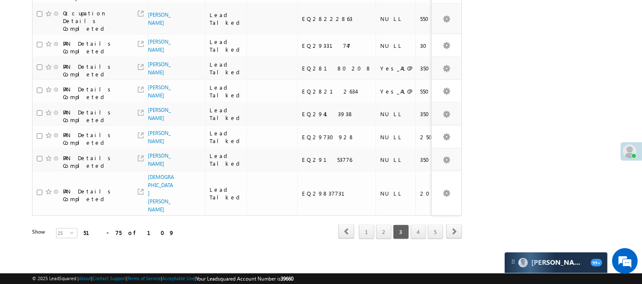
scroll to position [592, 0]
click at [381, 228] on link "2" at bounding box center [383, 232] width 15 height 15
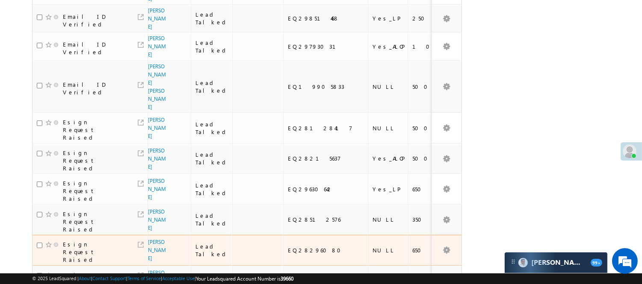
scroll to position [219, 0]
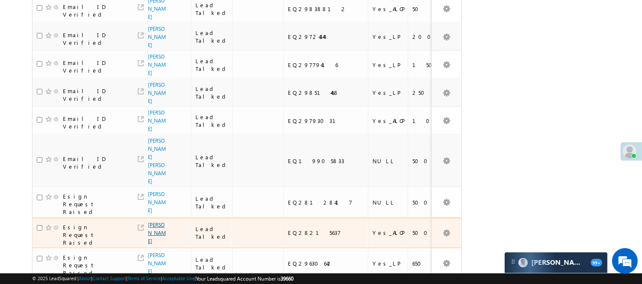
click at [157, 222] on link "Manish thakur" at bounding box center [157, 233] width 18 height 23
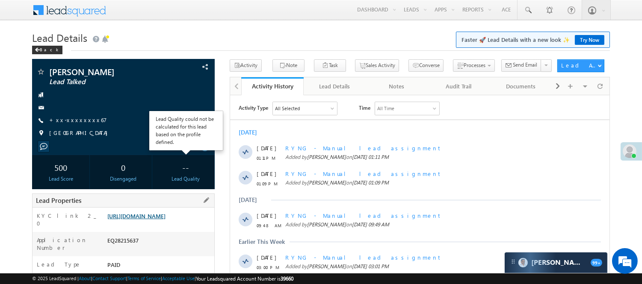
click at [162, 220] on link "[URL][DOMAIN_NAME]" at bounding box center [136, 216] width 58 height 7
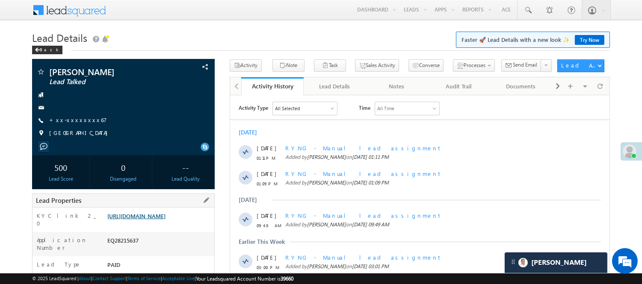
click at [166, 220] on link "[URL][DOMAIN_NAME]" at bounding box center [136, 216] width 58 height 7
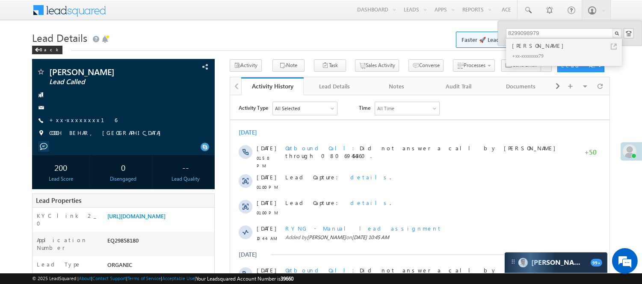
type input "8299098979"
click at [541, 46] on div "[PERSON_NAME]" at bounding box center [567, 45] width 115 height 9
click at [534, 50] on div "+xx-xxxxxxxx79" at bounding box center [567, 55] width 115 height 10
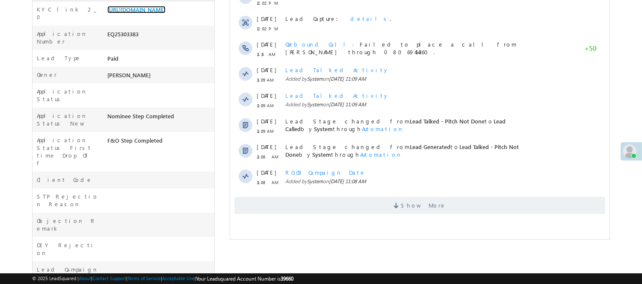
scroll to position [190, 0]
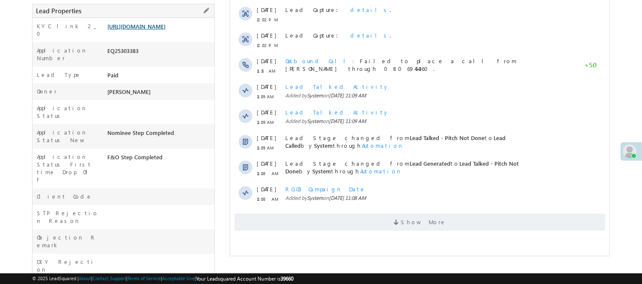
click at [147, 30] on link "[URL][DOMAIN_NAME]" at bounding box center [136, 26] width 58 height 7
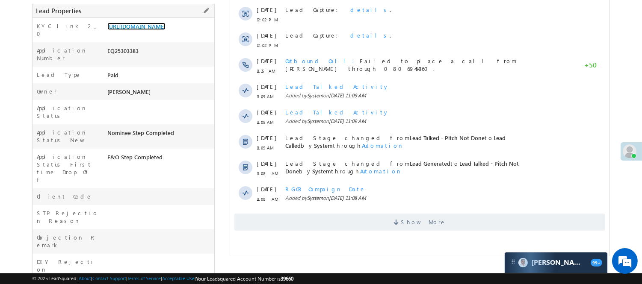
scroll to position [0, 0]
click at [153, 30] on link "https://angelbroking1-pk3em7sa.customui-test.leadsquared.com?leadId=00dfef18-65…" at bounding box center [136, 26] width 58 height 7
click at [135, 30] on link "https://angelbroking1-pk3em7sa.customui-test.leadsquared.com?leadId=00dfef18-65…" at bounding box center [136, 26] width 58 height 7
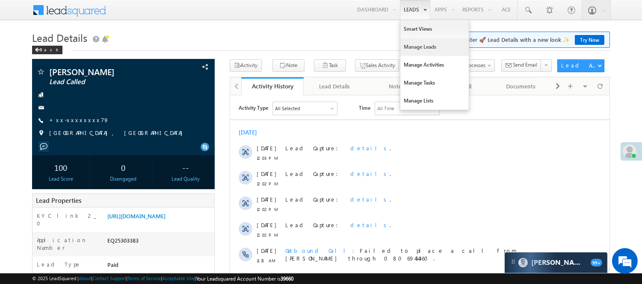
click at [412, 50] on link "Manage Leads" at bounding box center [434, 47] width 68 height 18
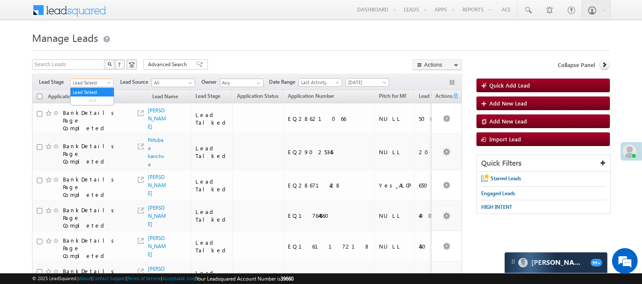
click at [96, 79] on span "Lead Talked" at bounding box center [91, 83] width 41 height 8
click at [91, 102] on link "Lead Generated" at bounding box center [92, 101] width 43 height 8
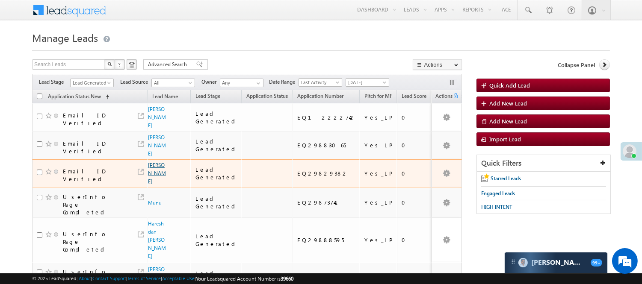
click at [150, 167] on link "Gopinath nayak" at bounding box center [157, 173] width 18 height 23
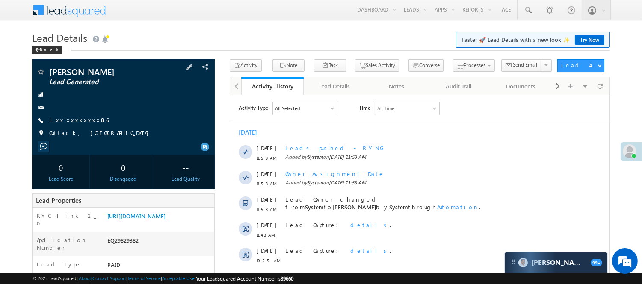
click at [73, 116] on link "+xx-xxxxxxxx86" at bounding box center [78, 119] width 59 height 7
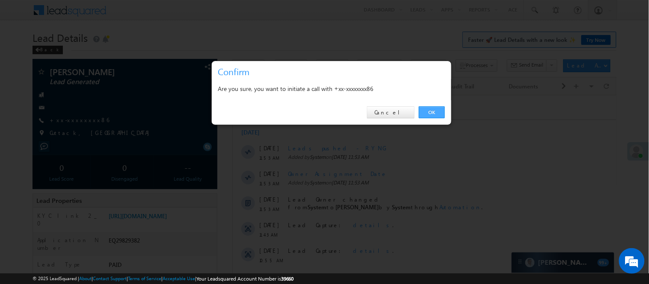
click at [426, 108] on link "OK" at bounding box center [432, 112] width 26 height 12
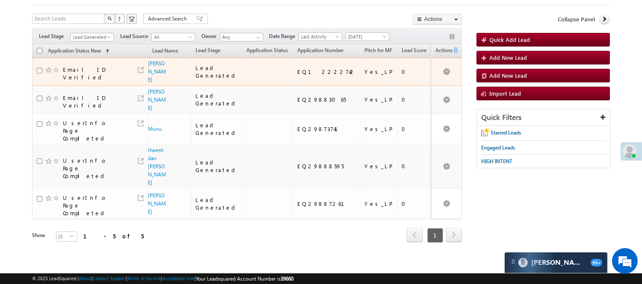
scroll to position [47, 0]
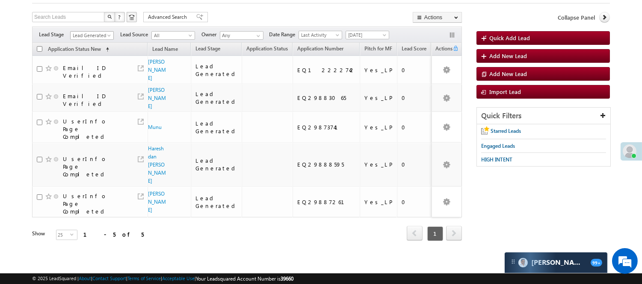
click at [95, 32] on span "Lead Generated" at bounding box center [91, 36] width 41 height 8
click at [82, 101] on link "Code Generated" at bounding box center [92, 97] width 43 height 8
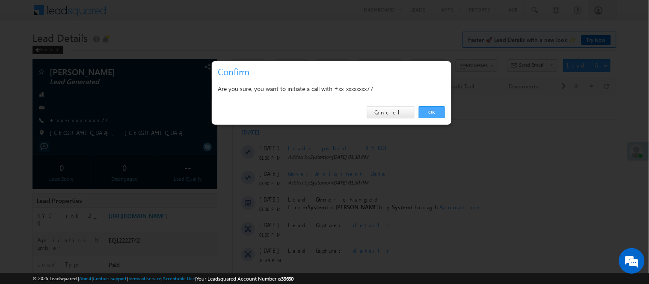
click at [431, 112] on link "OK" at bounding box center [432, 112] width 26 height 12
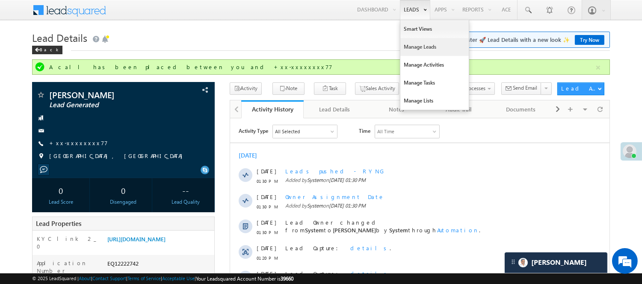
click at [417, 50] on link "Manage Leads" at bounding box center [434, 47] width 68 height 18
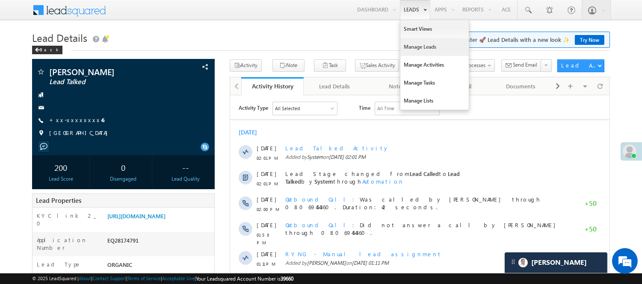
click at [417, 46] on link "Manage Leads" at bounding box center [434, 47] width 68 height 18
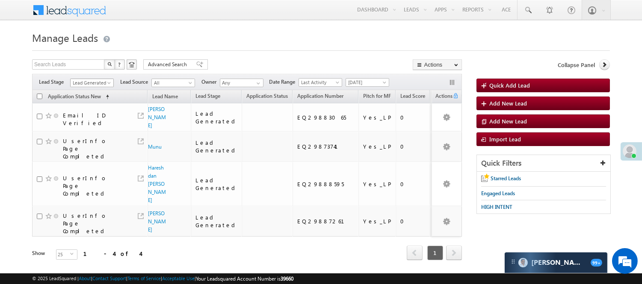
click at [94, 83] on span "Lead Generated" at bounding box center [91, 83] width 41 height 8
click at [97, 141] on link "Code Generated" at bounding box center [92, 145] width 43 height 8
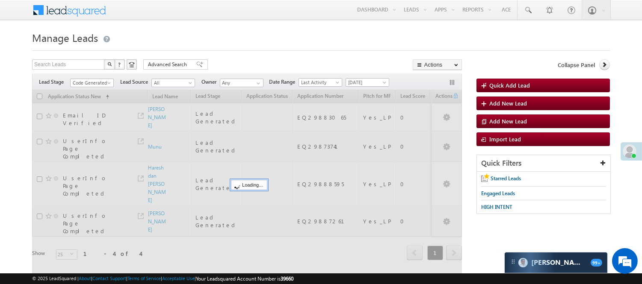
click at [291, 31] on h1 "Manage Leads" at bounding box center [321, 37] width 578 height 17
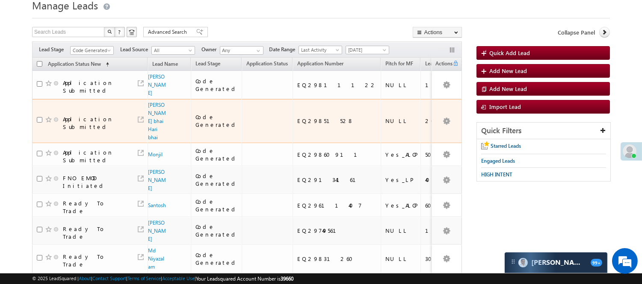
scroll to position [9, 0]
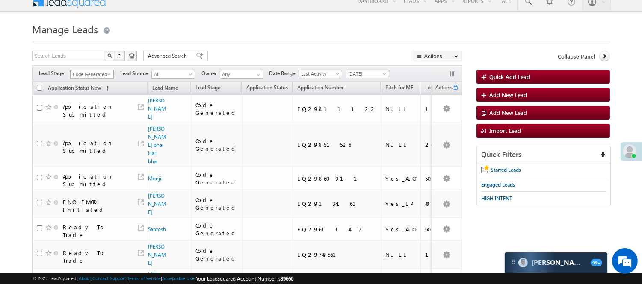
click at [94, 70] on link "Code Generated" at bounding box center [92, 74] width 44 height 9
click at [87, 108] on link "Lead Called" at bounding box center [92, 105] width 43 height 8
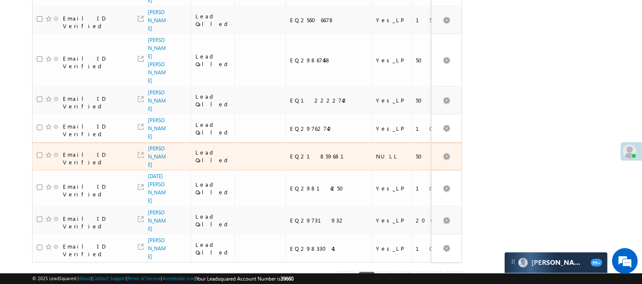
scroll to position [626, 0]
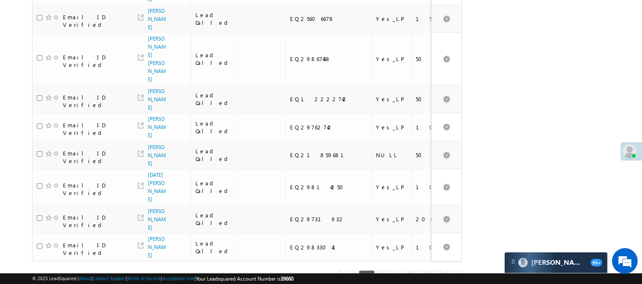
click at [402, 271] on link "3" at bounding box center [400, 278] width 15 height 15
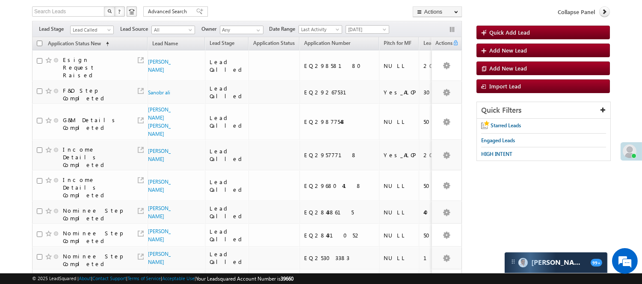
scroll to position [0, 0]
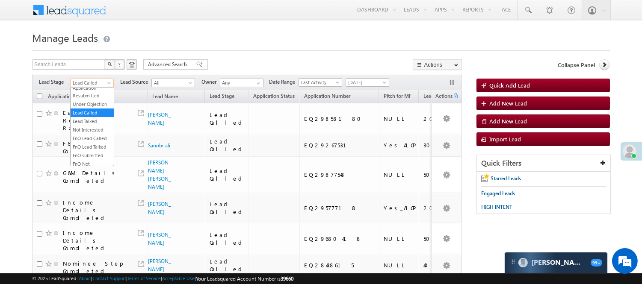
click at [98, 83] on span "Lead Called" at bounding box center [91, 83] width 41 height 8
click at [96, 125] on link "Lead Talked" at bounding box center [92, 122] width 43 height 8
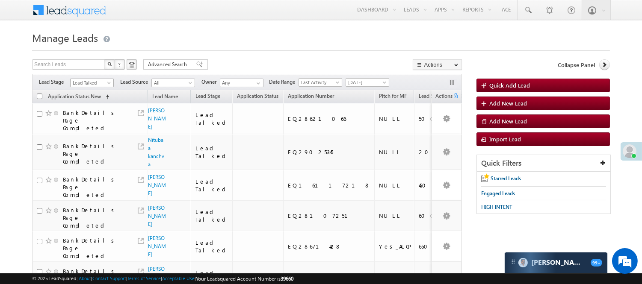
click at [83, 82] on span "Lead Talked" at bounding box center [91, 83] width 41 height 8
click at [90, 105] on link "Lead Generated" at bounding box center [92, 101] width 43 height 8
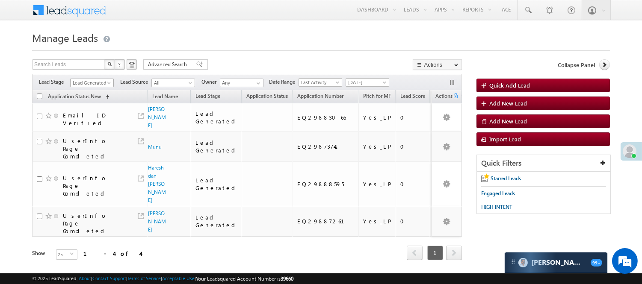
click at [97, 80] on span "Lead Generated" at bounding box center [91, 83] width 41 height 8
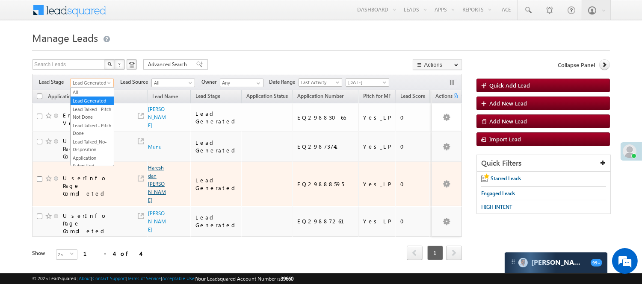
click at [158, 165] on link "Hareshdan Kalabha Gadhvi" at bounding box center [157, 184] width 18 height 39
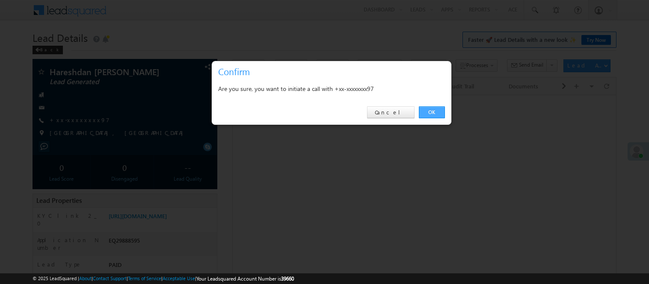
click at [426, 112] on link "OK" at bounding box center [432, 112] width 26 height 12
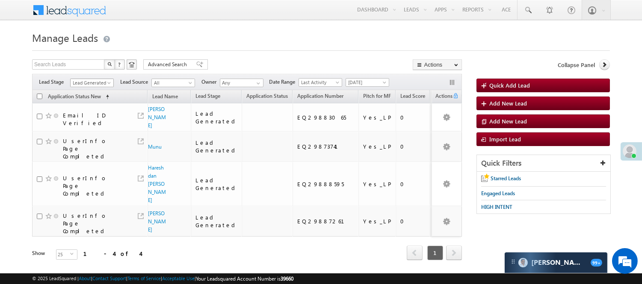
click at [93, 82] on span "Lead Generated" at bounding box center [91, 83] width 41 height 8
click at [89, 141] on link "Code Generated" at bounding box center [92, 145] width 43 height 8
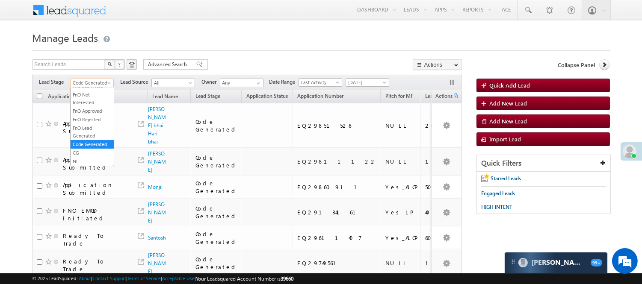
click at [96, 82] on span "Code Generated" at bounding box center [91, 83] width 41 height 8
click at [92, 142] on link "Lead Called" at bounding box center [92, 138] width 43 height 8
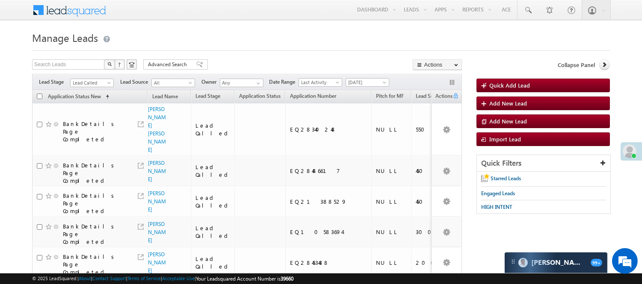
scroll to position [0, 0]
click at [98, 80] on span "Lead Called" at bounding box center [91, 83] width 41 height 8
click at [81, 86] on link "Under Objection" at bounding box center [92, 82] width 43 height 8
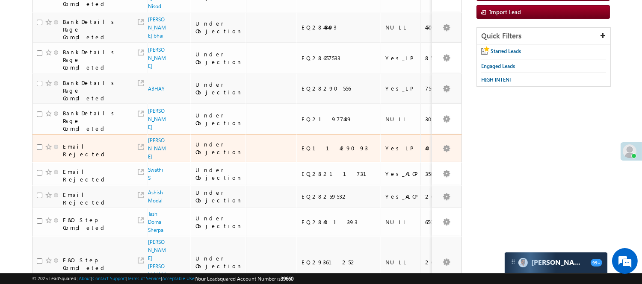
scroll to position [0, 0]
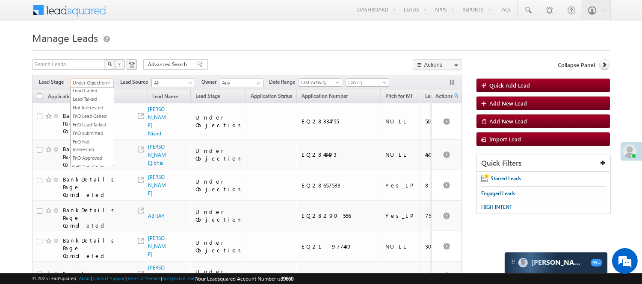
click at [91, 80] on span "Under Objection" at bounding box center [91, 83] width 41 height 8
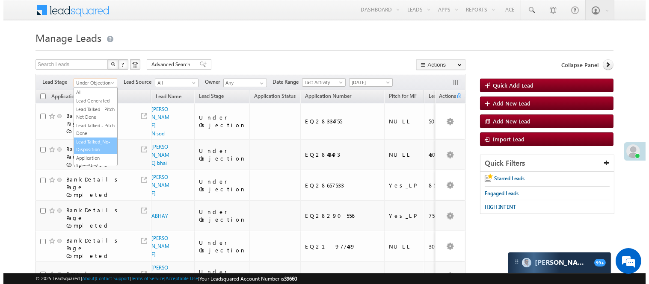
scroll to position [47, 0]
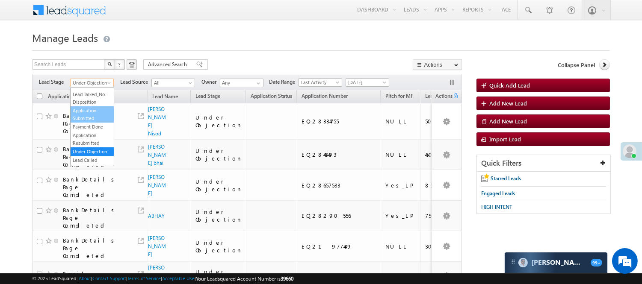
click at [84, 122] on link "Application Submitted" at bounding box center [92, 114] width 43 height 15
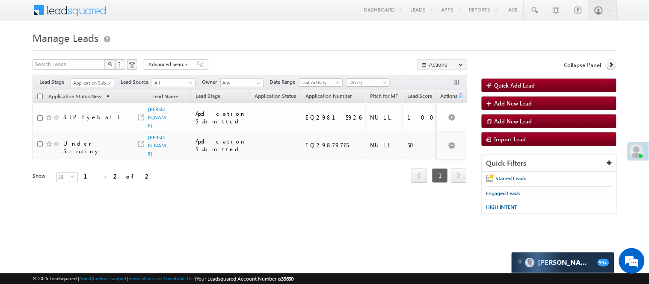
click at [97, 83] on span "Application Submitted" at bounding box center [91, 83] width 41 height 8
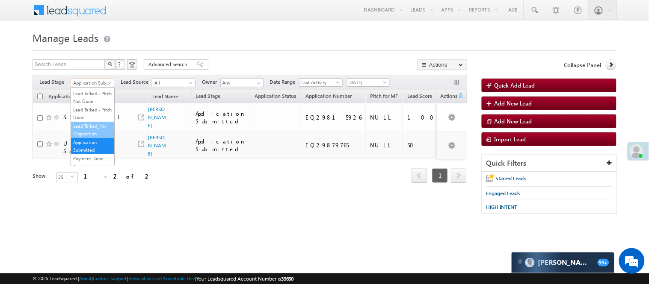
scroll to position [0, 0]
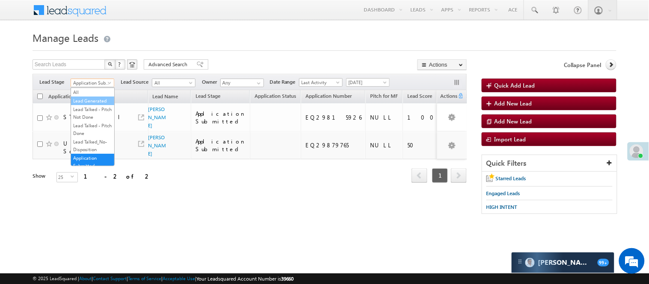
click at [88, 104] on link "Lead Generated" at bounding box center [92, 101] width 43 height 8
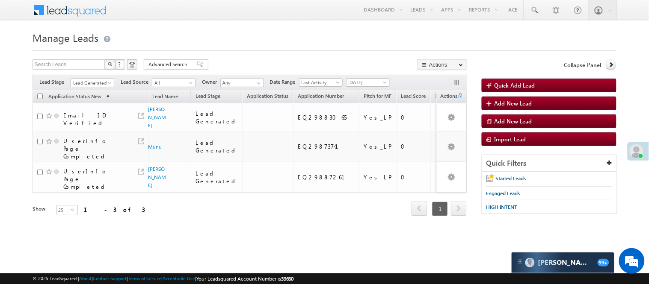
click at [89, 79] on span "Lead Generated" at bounding box center [91, 83] width 41 height 8
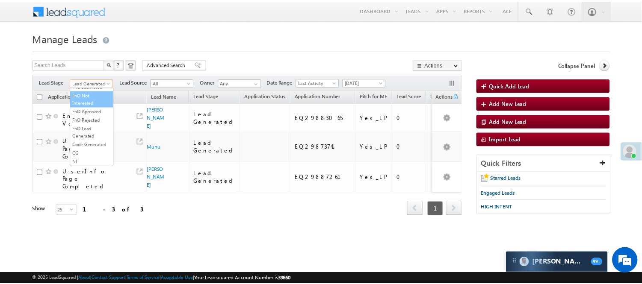
scroll to position [117, 0]
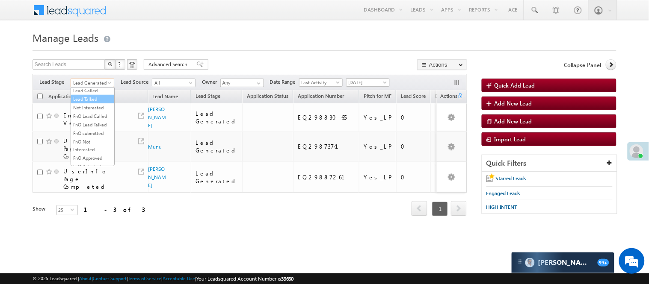
click at [90, 103] on link "Lead Talked" at bounding box center [92, 99] width 43 height 8
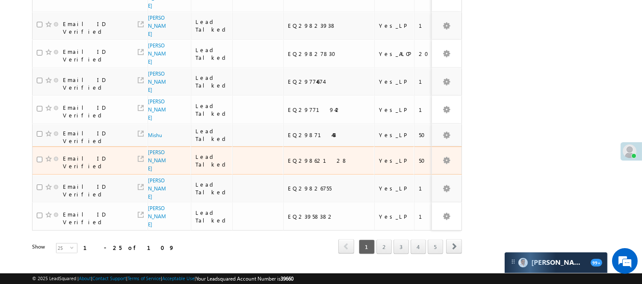
scroll to position [694, 0]
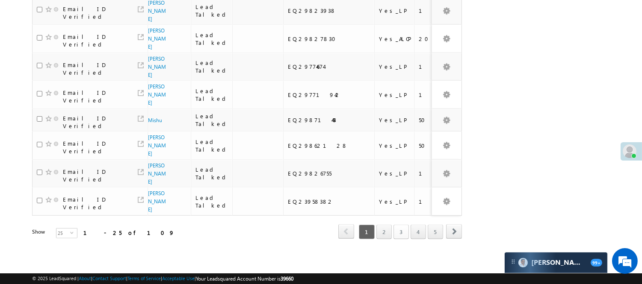
click at [403, 225] on link "3" at bounding box center [400, 232] width 15 height 15
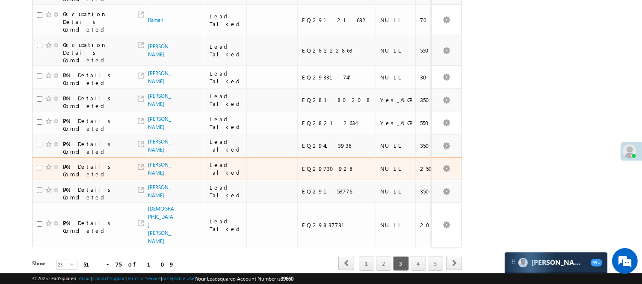
scroll to position [570, 0]
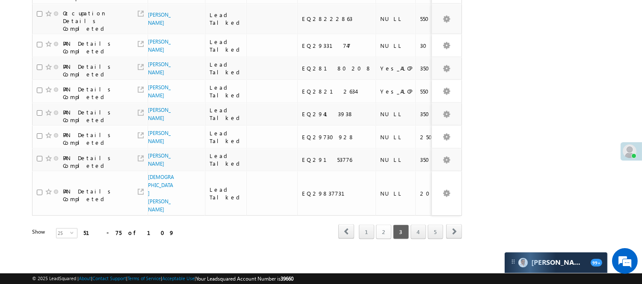
click at [384, 240] on link "2" at bounding box center [383, 232] width 15 height 15
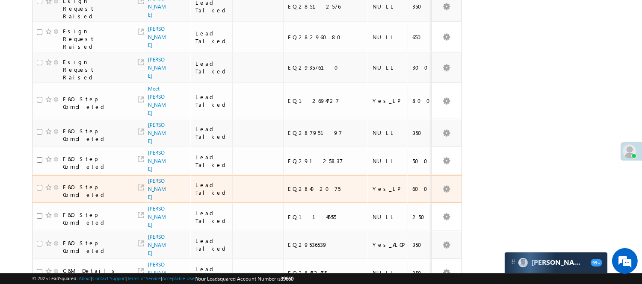
scroll to position [314, 0]
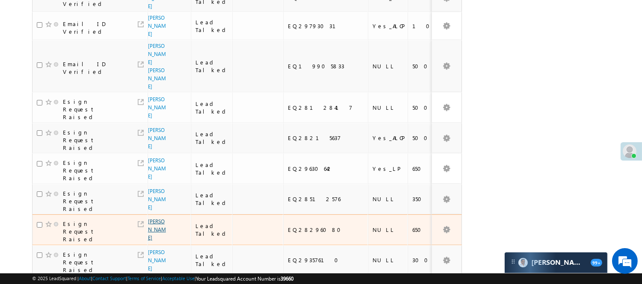
click at [160, 219] on link "Sujoy kumar Mondal" at bounding box center [157, 230] width 18 height 23
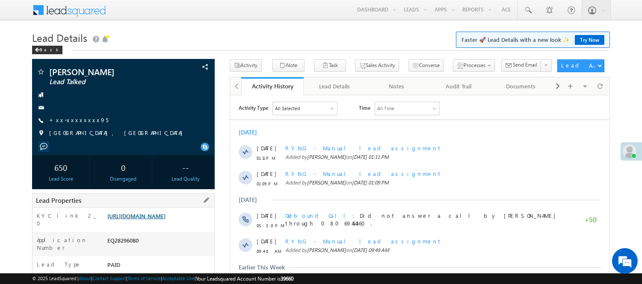
click at [143, 220] on link "[URL][DOMAIN_NAME]" at bounding box center [136, 216] width 58 height 7
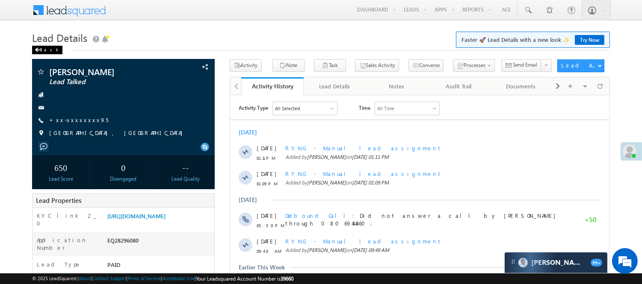
click at [47, 52] on div "Back" at bounding box center [47, 50] width 30 height 9
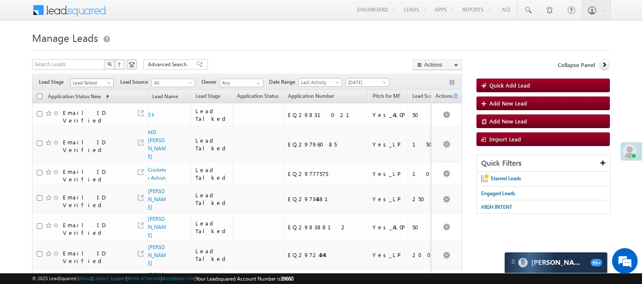
drag, startPoint x: 87, startPoint y: 82, endPoint x: 84, endPoint y: 95, distance: 13.2
click at [87, 82] on span "Lead Talked" at bounding box center [91, 83] width 41 height 8
click at [82, 121] on link "Lead Talked - Pitch Not Done" at bounding box center [92, 113] width 43 height 15
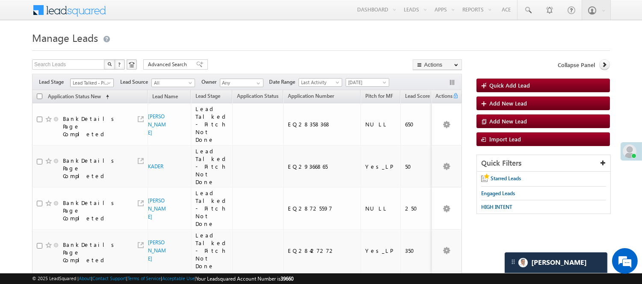
click at [85, 80] on span "Lead Talked - Pitch Not Done" at bounding box center [91, 83] width 41 height 8
click at [88, 105] on link "Lead Generated" at bounding box center [92, 101] width 43 height 8
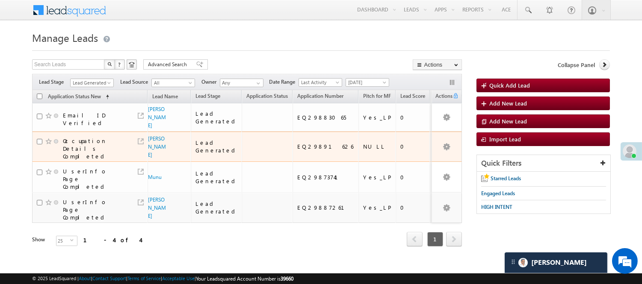
click at [157, 150] on span "[PERSON_NAME]" at bounding box center [157, 147] width 19 height 24
click at [154, 145] on link "Vivek kumar Srivastava" at bounding box center [157, 147] width 18 height 23
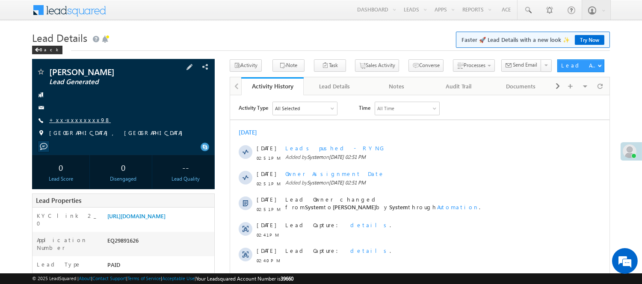
click at [76, 121] on link "+xx-xxxxxxxx98" at bounding box center [80, 119] width 62 height 7
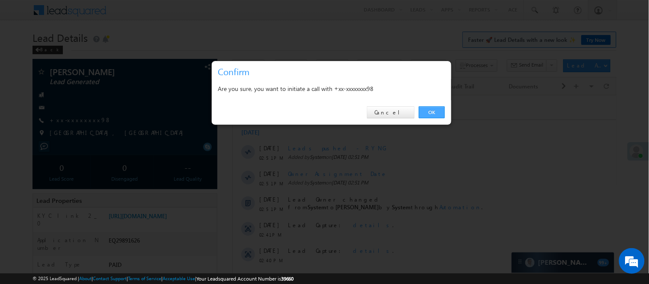
click at [432, 112] on link "OK" at bounding box center [432, 112] width 26 height 12
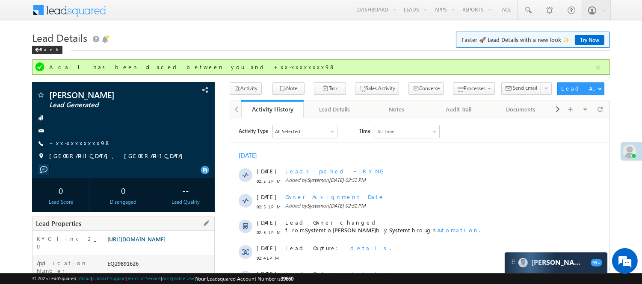
click at [166, 240] on link "[URL][DOMAIN_NAME]" at bounding box center [136, 239] width 58 height 7
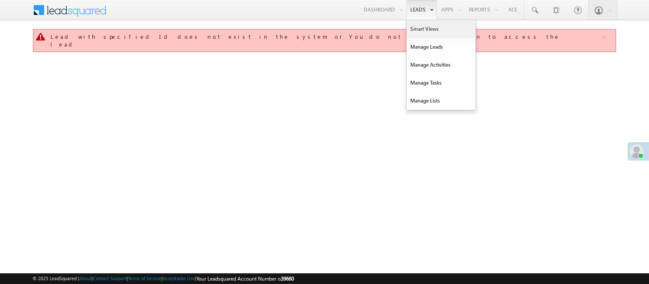
click at [411, 27] on link "Smart Views" at bounding box center [441, 29] width 68 height 18
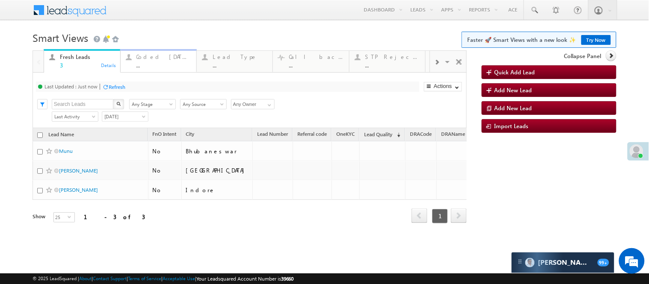
click at [166, 57] on div "Coded Today" at bounding box center [163, 56] width 55 height 7
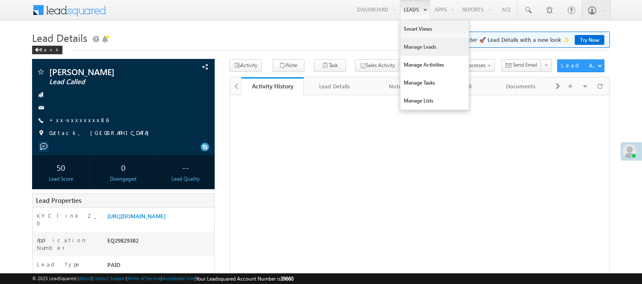
click at [412, 49] on link "Manage Leads" at bounding box center [434, 47] width 68 height 18
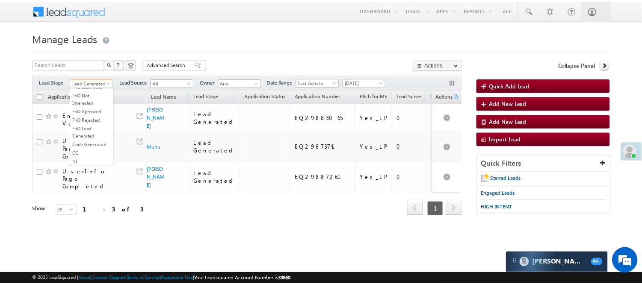
scroll to position [117, 0]
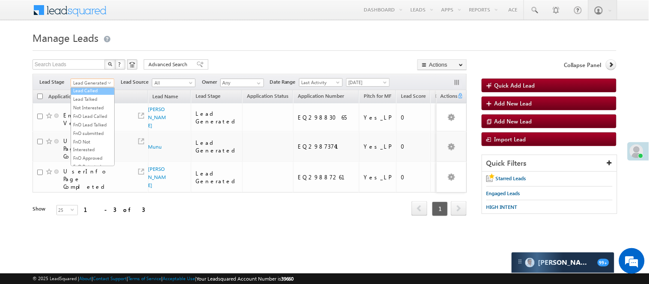
click at [92, 95] on link "Lead Called" at bounding box center [92, 91] width 43 height 8
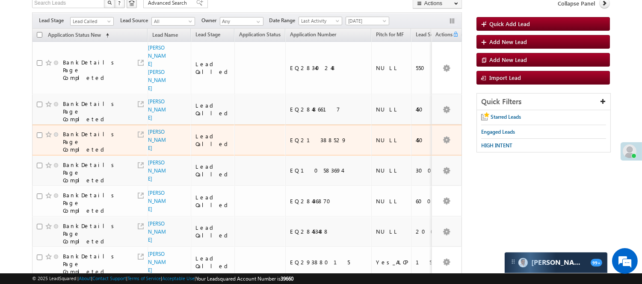
scroll to position [0, 0]
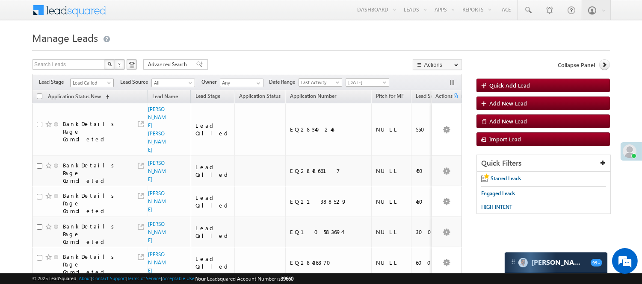
click at [85, 80] on span "Lead Called" at bounding box center [91, 83] width 41 height 8
click at [89, 143] on link "Code Generated" at bounding box center [92, 145] width 43 height 8
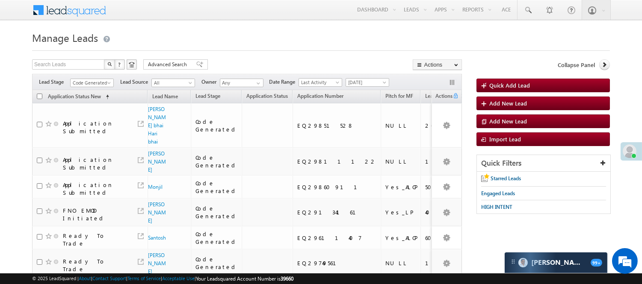
click at [254, 57] on form "Manage Leads Quick Add Lead Search Leads X ? 8 results found Advanced Search Ad…" at bounding box center [321, 205] width 578 height 352
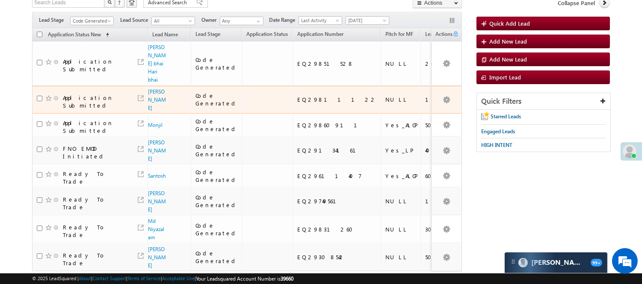
scroll to position [0, 0]
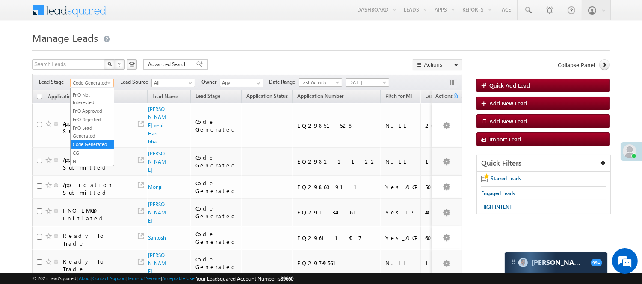
click at [104, 82] on span "Code Generated" at bounding box center [91, 83] width 41 height 8
click at [95, 105] on link "Lead Generated" at bounding box center [92, 101] width 43 height 8
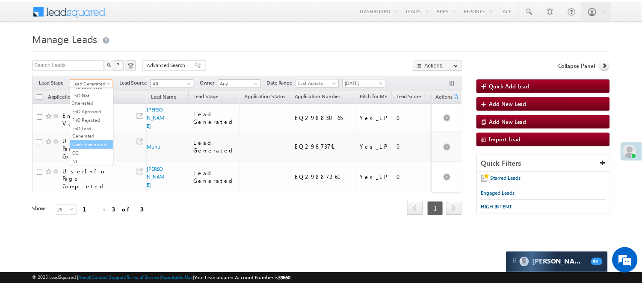
scroll to position [212, 0]
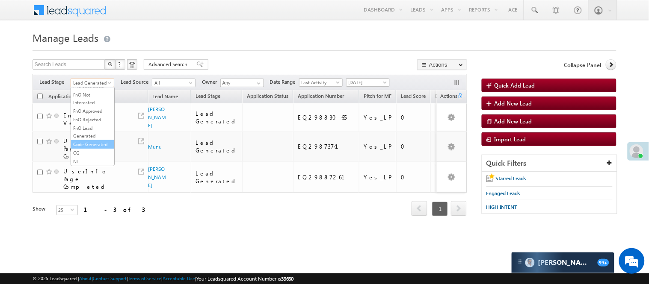
click at [90, 142] on link "Code Generated" at bounding box center [92, 145] width 43 height 8
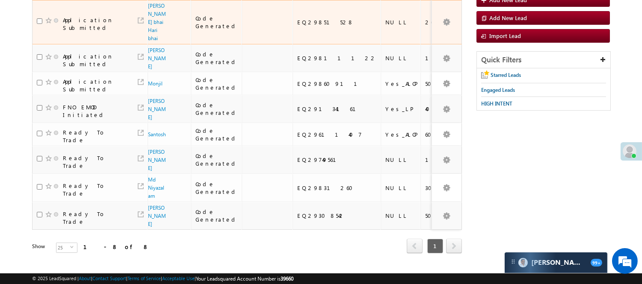
scroll to position [0, 0]
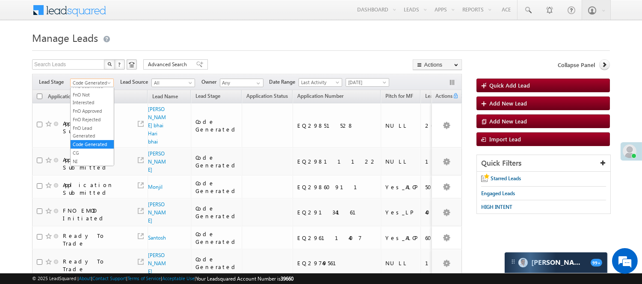
click at [96, 80] on span "Code Generated" at bounding box center [91, 83] width 41 height 8
click at [91, 100] on link "Lead Generated" at bounding box center [92, 101] width 43 height 8
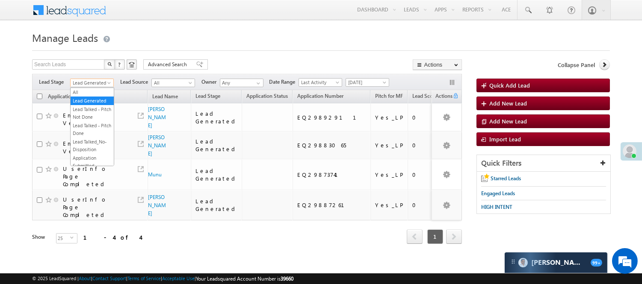
click at [94, 84] on span "Lead Generated" at bounding box center [91, 83] width 41 height 8
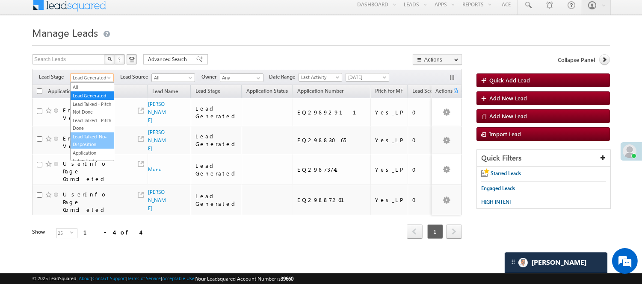
click at [90, 93] on link "Lead Generated" at bounding box center [92, 96] width 43 height 8
click at [93, 74] on span "Lead Generated" at bounding box center [91, 78] width 41 height 8
click at [87, 108] on link "Lead Talked - Pitch Not Done" at bounding box center [92, 108] width 43 height 15
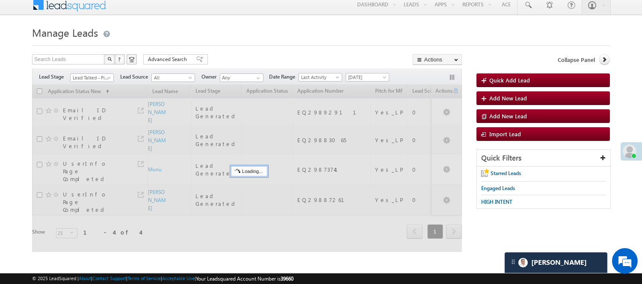
click at [91, 76] on span "Lead Talked - Pitch Not Done" at bounding box center [91, 78] width 41 height 8
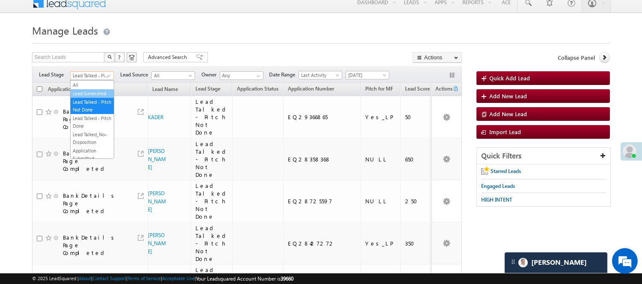
click at [83, 95] on link "Lead Generated" at bounding box center [92, 94] width 43 height 8
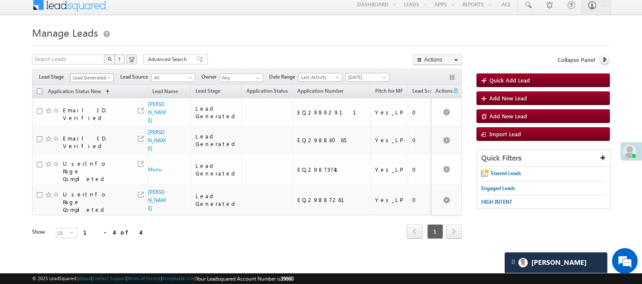
click at [102, 75] on span "Lead Generated" at bounding box center [91, 78] width 41 height 8
click at [95, 103] on link "Under Objection" at bounding box center [92, 99] width 43 height 8
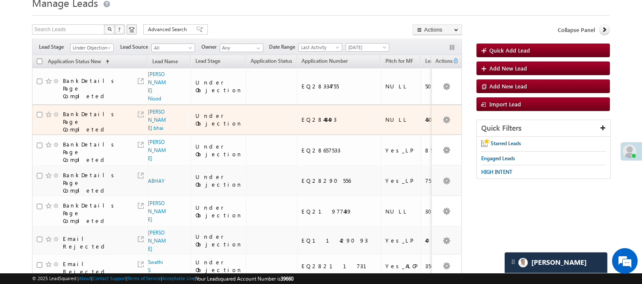
scroll to position [0, 0]
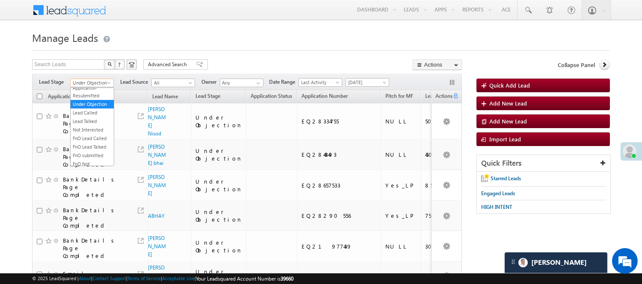
click at [101, 84] on span "Under Objection" at bounding box center [91, 83] width 41 height 8
click at [84, 105] on link "Lead Generated" at bounding box center [92, 101] width 43 height 8
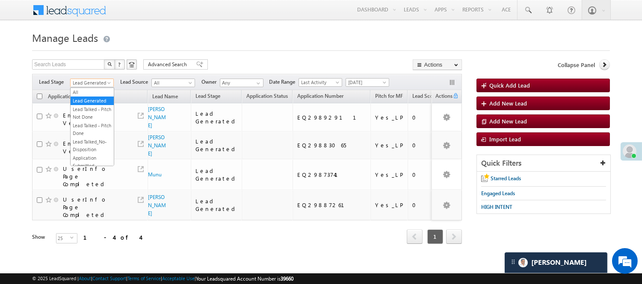
click at [92, 82] on span "Lead Generated" at bounding box center [91, 83] width 41 height 8
click at [83, 141] on link "Code Generated" at bounding box center [92, 145] width 43 height 8
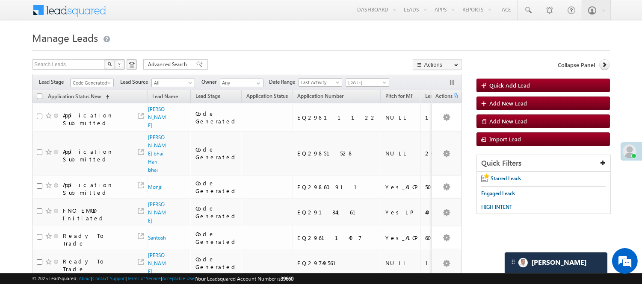
click at [275, 41] on h1 "Manage Leads" at bounding box center [321, 37] width 578 height 17
click at [100, 80] on span "Code Generated" at bounding box center [91, 83] width 41 height 8
click at [83, 100] on link "Lead Generated" at bounding box center [92, 101] width 43 height 8
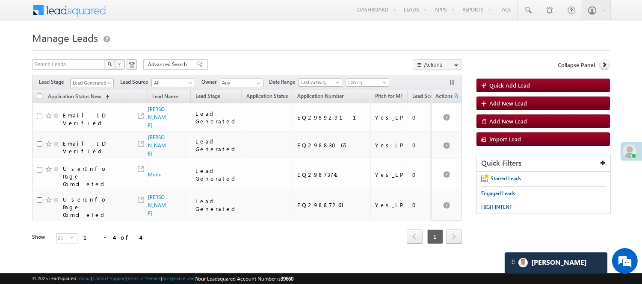
click at [92, 85] on span "Lead Generated" at bounding box center [91, 83] width 41 height 8
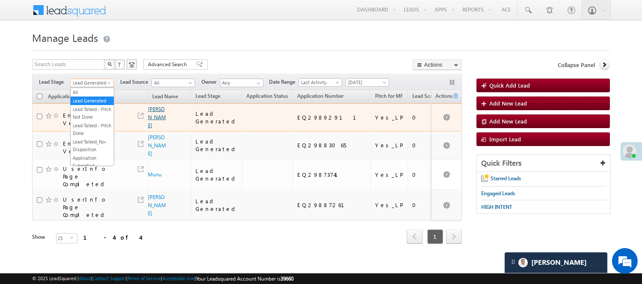
click at [156, 128] on link "Khushi Kumari" at bounding box center [157, 117] width 18 height 23
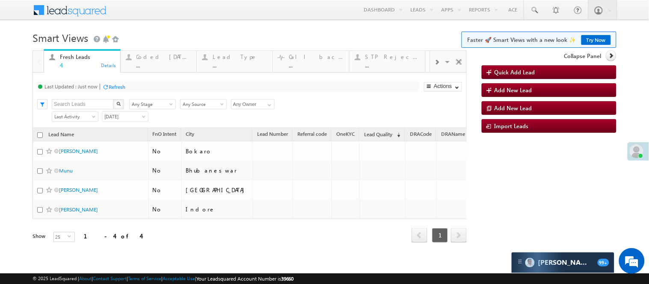
click at [590, 38] on link "Try Now" at bounding box center [596, 40] width 30 height 10
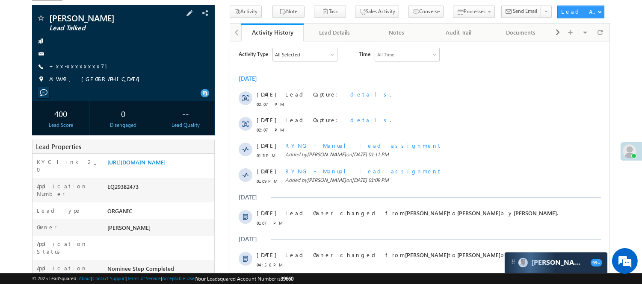
scroll to position [47, 0]
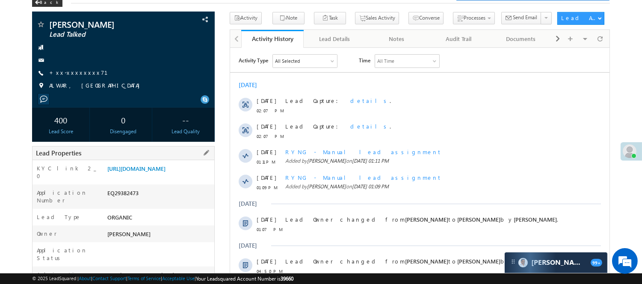
click at [188, 153] on div "Lead Properties" at bounding box center [123, 153] width 183 height 14
click at [166, 172] on link "[URL][DOMAIN_NAME]" at bounding box center [136, 168] width 58 height 7
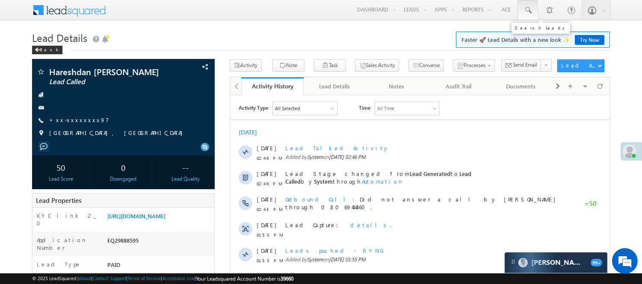
click at [527, 10] on span at bounding box center [528, 10] width 9 height 9
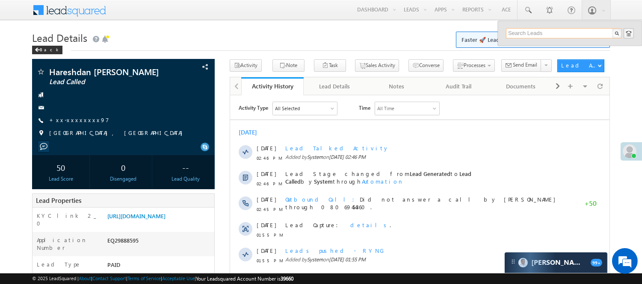
click at [566, 31] on input "text" at bounding box center [564, 33] width 116 height 10
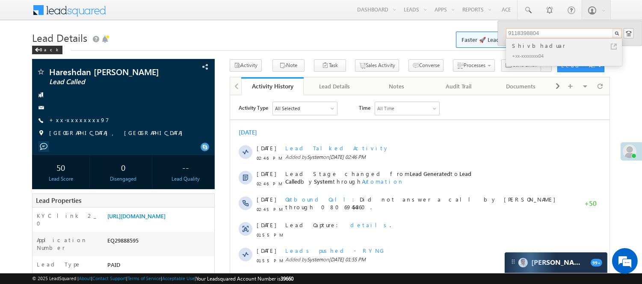
type input "9118398804"
click at [552, 45] on div "Shivbhaduar" at bounding box center [567, 45] width 115 height 9
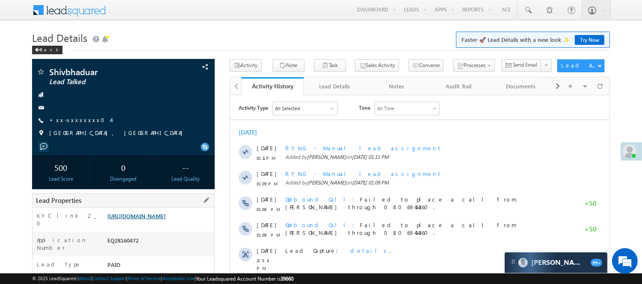
click at [159, 220] on link "[URL][DOMAIN_NAME]" at bounding box center [136, 216] width 58 height 7
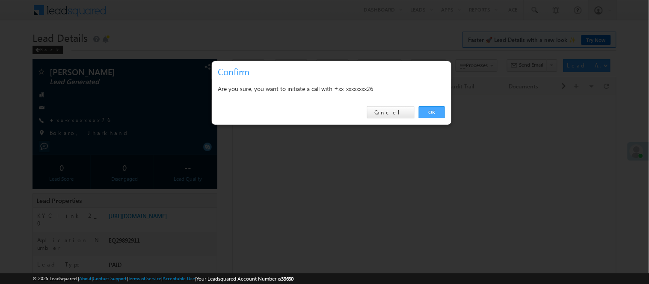
click at [429, 108] on link "OK" at bounding box center [432, 112] width 26 height 12
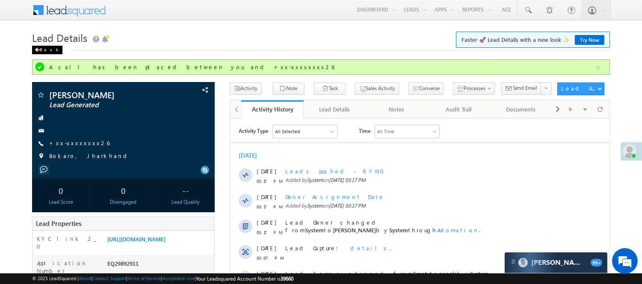
click at [45, 48] on div "Back" at bounding box center [47, 50] width 30 height 9
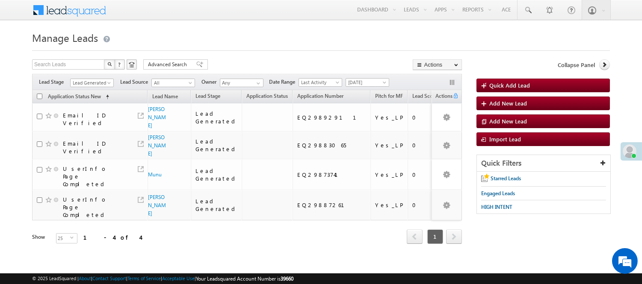
click at [101, 82] on span "Lead Generated" at bounding box center [91, 83] width 41 height 8
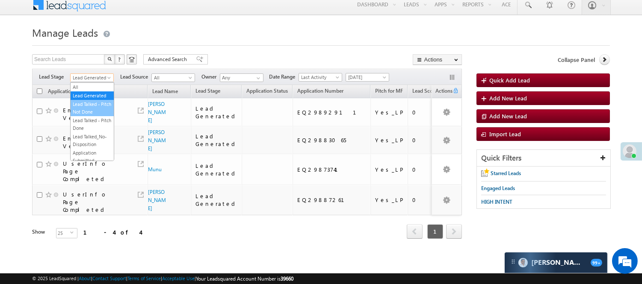
click at [88, 107] on link "Lead Talked - Pitch Not Done" at bounding box center [92, 108] width 43 height 15
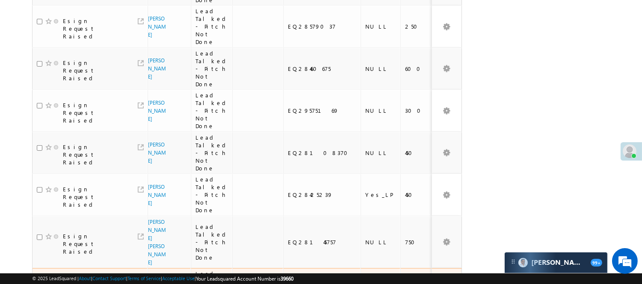
scroll to position [774, 0]
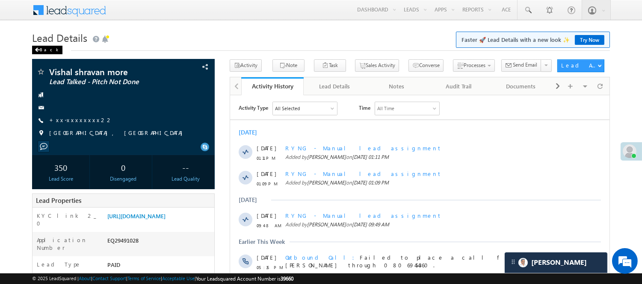
click at [50, 46] on div "Back" at bounding box center [47, 50] width 30 height 9
click at [48, 49] on div "Back" at bounding box center [47, 50] width 30 height 9
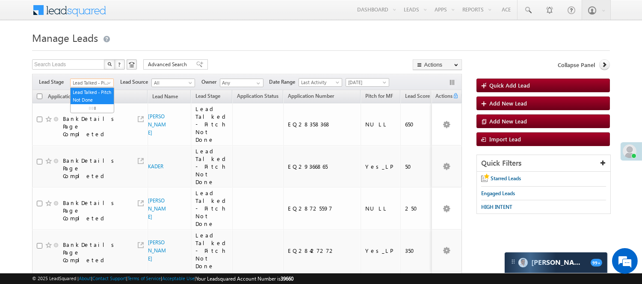
click at [95, 83] on span "Lead Talked - Pitch Not Done" at bounding box center [91, 83] width 41 height 8
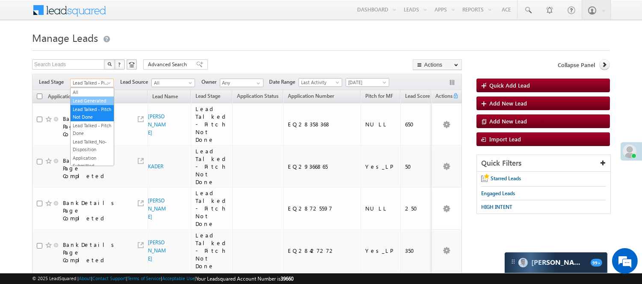
click at [97, 102] on link "Lead Generated" at bounding box center [92, 101] width 43 height 8
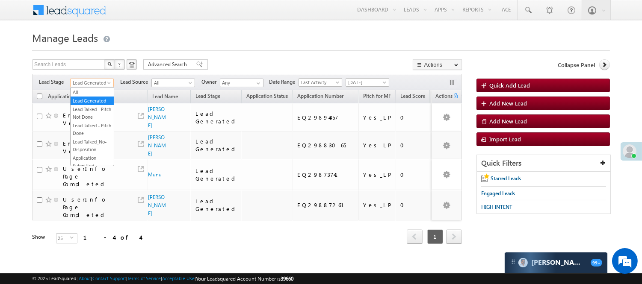
click at [99, 84] on span "Lead Generated" at bounding box center [91, 83] width 41 height 8
click at [96, 95] on link "Lead Called" at bounding box center [92, 91] width 43 height 8
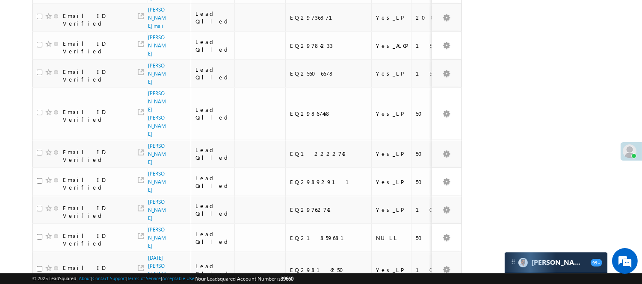
scroll to position [636, 0]
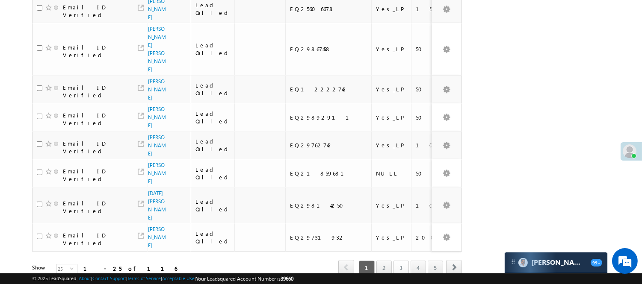
click at [403, 261] on link "3" at bounding box center [400, 268] width 15 height 15
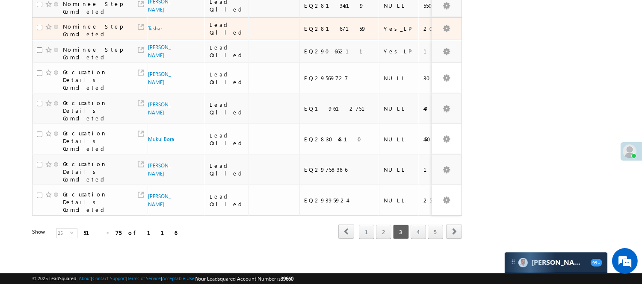
scroll to position [489, 0]
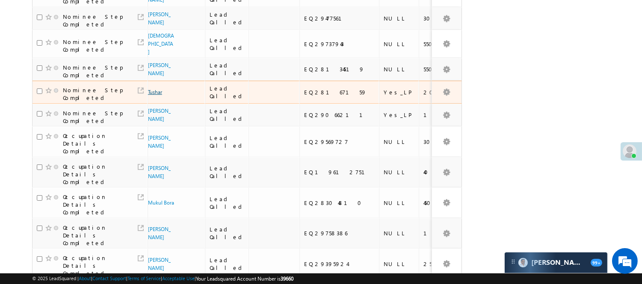
click at [153, 95] on link "Tushar" at bounding box center [155, 92] width 14 height 6
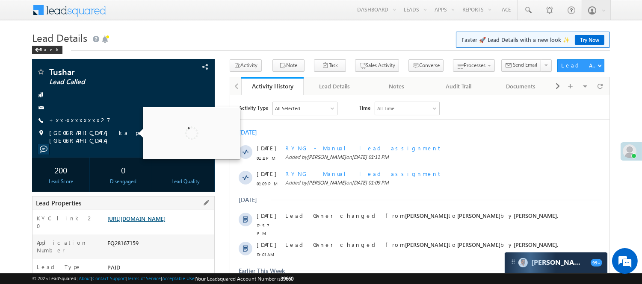
click at [166, 222] on link "https://angelbroking1-pk3em7sa.customui-test.leadsquared.com?leadId=c89b2409-7f…" at bounding box center [136, 218] width 58 height 7
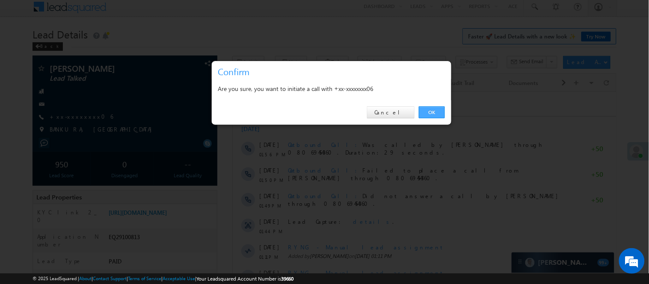
click at [438, 116] on link "OK" at bounding box center [432, 112] width 26 height 12
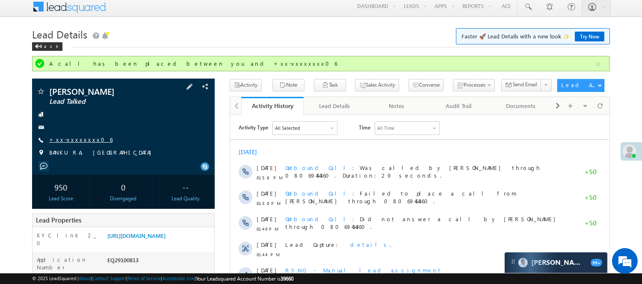
click at [73, 140] on link "+xx-xxxxxxxx06" at bounding box center [80, 139] width 63 height 7
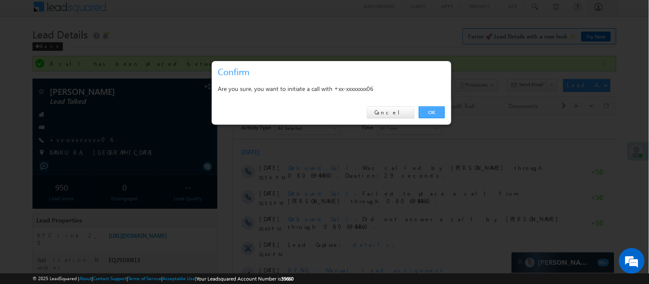
click at [435, 115] on link "OK" at bounding box center [432, 112] width 26 height 12
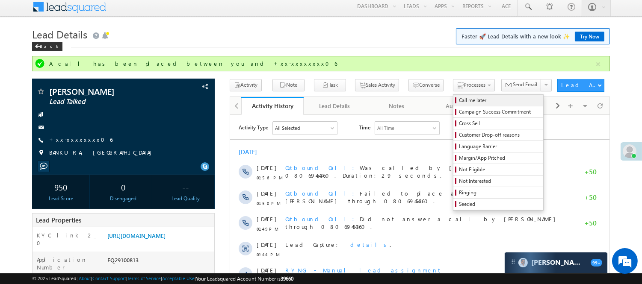
click at [463, 101] on span "Call me later" at bounding box center [499, 101] width 81 height 8
